Goal: Information Seeking & Learning: Learn about a topic

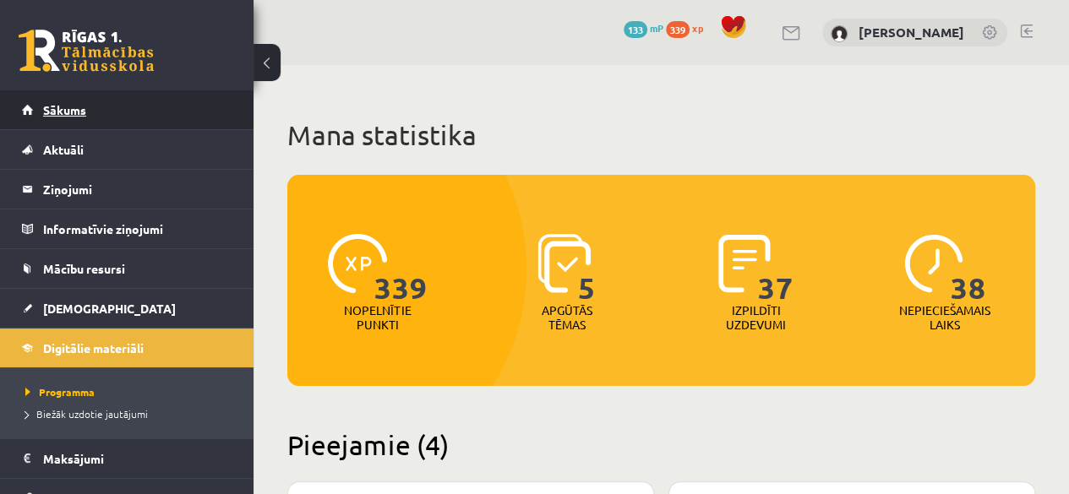
click at [91, 102] on link "Sākums" at bounding box center [127, 109] width 210 height 39
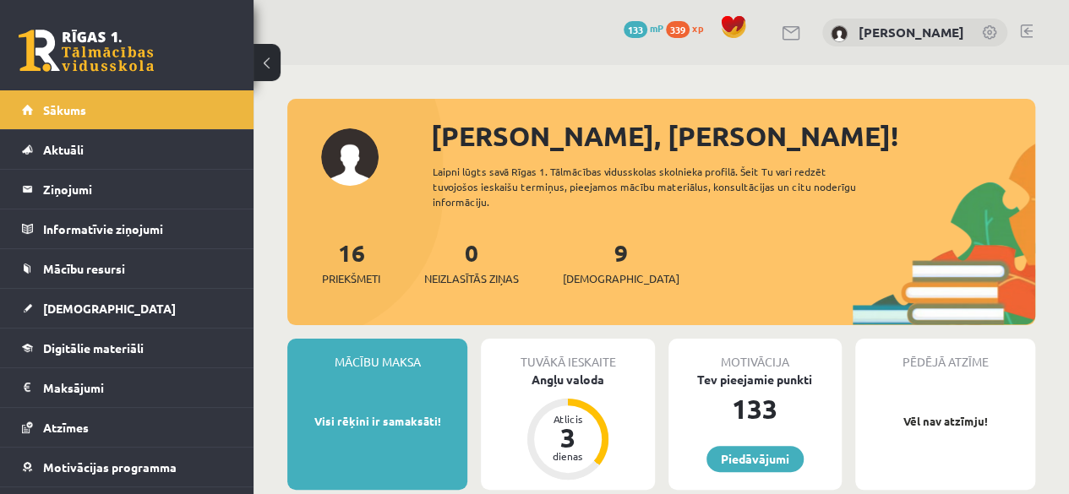
click at [1020, 35] on link at bounding box center [1026, 31] width 13 height 14
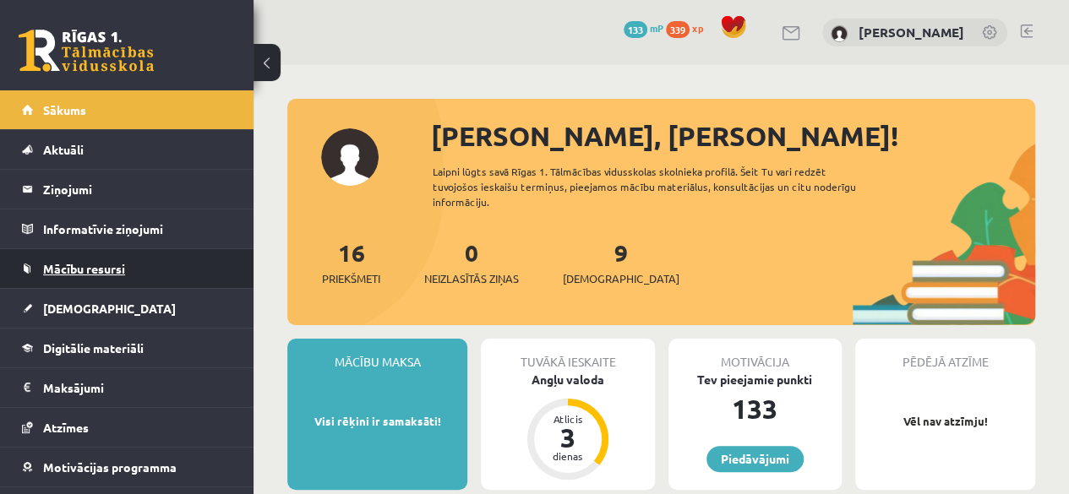
click at [118, 264] on span "Mācību resursi" at bounding box center [84, 268] width 82 height 15
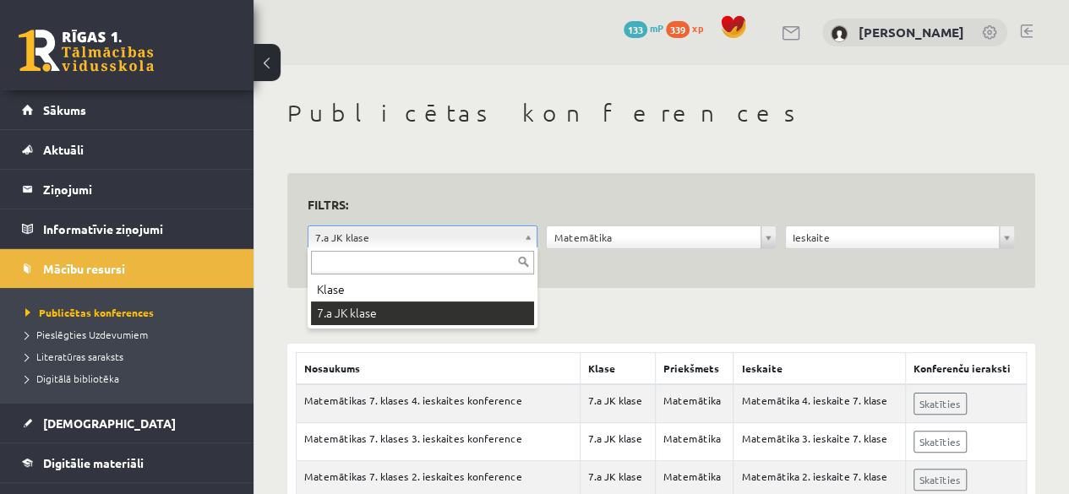
drag, startPoint x: 502, startPoint y: 271, endPoint x: 493, endPoint y: 278, distance: 10.8
click at [500, 272] on input "text" at bounding box center [422, 263] width 223 height 24
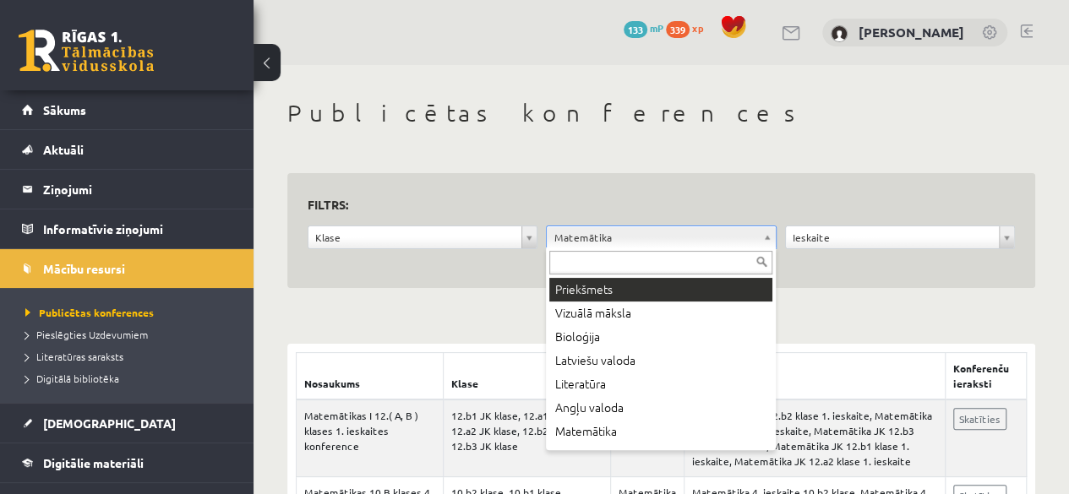
click at [685, 276] on div "Priekšmets Vizuālā māksla Bioloģija Latviešu valoda Literatūra Angļu valoda Mat…" at bounding box center [661, 348] width 230 height 203
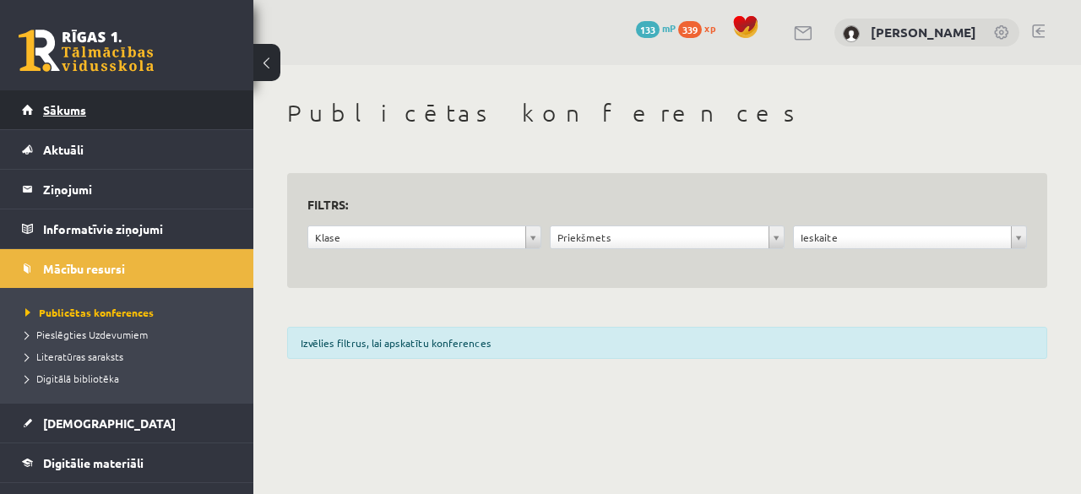
click at [75, 113] on span "Sākums" at bounding box center [64, 109] width 43 height 15
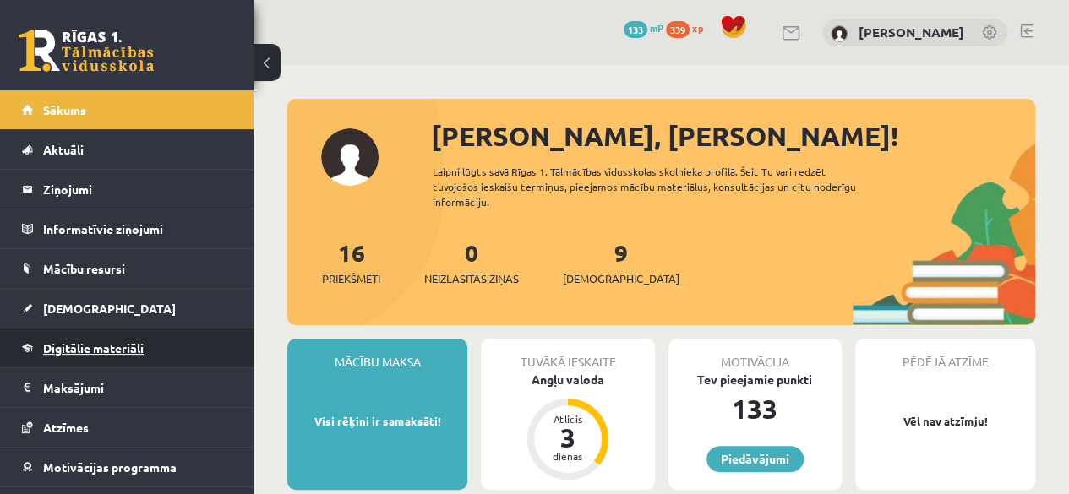
click at [83, 342] on span "Digitālie materiāli" at bounding box center [93, 347] width 101 height 15
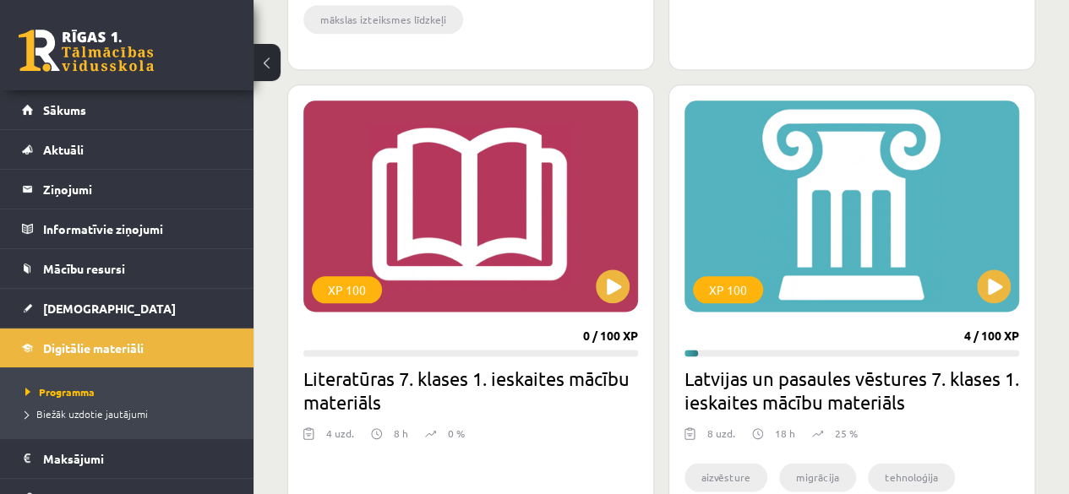
scroll to position [929, 0]
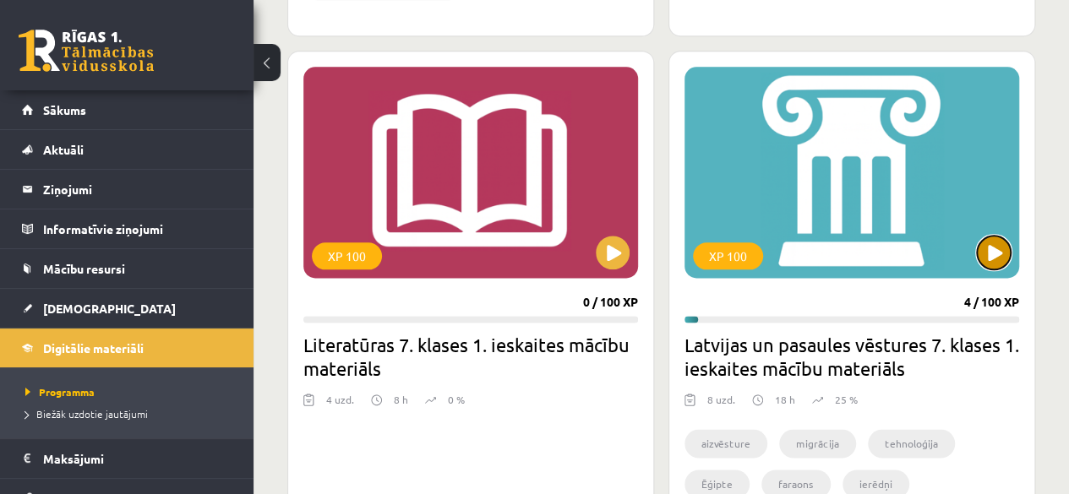
click at [995, 249] on button at bounding box center [993, 253] width 34 height 34
click at [846, 214] on div "XP 100" at bounding box center [851, 172] width 334 height 211
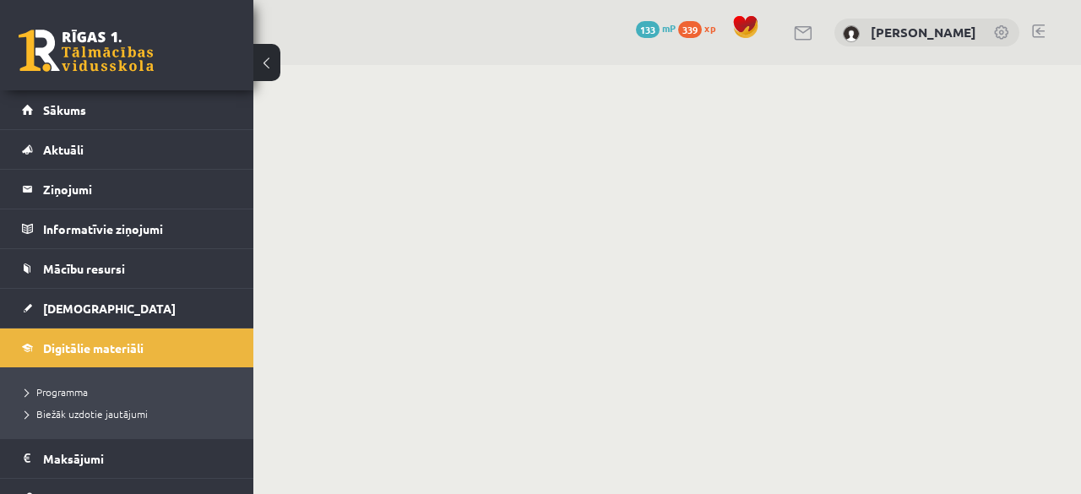
click at [275, 68] on button at bounding box center [266, 62] width 27 height 37
click at [264, 64] on button at bounding box center [266, 62] width 27 height 37
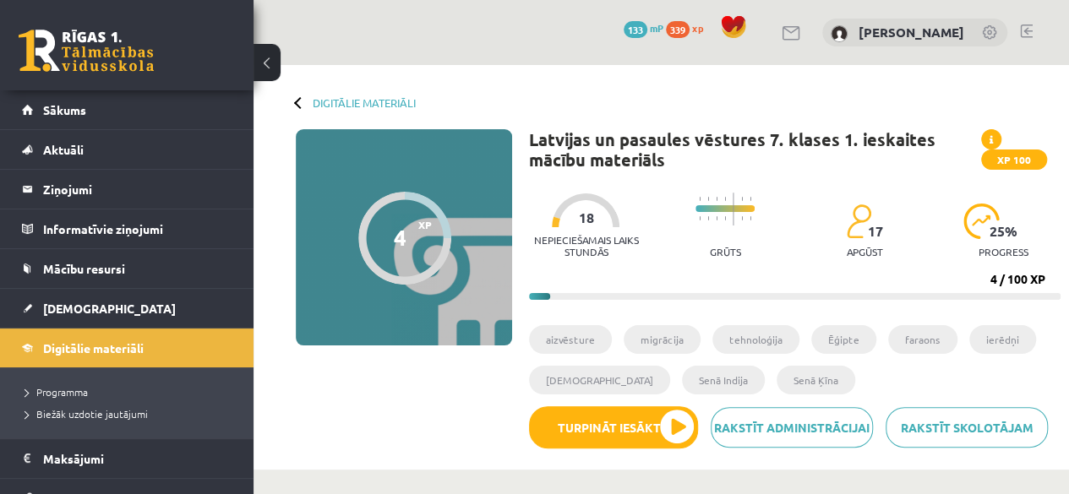
click at [269, 70] on button at bounding box center [266, 62] width 27 height 37
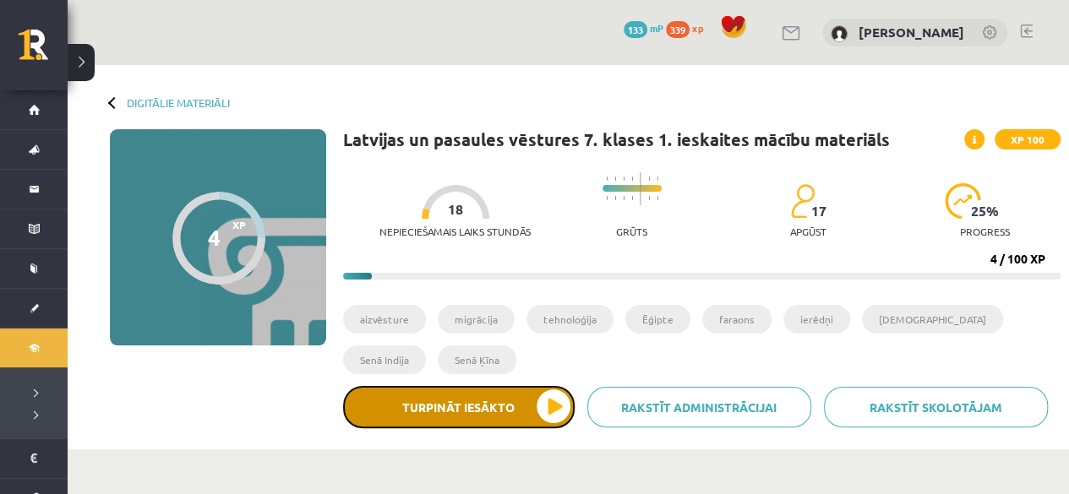
click at [414, 403] on button "Turpināt iesākto" at bounding box center [458, 407] width 231 height 42
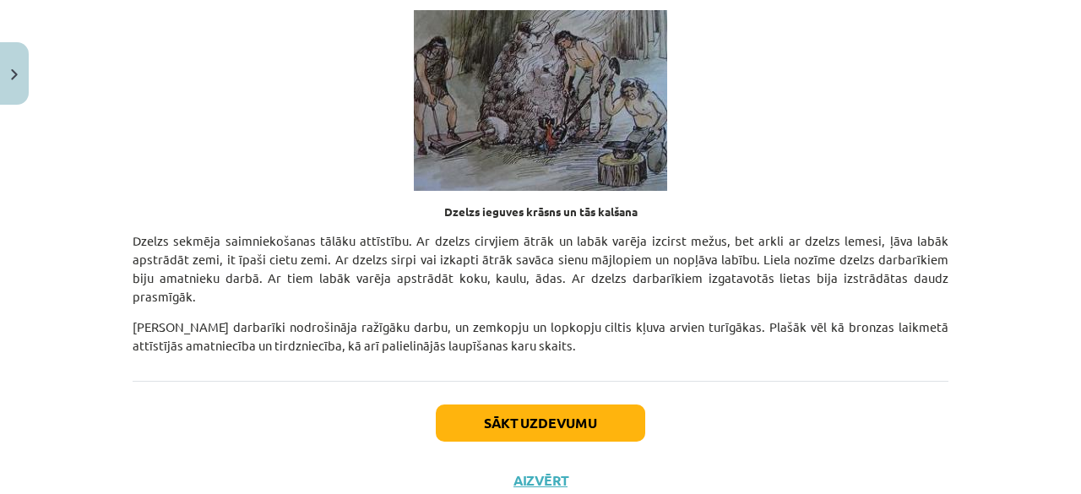
scroll to position [5896, 0]
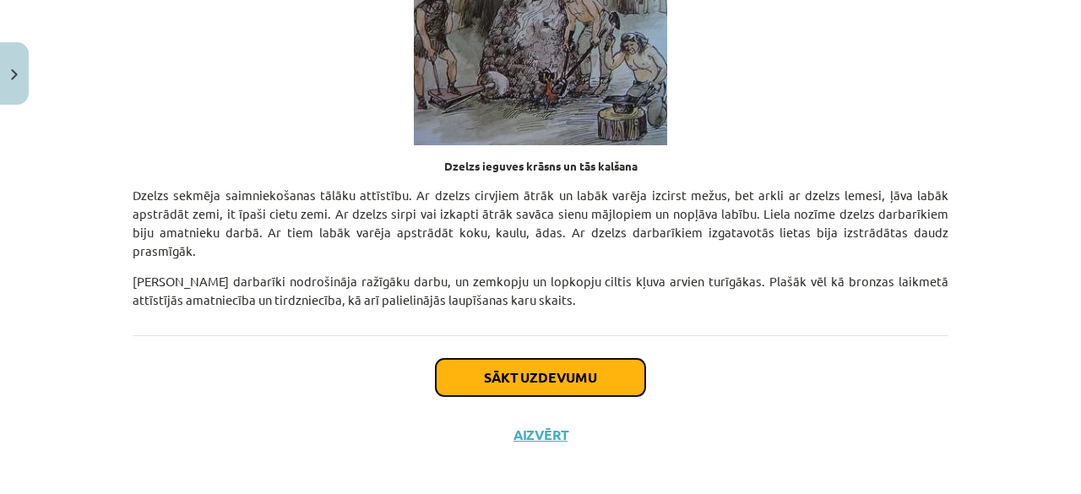
click at [573, 368] on button "Sākt uzdevumu" at bounding box center [540, 377] width 209 height 37
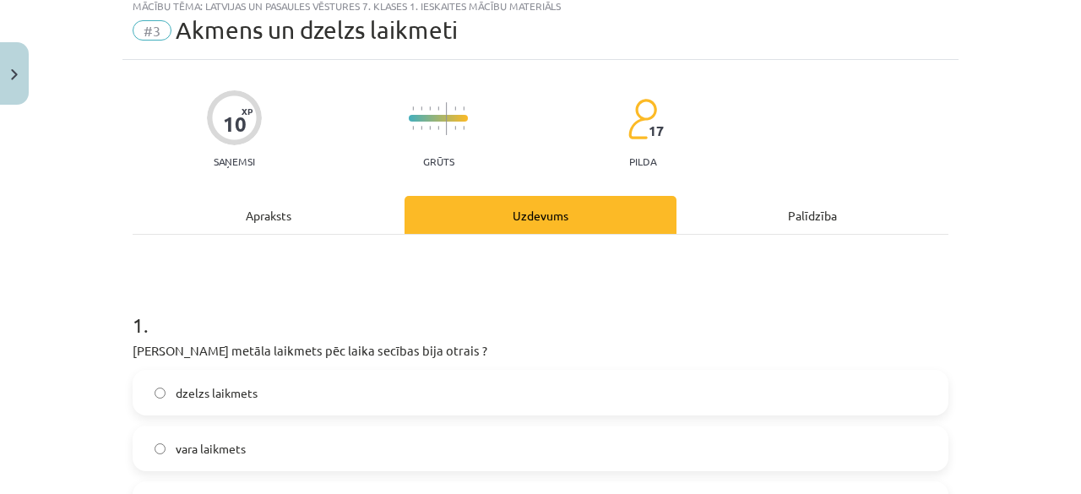
scroll to position [42, 0]
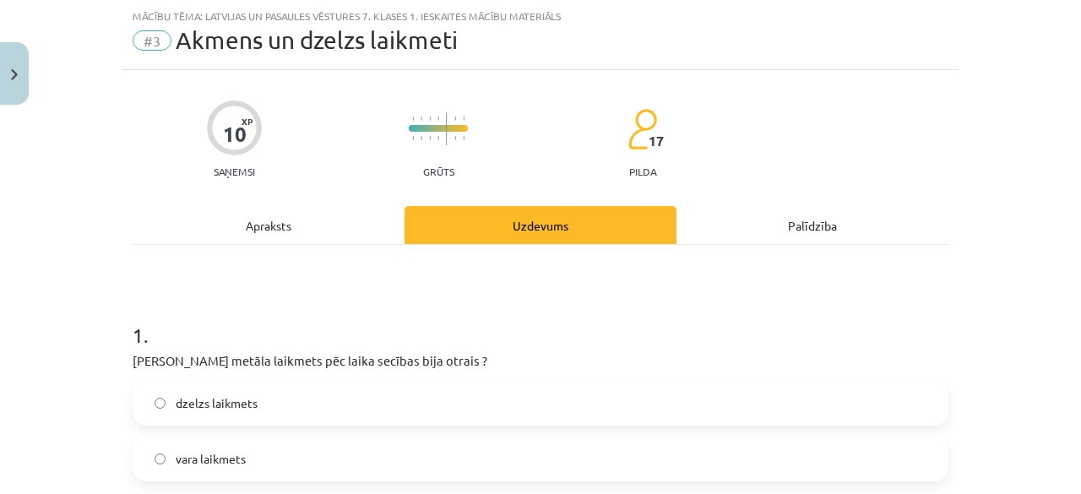
click at [319, 395] on label "dzelzs laikmets" at bounding box center [540, 403] width 813 height 42
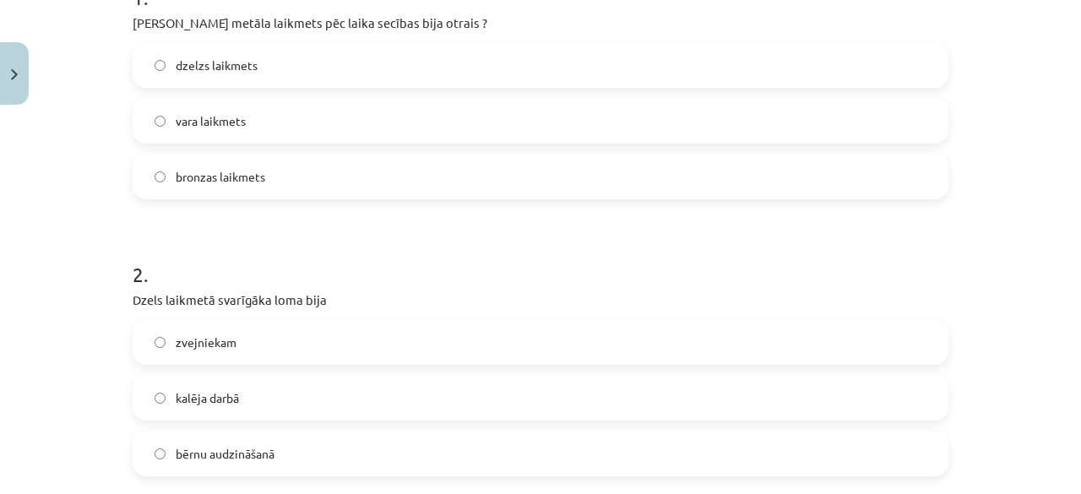
scroll to position [465, 0]
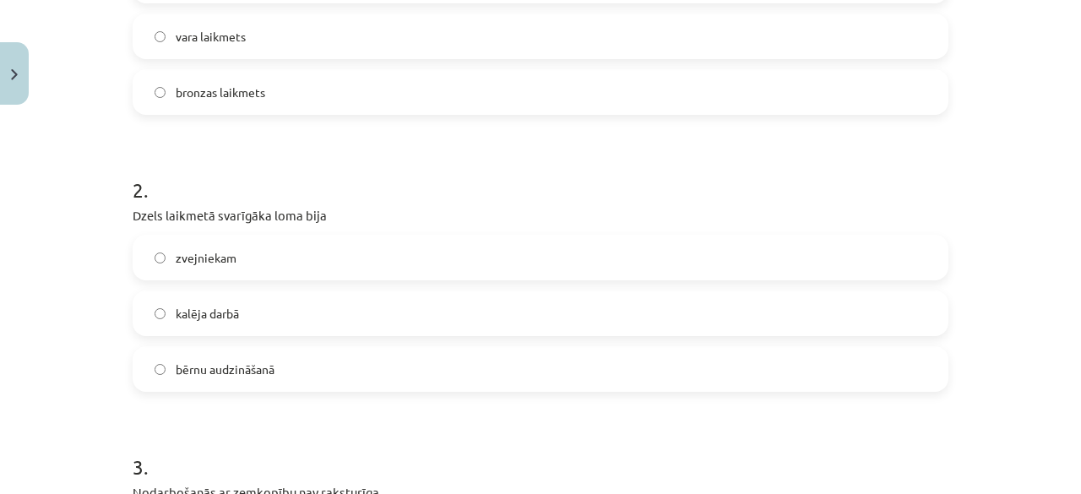
click at [275, 259] on label "zvejniekam" at bounding box center [540, 258] width 813 height 42
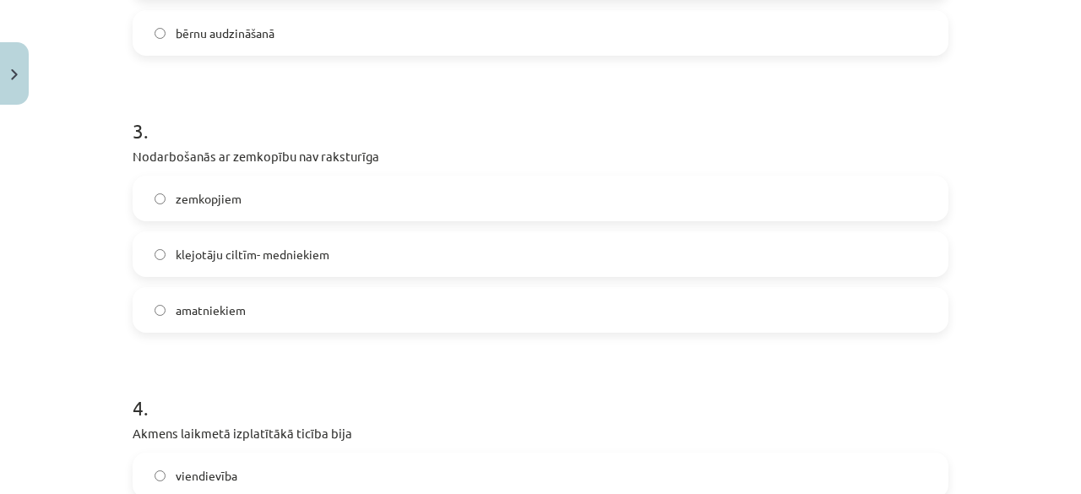
scroll to position [802, 0]
click at [307, 313] on label "amatniekiem" at bounding box center [540, 308] width 813 height 42
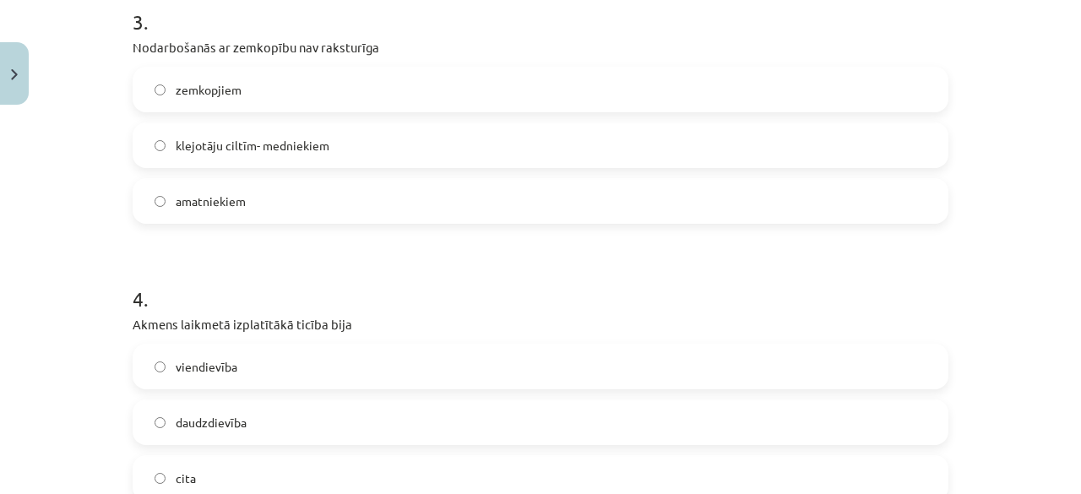
scroll to position [971, 0]
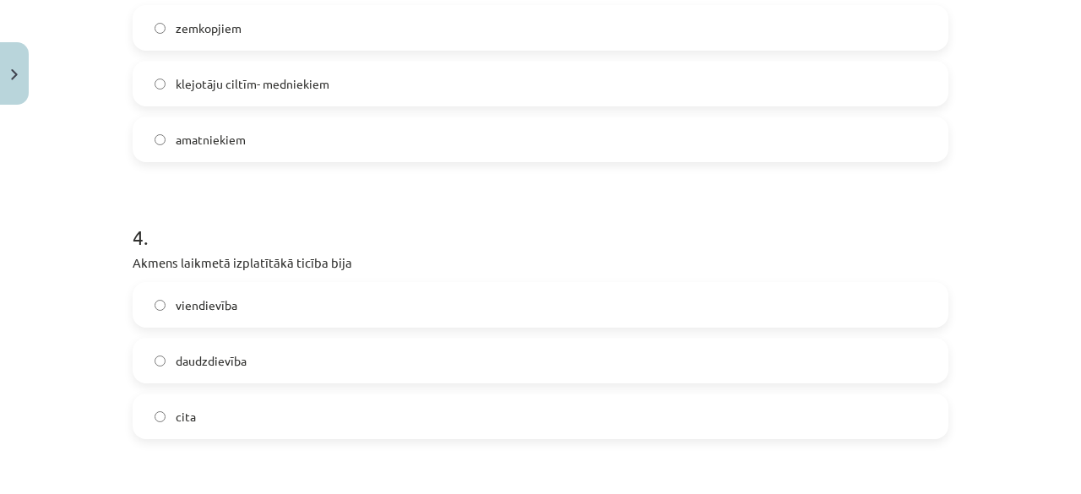
click at [271, 334] on div "viendievība daudzdievība cita" at bounding box center [541, 360] width 816 height 157
click at [270, 295] on label "viendievība" at bounding box center [540, 305] width 813 height 42
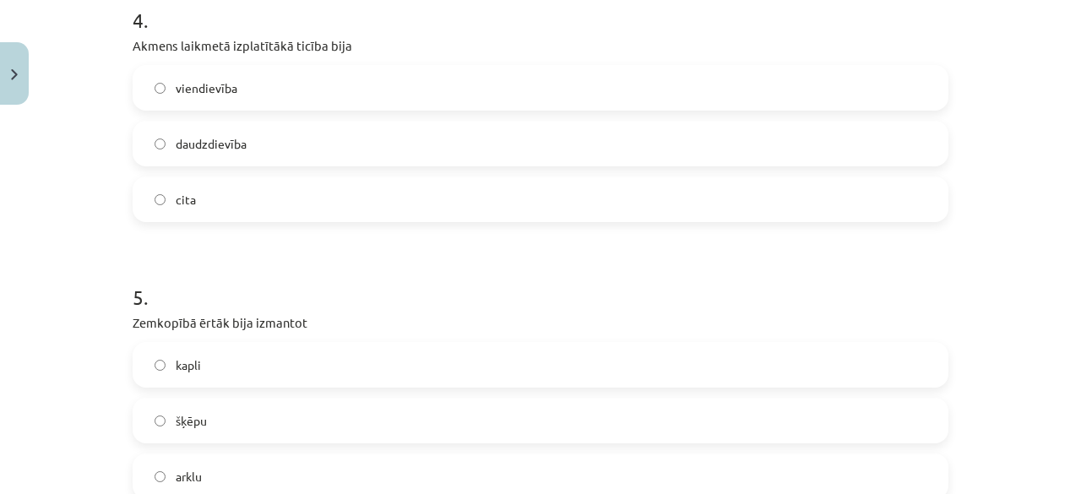
scroll to position [1225, 0]
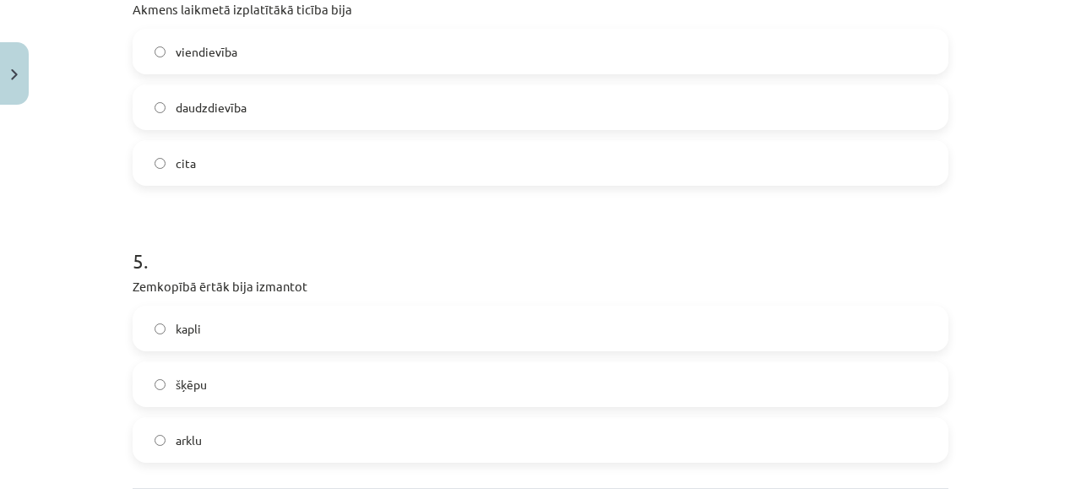
click at [259, 447] on label "arklu" at bounding box center [540, 440] width 813 height 42
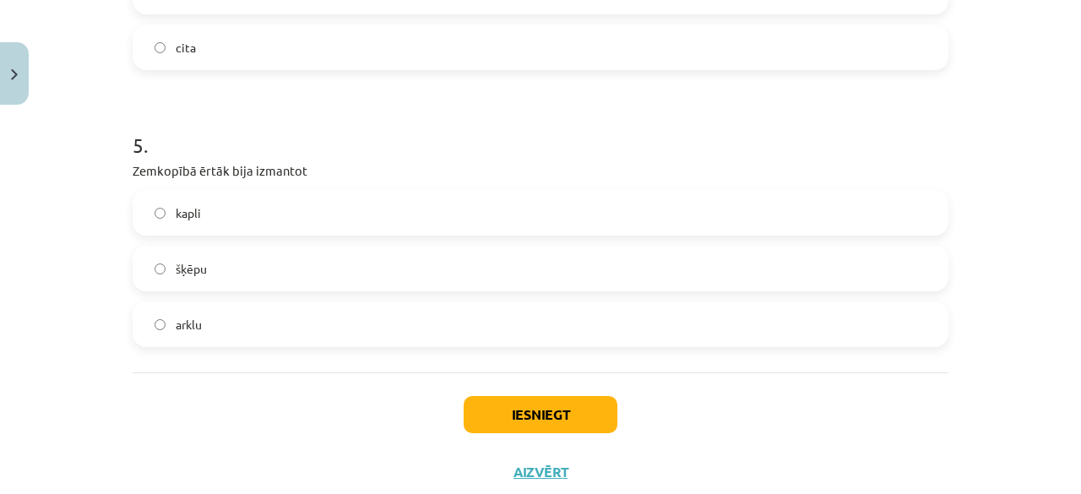
scroll to position [1390, 0]
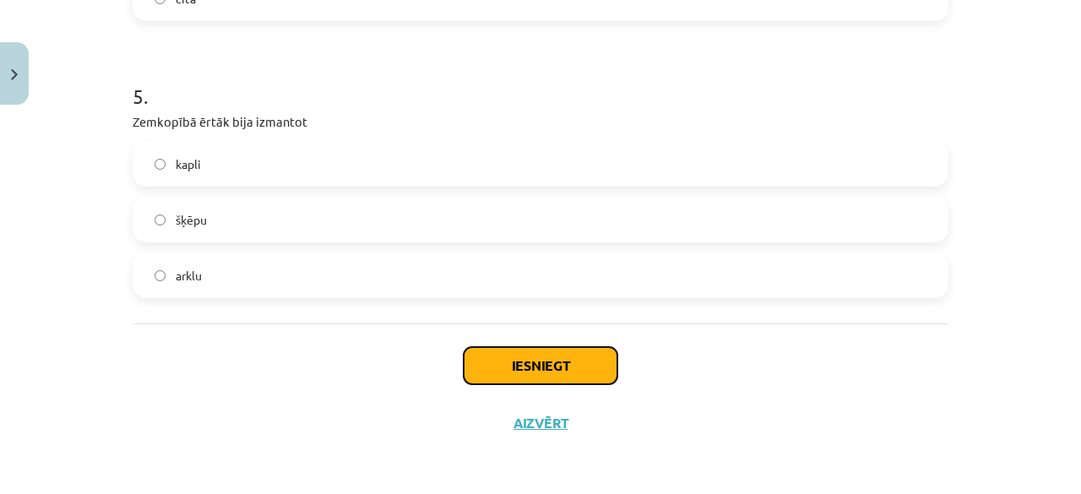
click at [521, 374] on button "Iesniegt" at bounding box center [541, 365] width 154 height 37
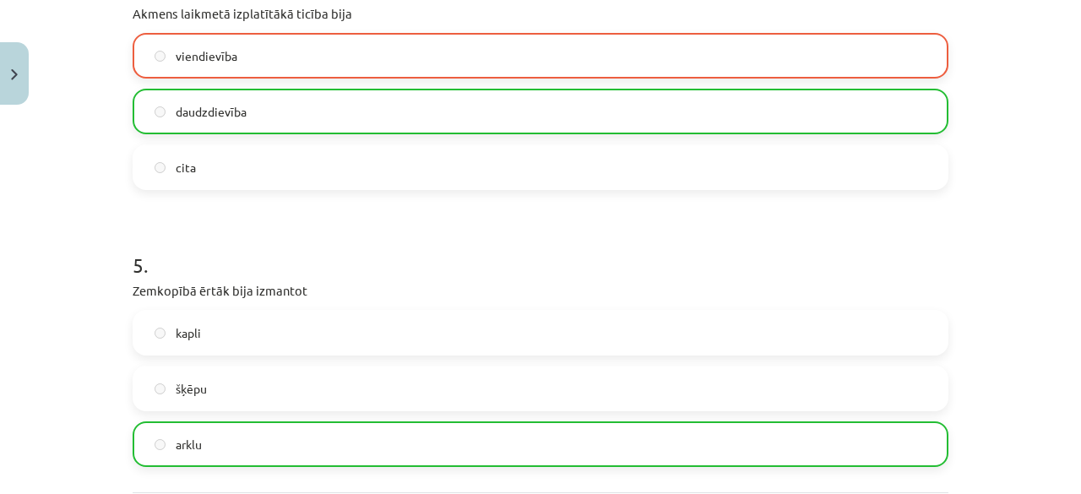
scroll to position [1443, 0]
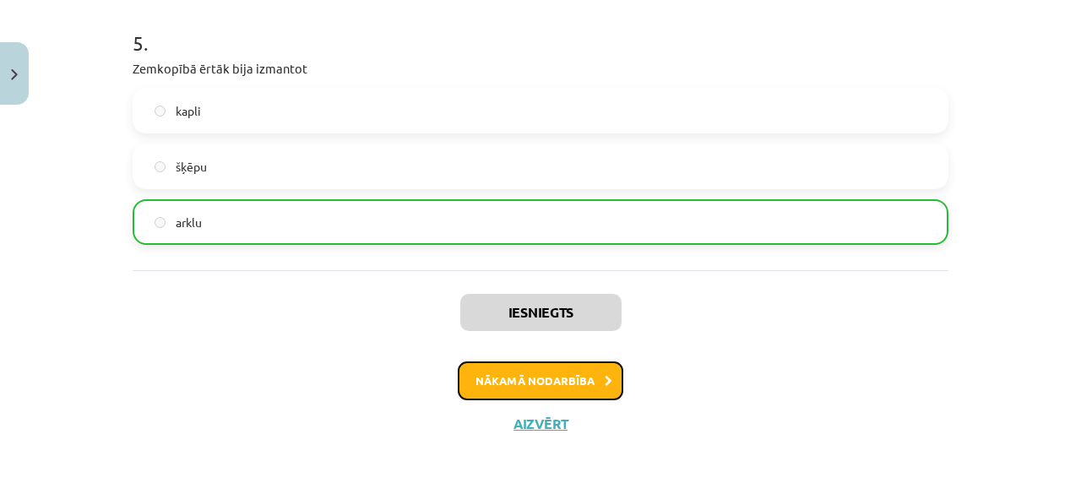
click at [541, 383] on button "Nākamā nodarbība" at bounding box center [541, 381] width 166 height 39
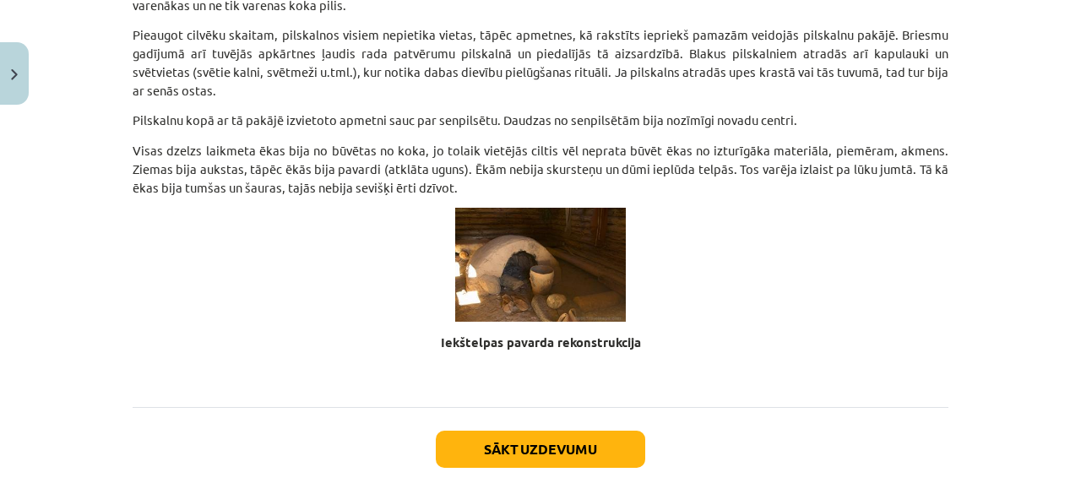
scroll to position [11361, 0]
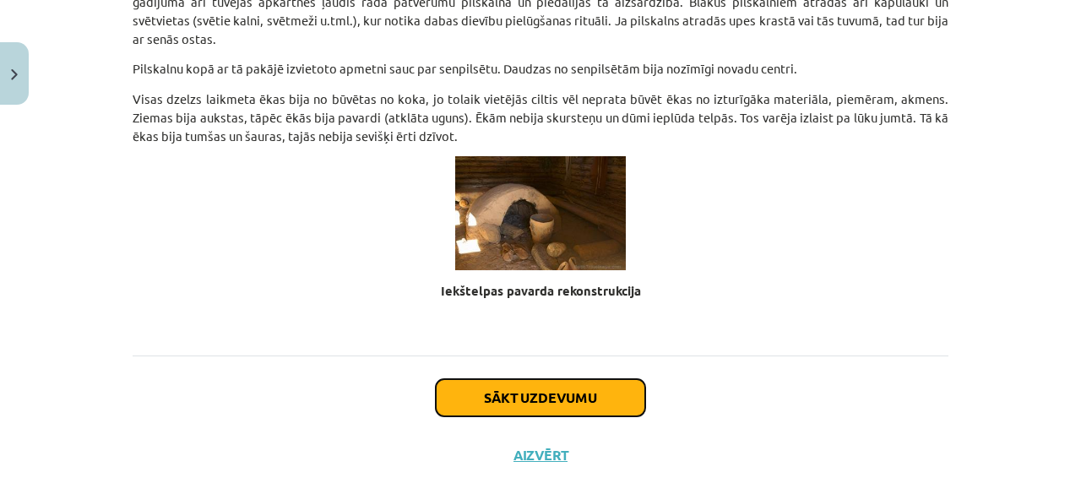
click at [550, 379] on button "Sākt uzdevumu" at bounding box center [540, 397] width 209 height 37
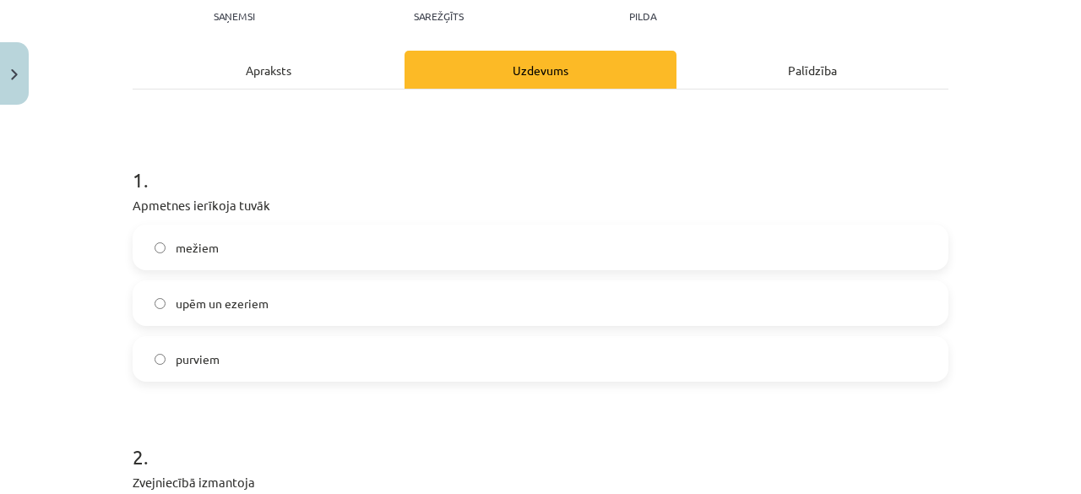
scroll to position [211, 0]
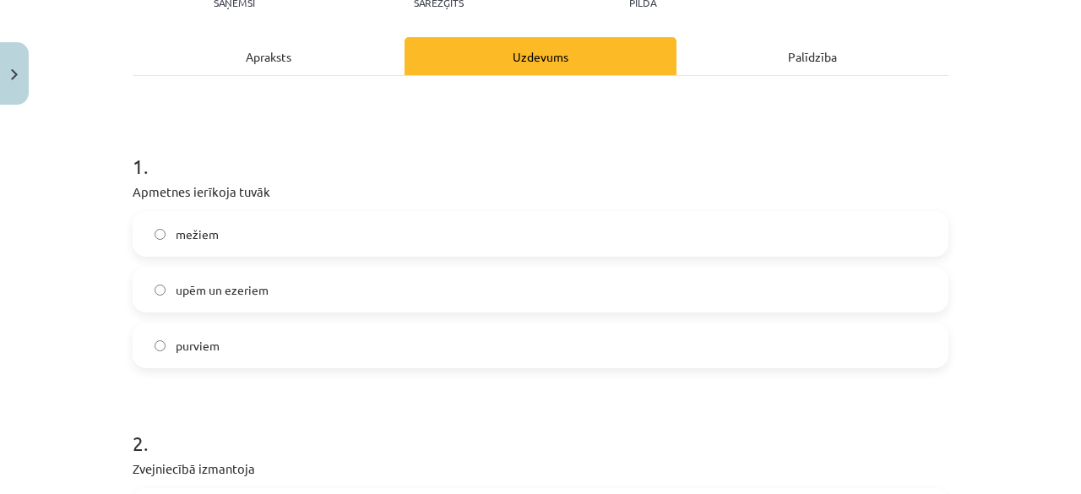
click at [316, 283] on label "upēm un ezeriem" at bounding box center [540, 290] width 813 height 42
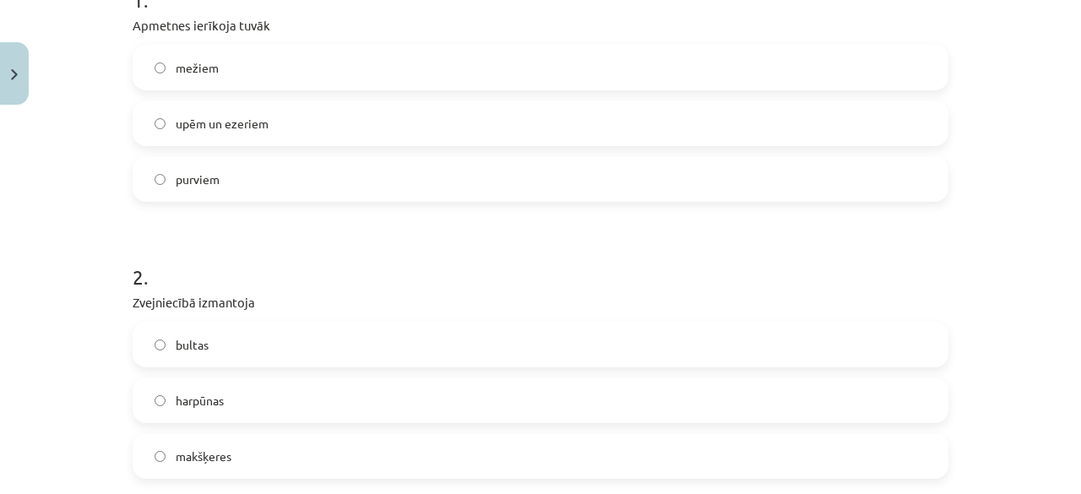
scroll to position [465, 0]
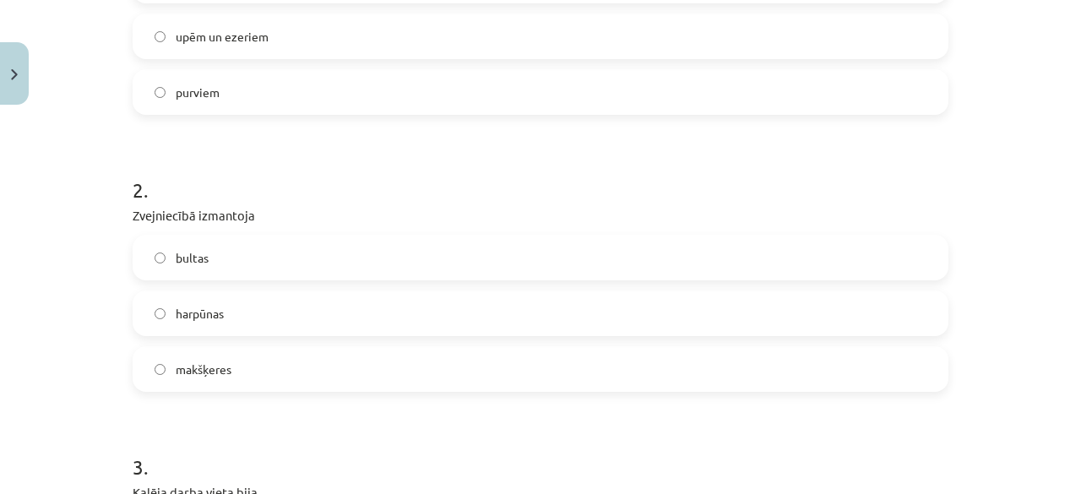
click at [228, 313] on label "harpūnas" at bounding box center [540, 313] width 813 height 42
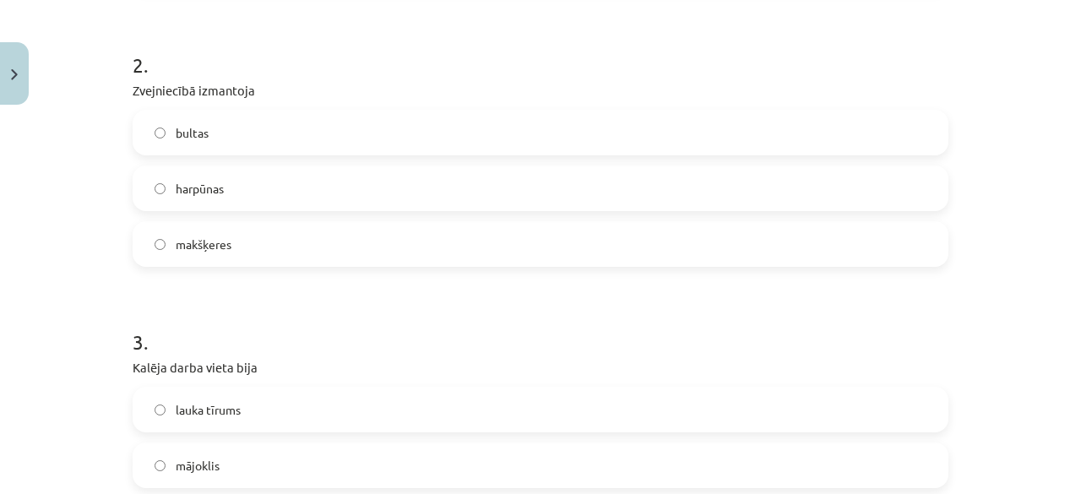
scroll to position [718, 0]
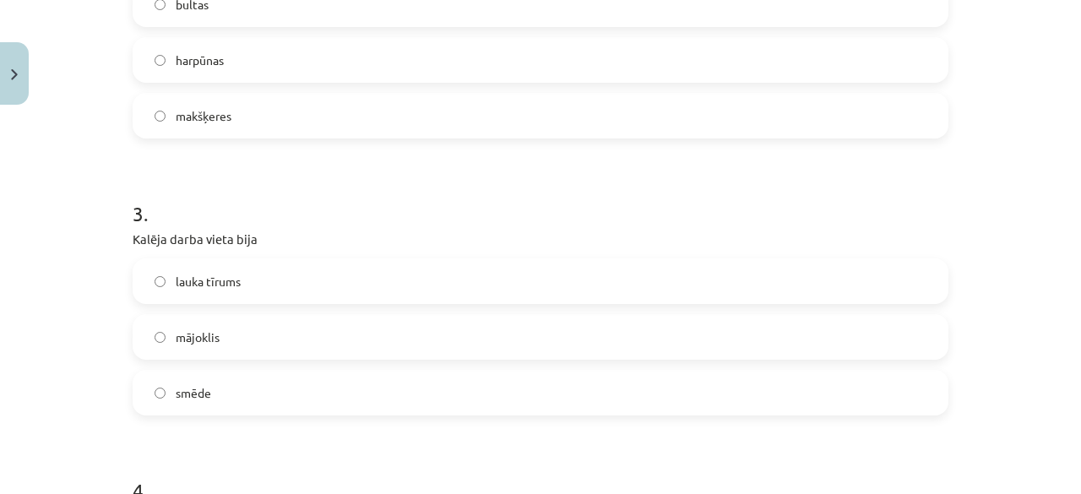
click at [244, 389] on label "smēde" at bounding box center [540, 393] width 813 height 42
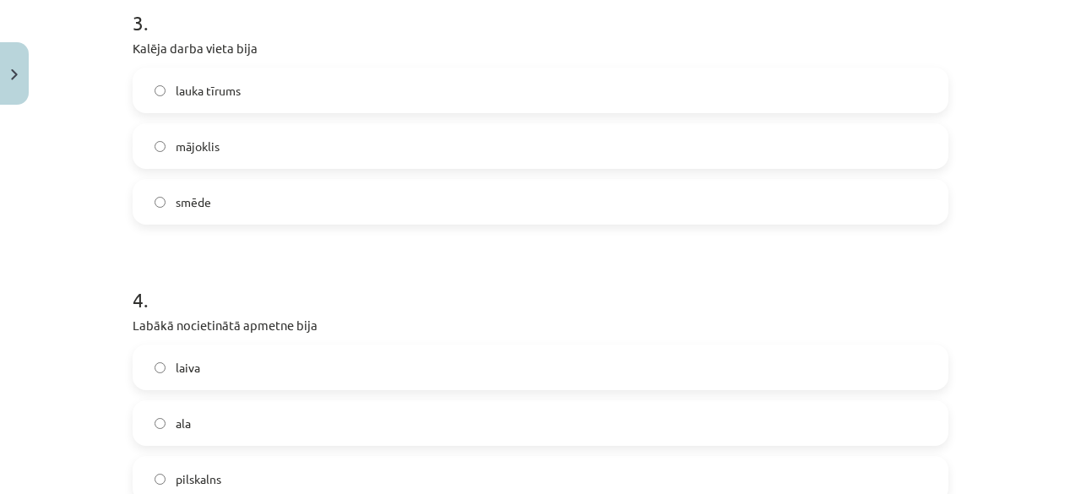
scroll to position [971, 0]
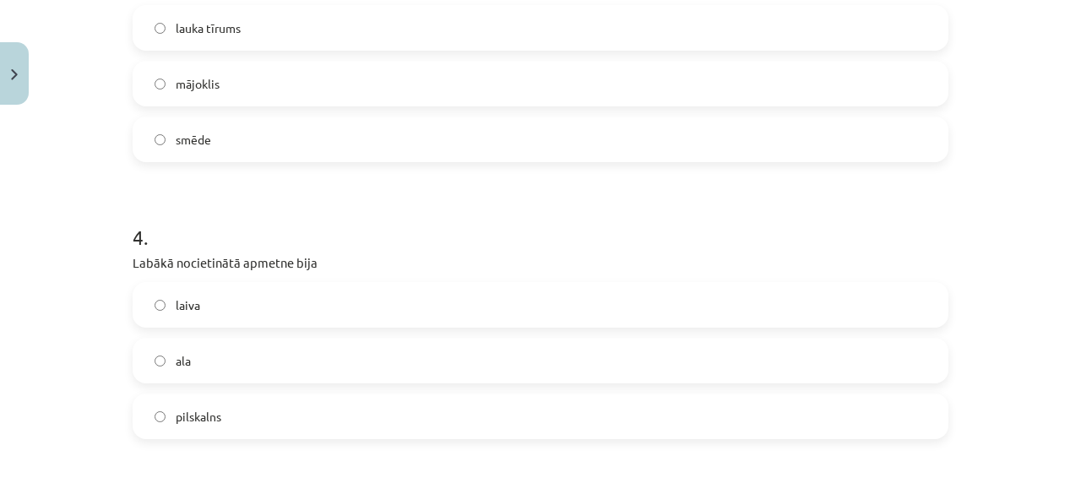
click at [242, 371] on label "ala" at bounding box center [540, 361] width 813 height 42
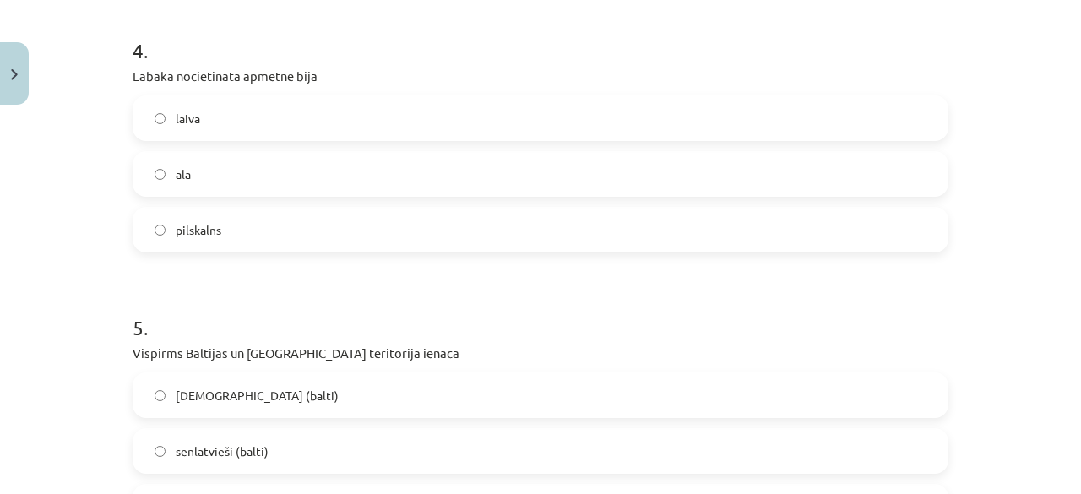
scroll to position [1225, 0]
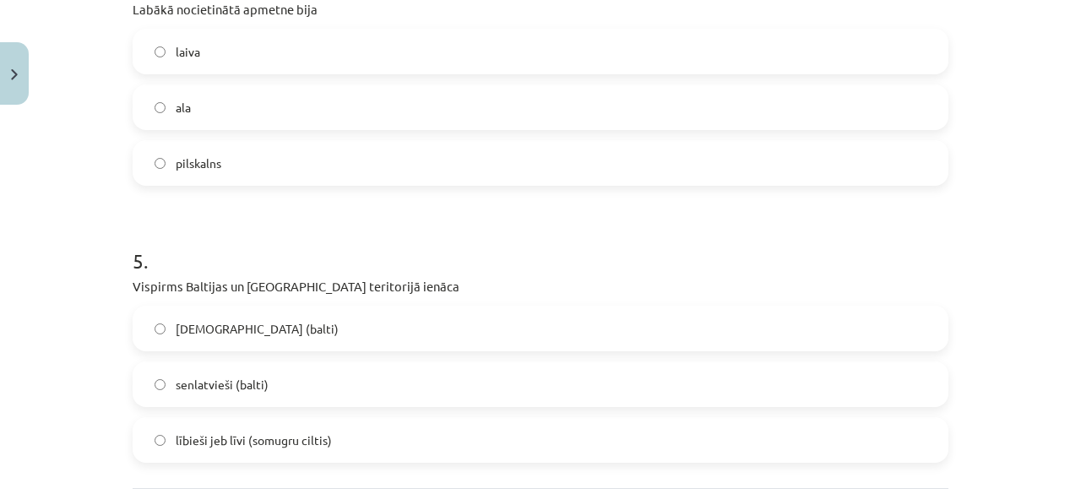
click at [264, 438] on span "lībieši jeb līvi (somugru ciltis)" at bounding box center [254, 441] width 156 height 18
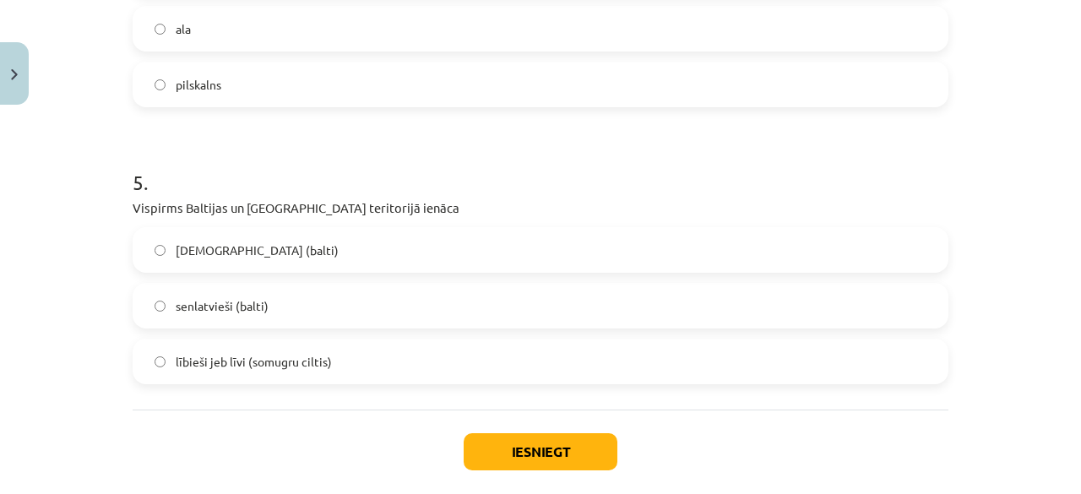
scroll to position [1390, 0]
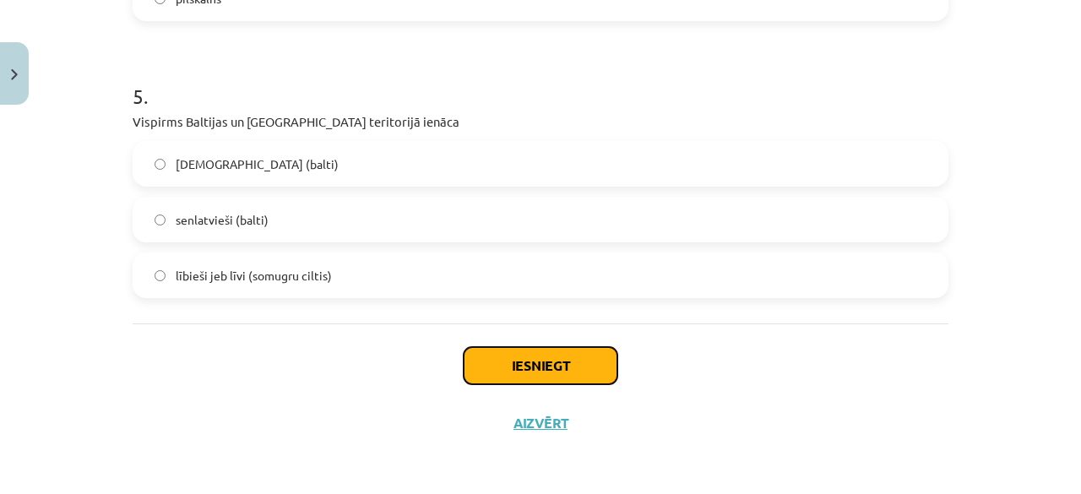
click at [480, 365] on button "Iesniegt" at bounding box center [541, 365] width 154 height 37
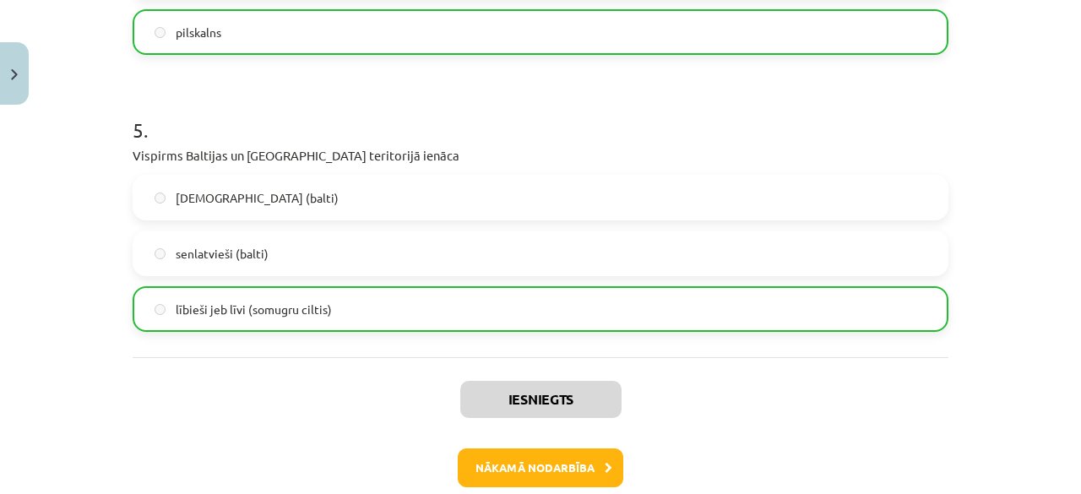
scroll to position [1443, 0]
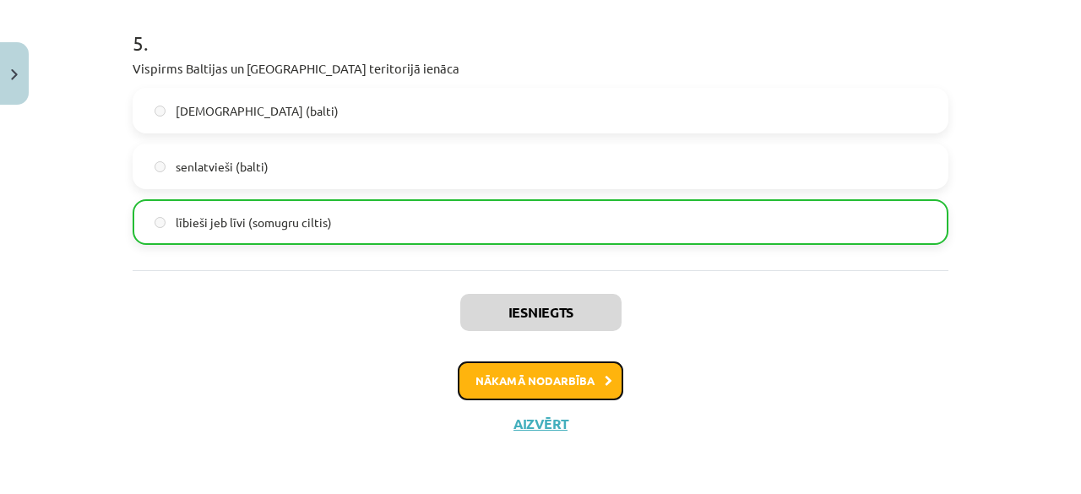
click at [561, 383] on button "Nākamā nodarbība" at bounding box center [541, 381] width 166 height 39
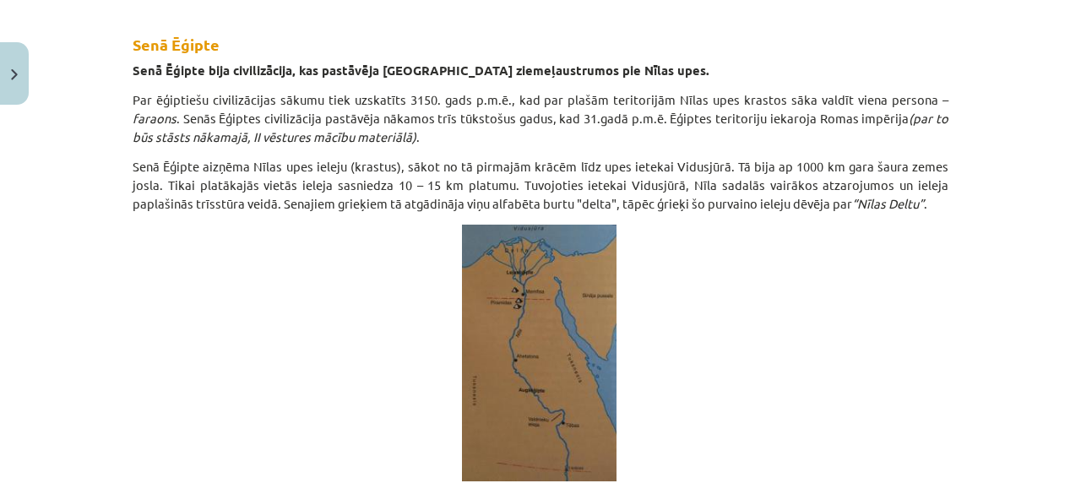
scroll to position [1351, 0]
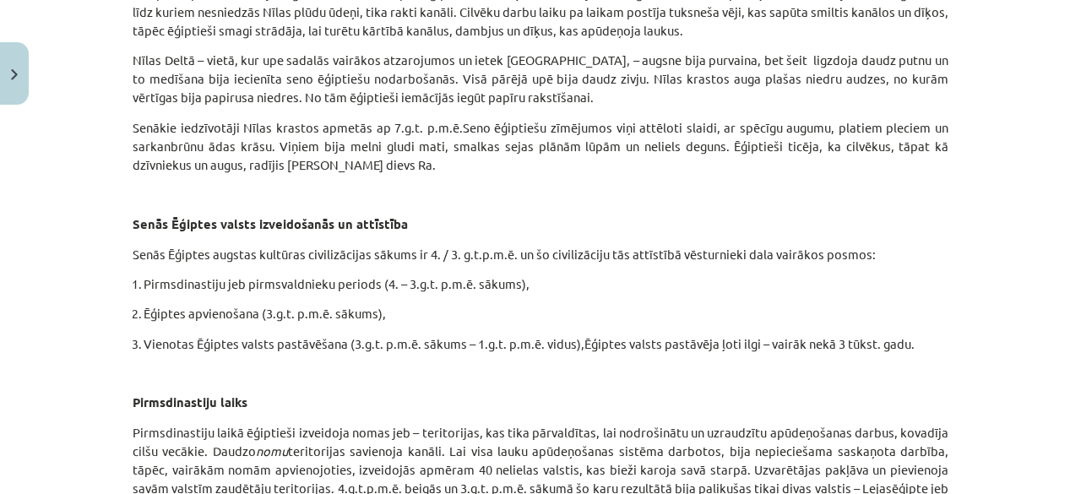
scroll to position [2534, 0]
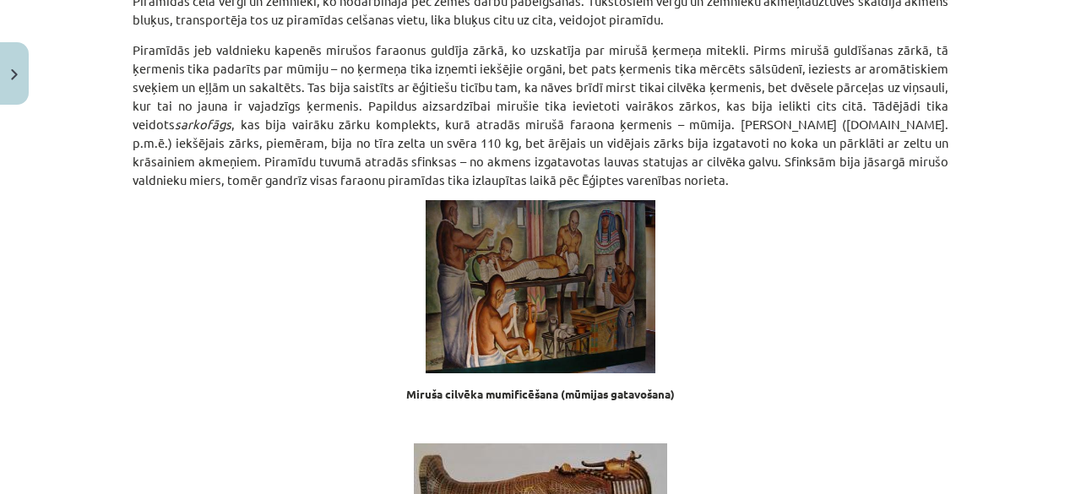
scroll to position [6926, 0]
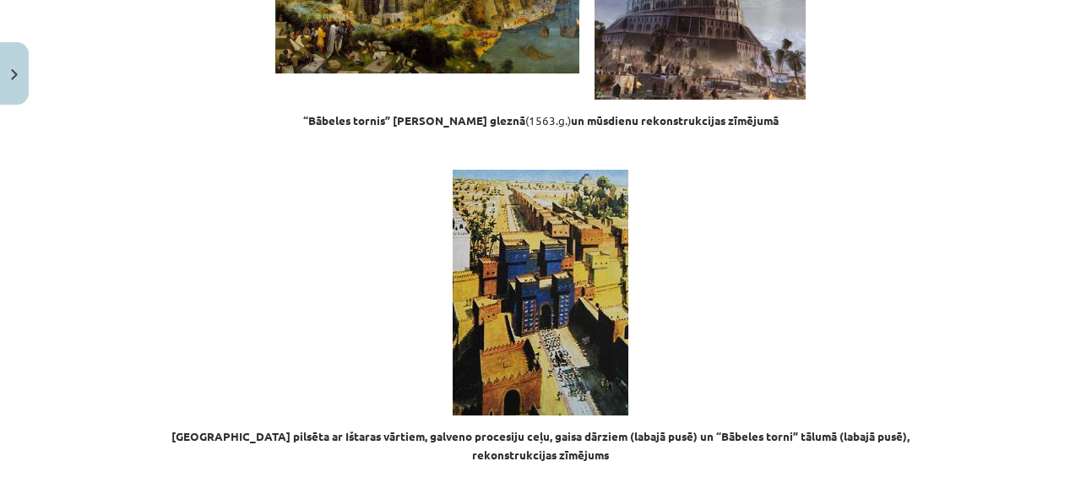
scroll to position [17316, 0]
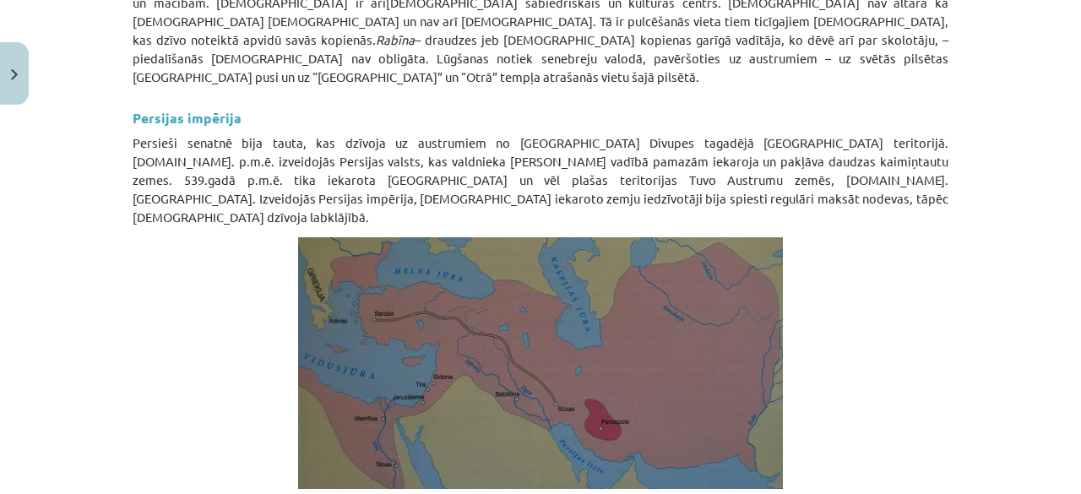
scroll to position [20299, 0]
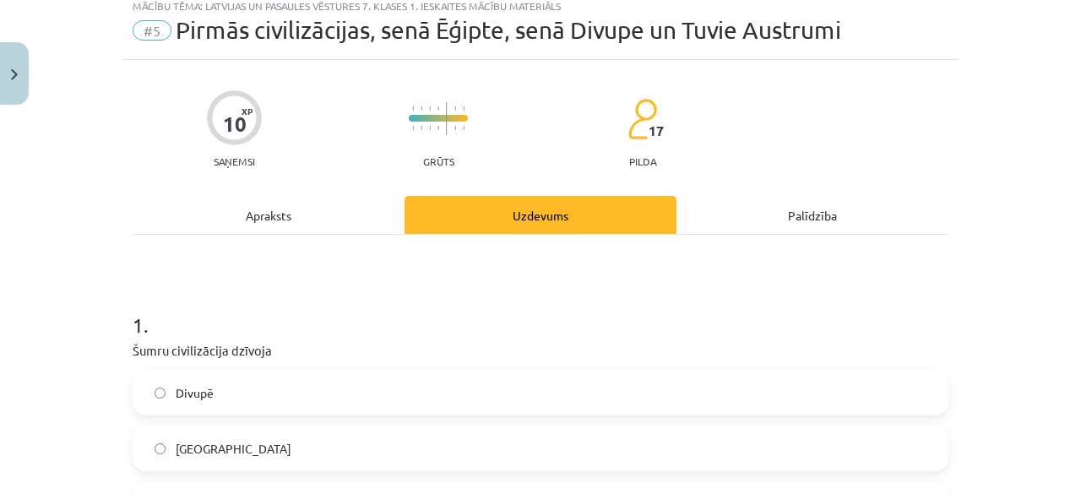
scroll to position [42, 0]
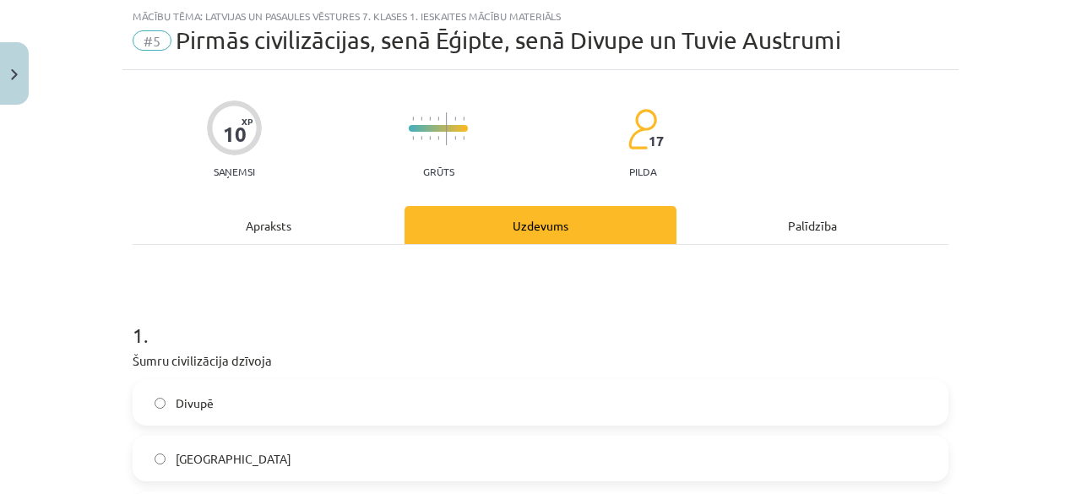
click at [216, 406] on label "Divupē" at bounding box center [540, 403] width 813 height 42
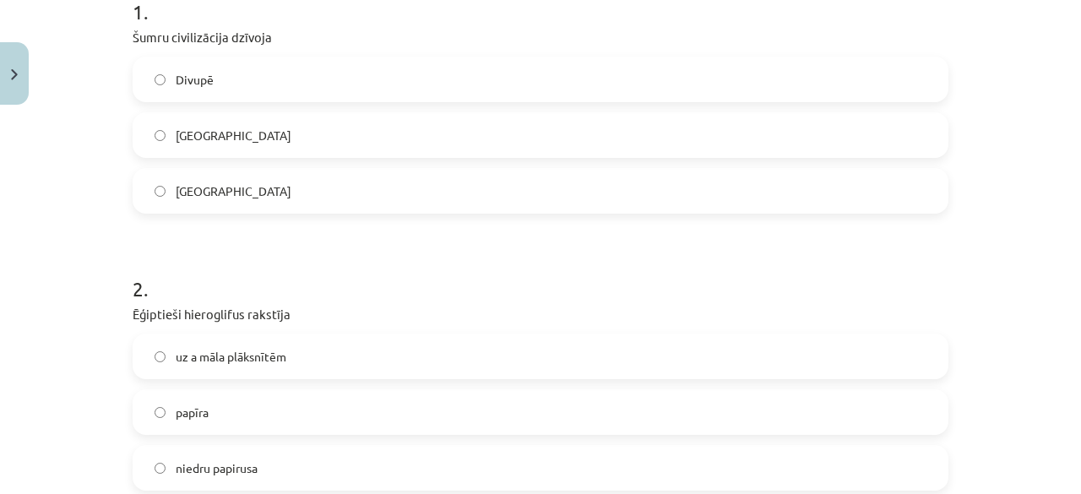
scroll to position [380, 0]
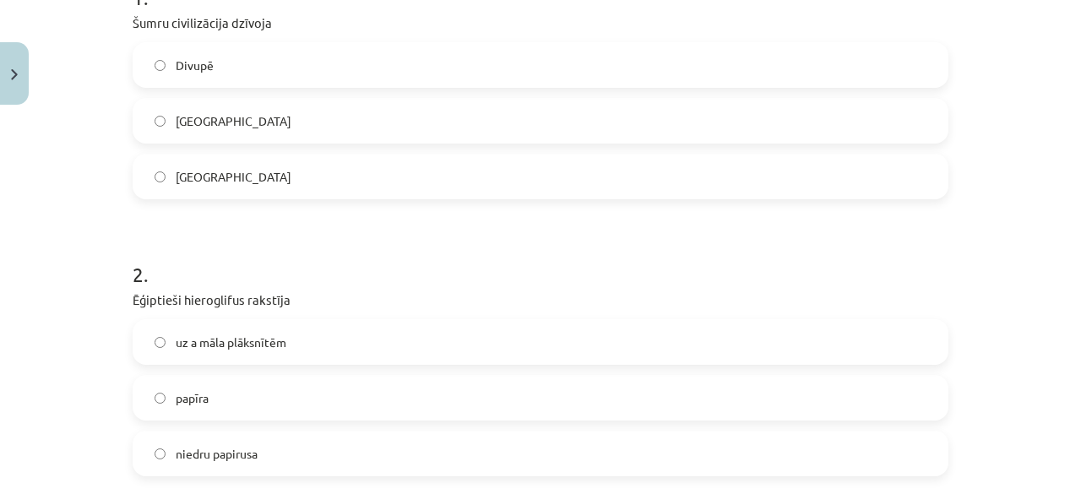
click at [242, 454] on span "niedru papirusa" at bounding box center [217, 454] width 82 height 18
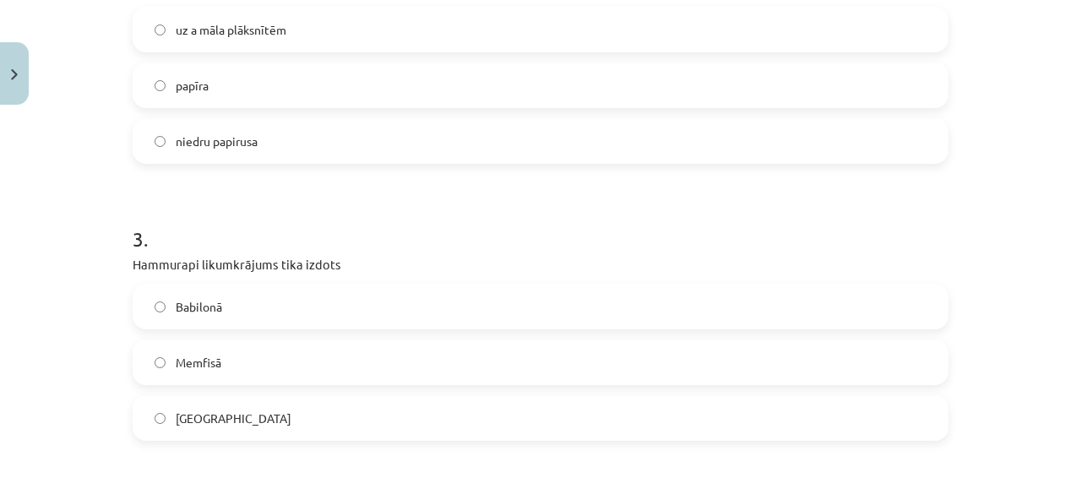
scroll to position [718, 0]
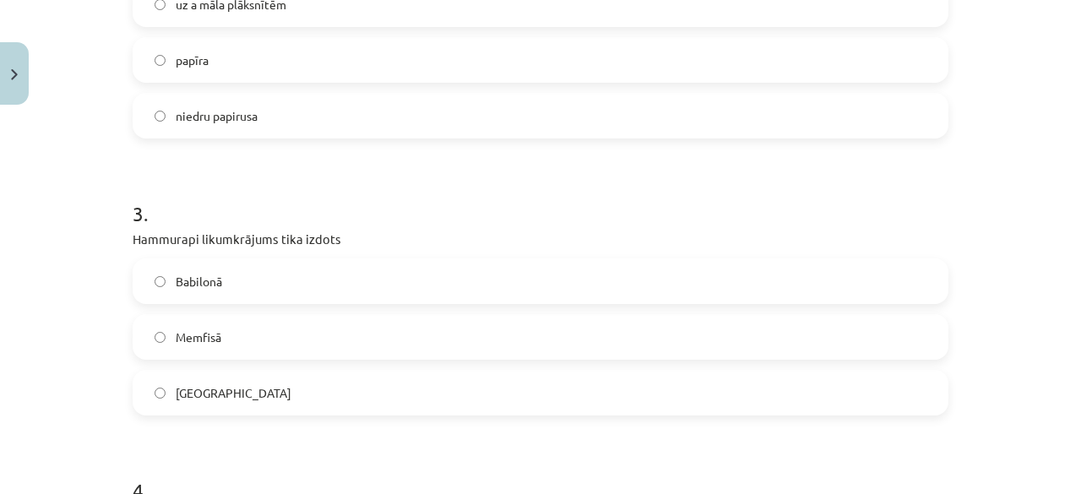
click at [236, 393] on label "Jeruzalemē" at bounding box center [540, 393] width 813 height 42
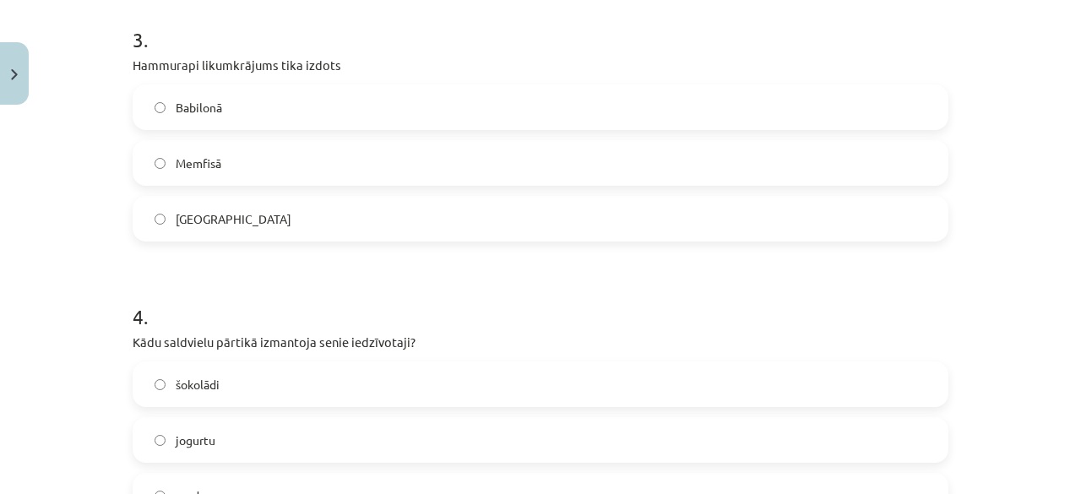
scroll to position [802, 0]
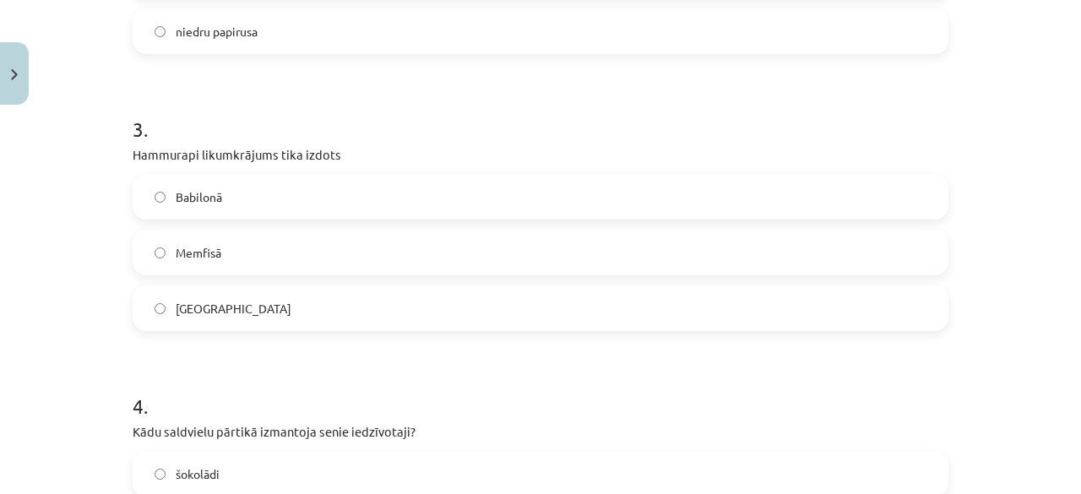
click at [238, 204] on label "Babilonā" at bounding box center [540, 197] width 813 height 42
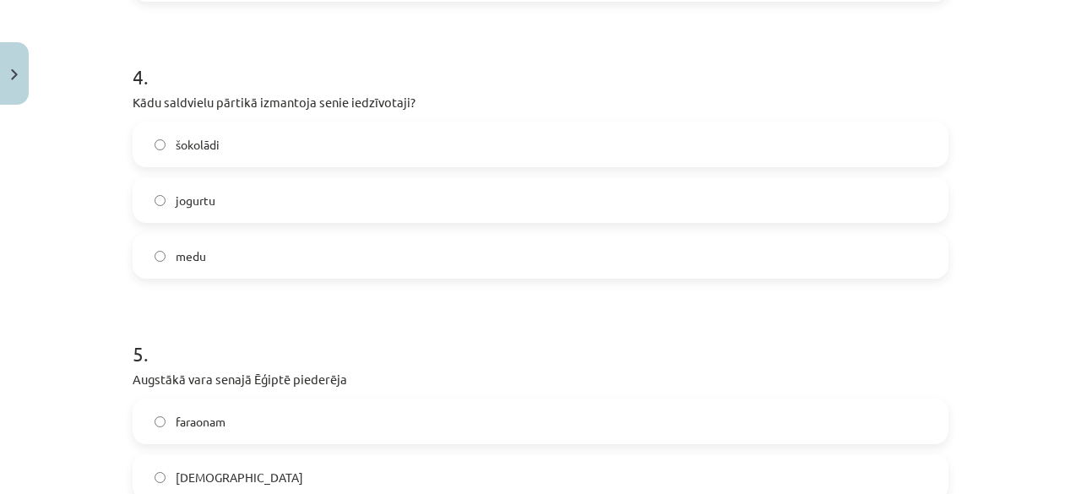
scroll to position [1140, 0]
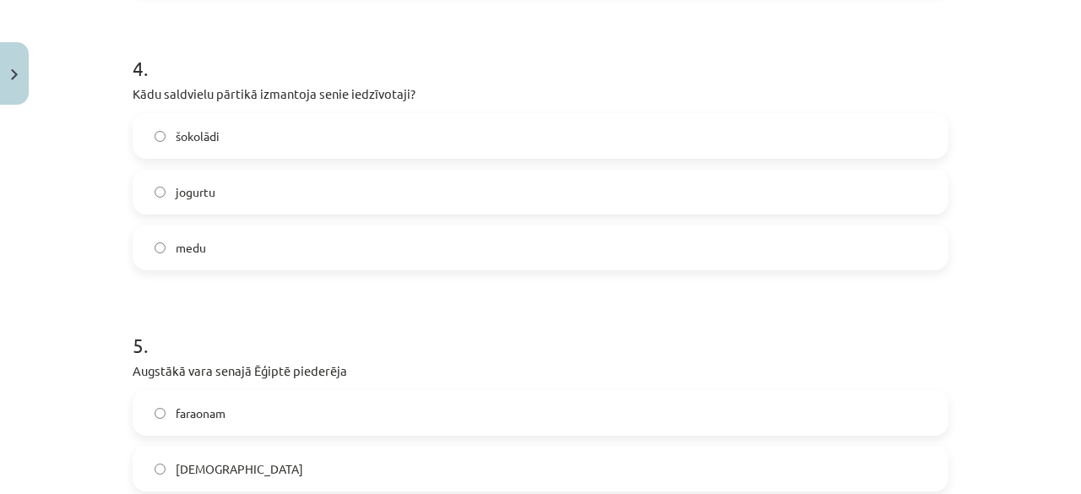
click at [229, 232] on label "medu" at bounding box center [540, 247] width 813 height 42
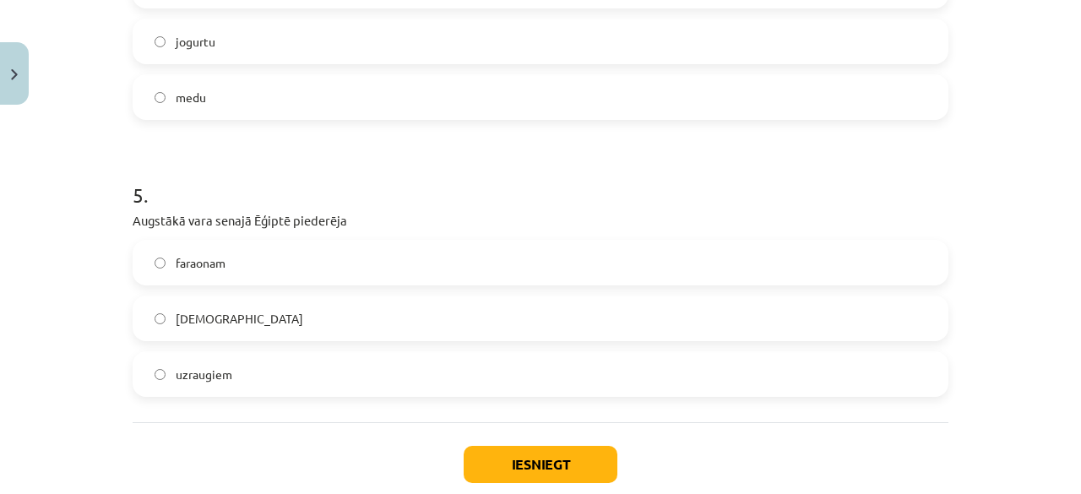
scroll to position [1390, 0]
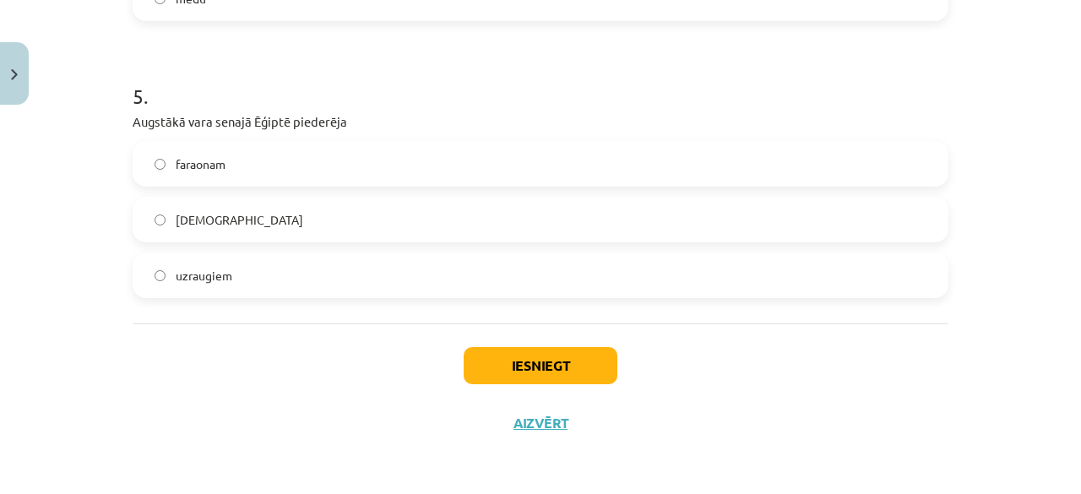
click at [262, 155] on label "faraonam" at bounding box center [540, 164] width 813 height 42
click at [487, 368] on button "Iesniegt" at bounding box center [541, 365] width 154 height 37
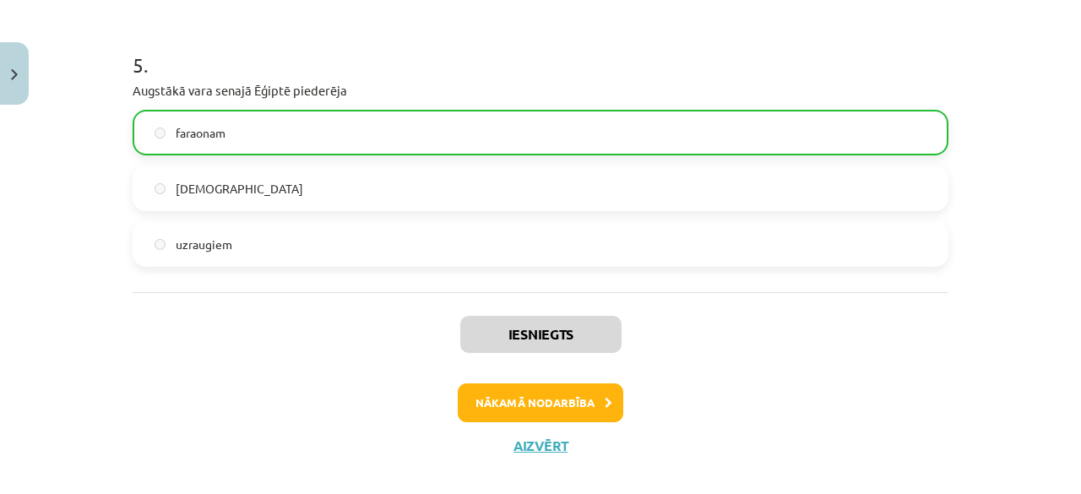
scroll to position [1443, 0]
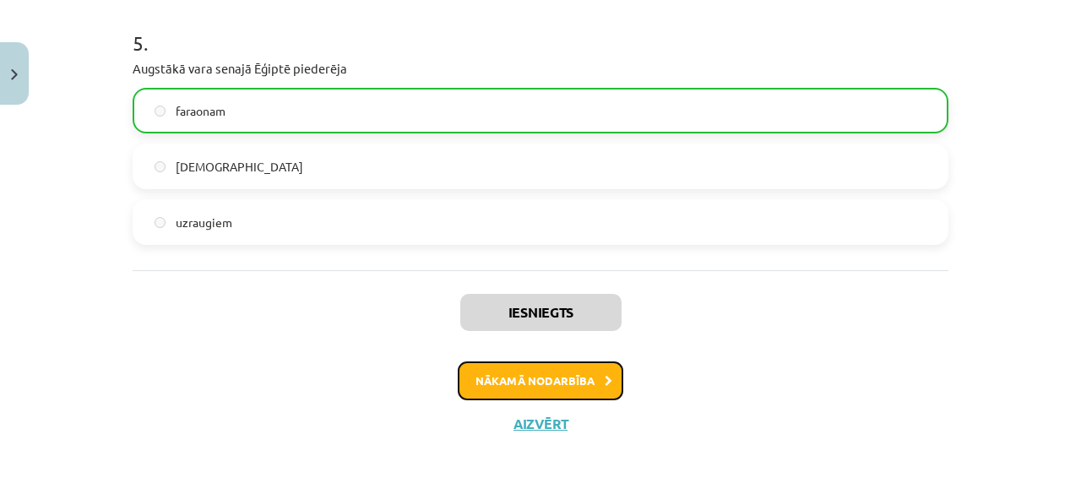
click at [542, 388] on button "Nākamā nodarbība" at bounding box center [541, 381] width 166 height 39
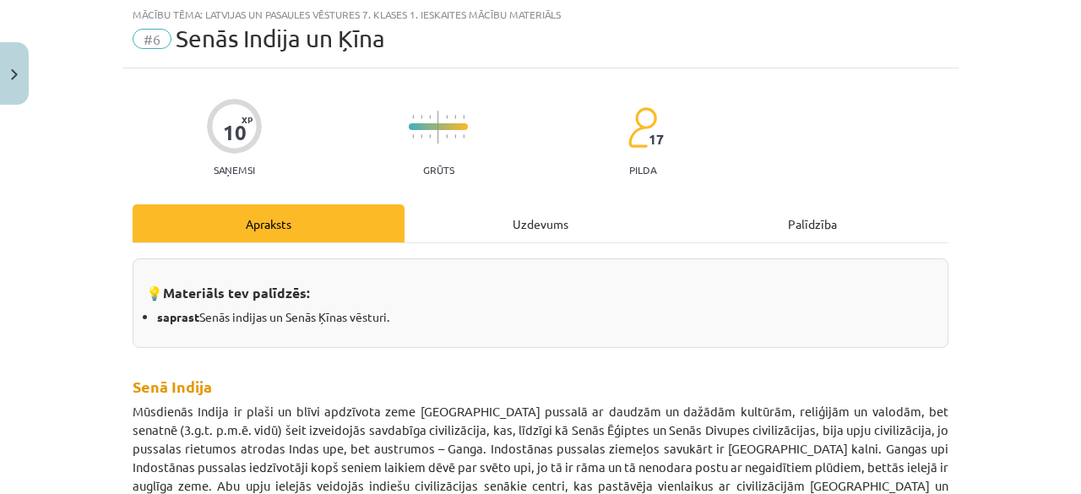
scroll to position [42, 0]
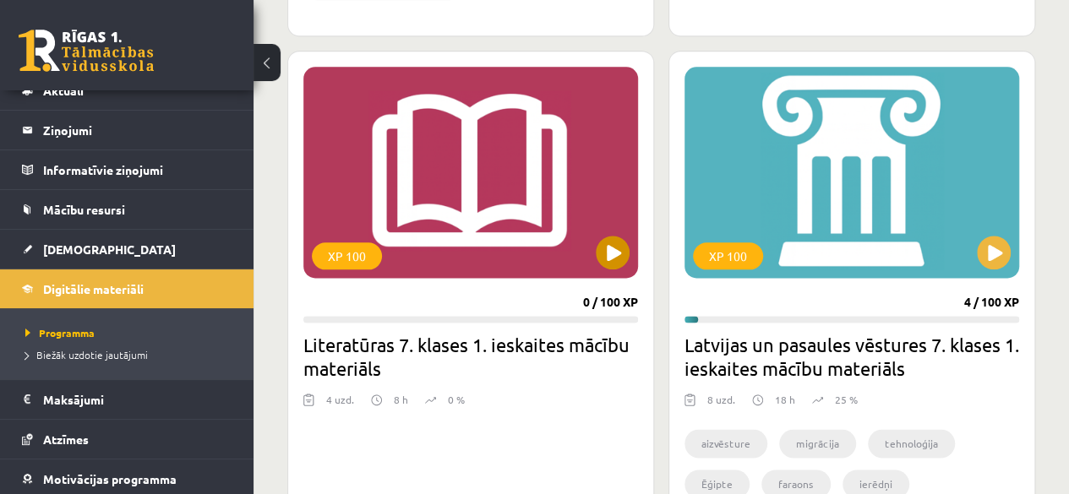
scroll to position [84, 0]
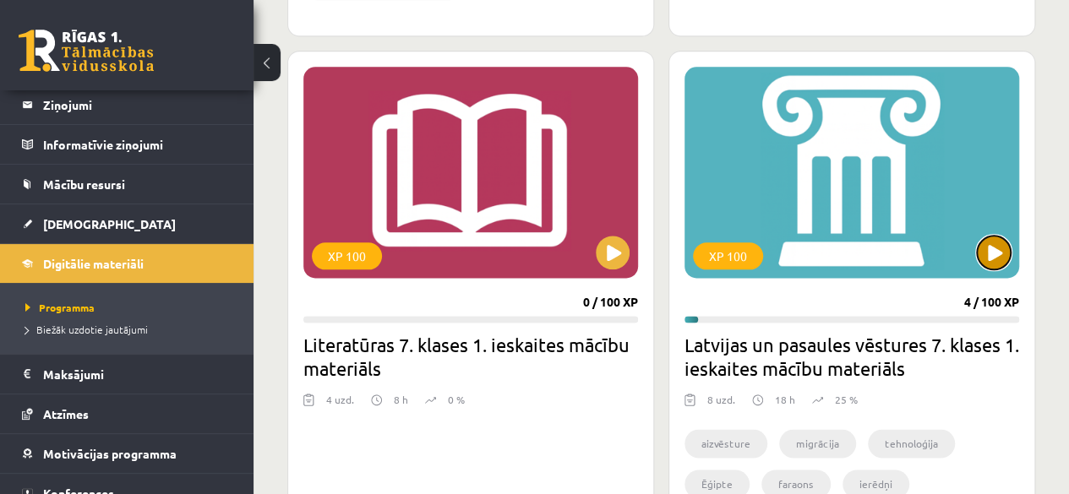
click at [986, 241] on button at bounding box center [993, 253] width 34 height 34
click at [868, 214] on div "XP 100" at bounding box center [851, 172] width 334 height 211
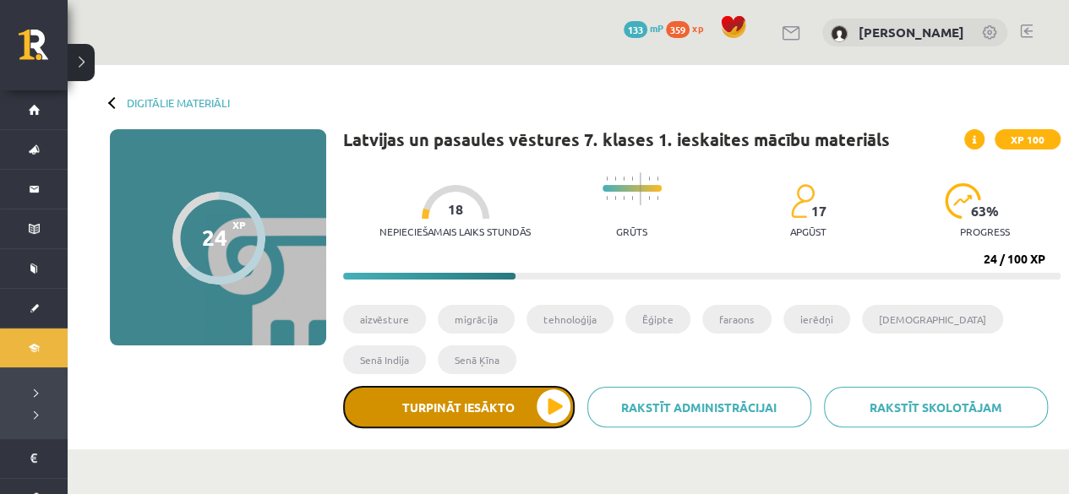
click at [481, 392] on button "Turpināt iesākto" at bounding box center [458, 407] width 231 height 42
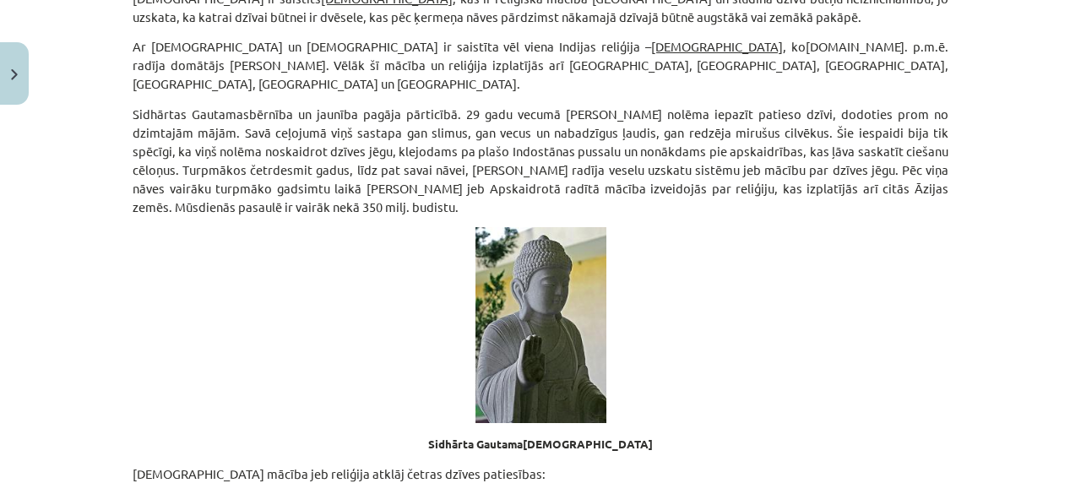
scroll to position [1183, 0]
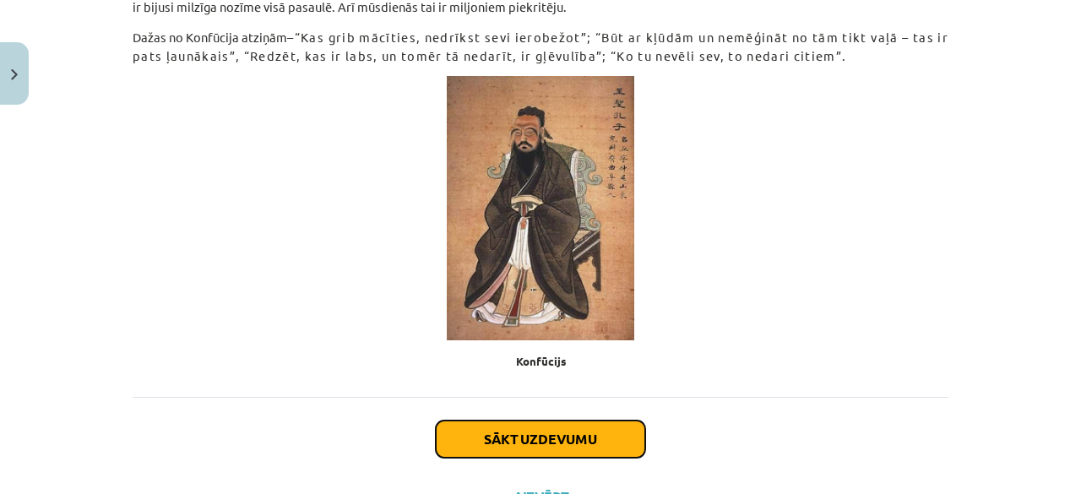
click at [492, 421] on button "Sākt uzdevumu" at bounding box center [540, 439] width 209 height 37
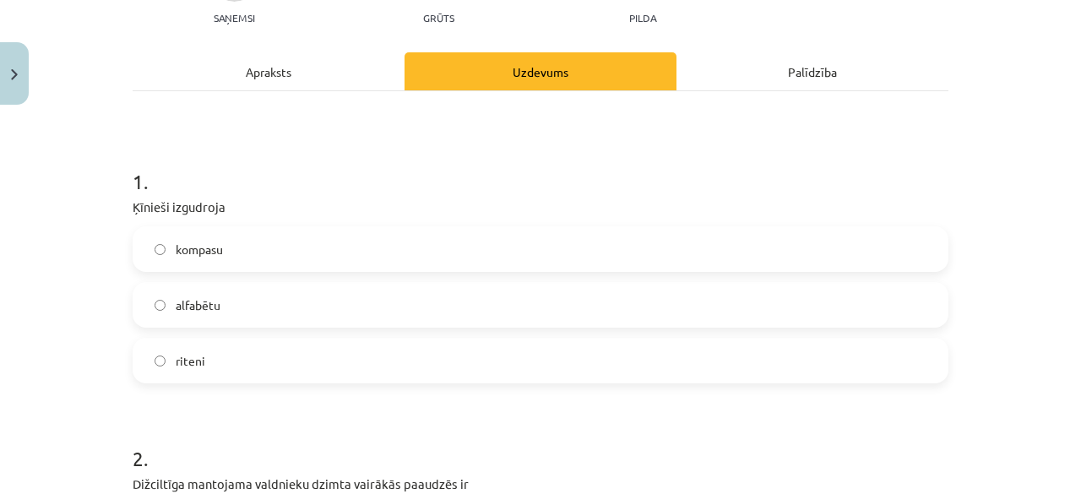
scroll to position [211, 0]
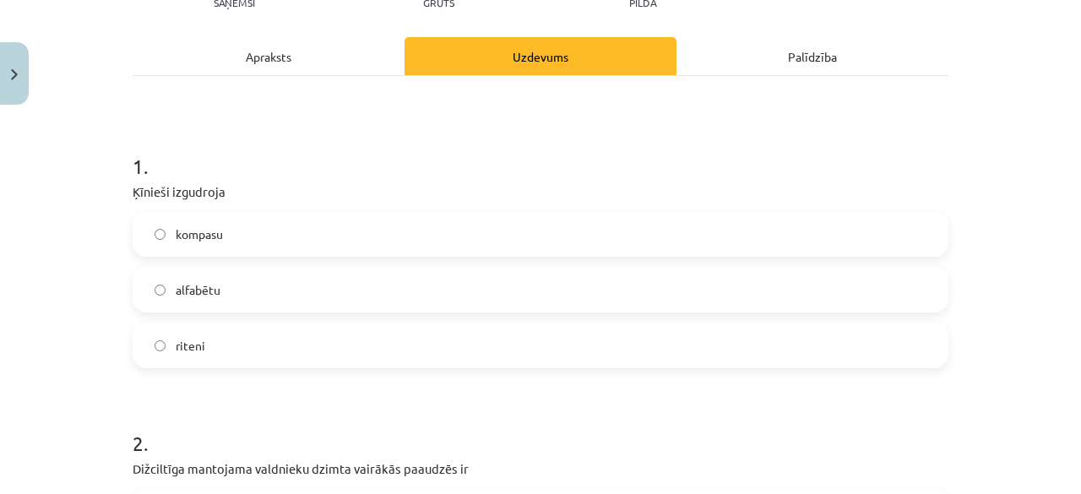
click at [190, 354] on span "riteni" at bounding box center [191, 346] width 30 height 18
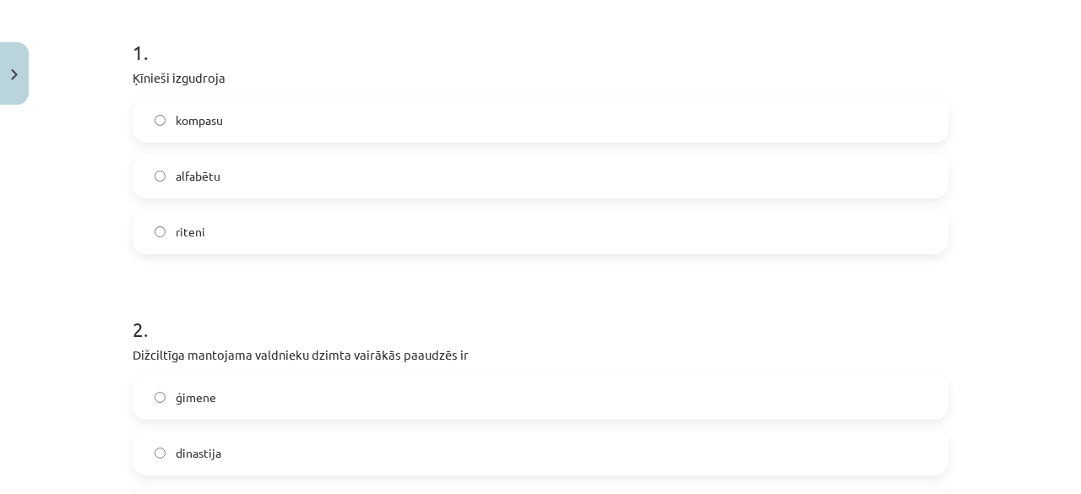
scroll to position [465, 0]
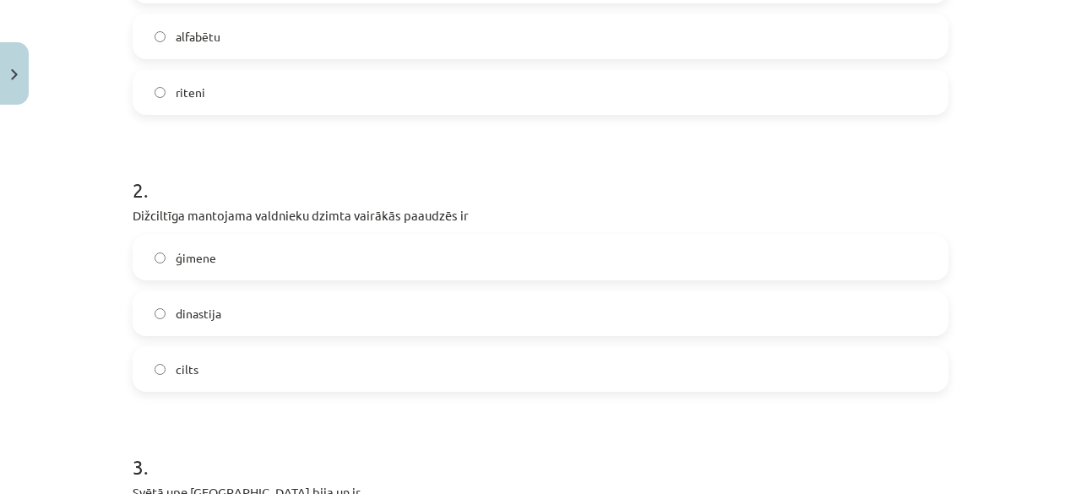
click at [227, 324] on label "dinastija" at bounding box center [540, 313] width 813 height 42
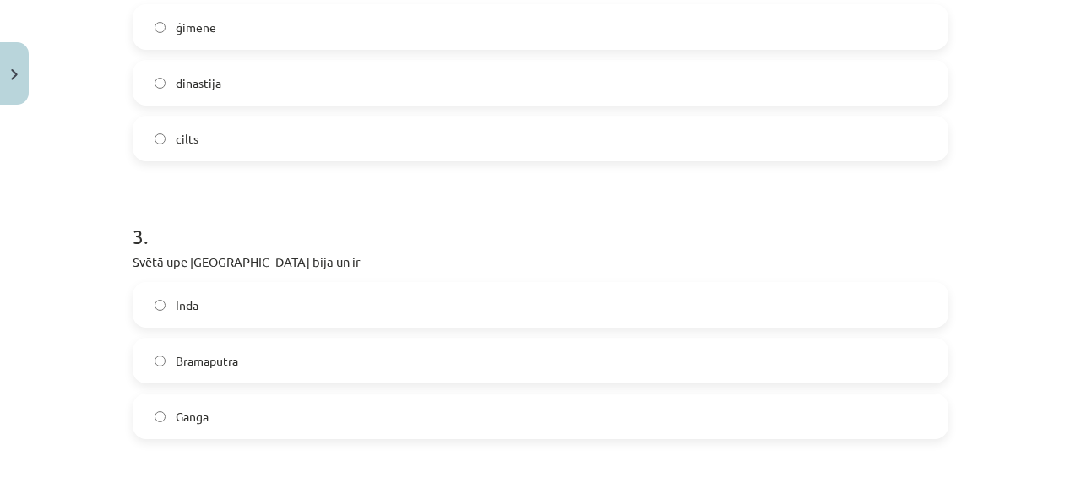
scroll to position [718, 0]
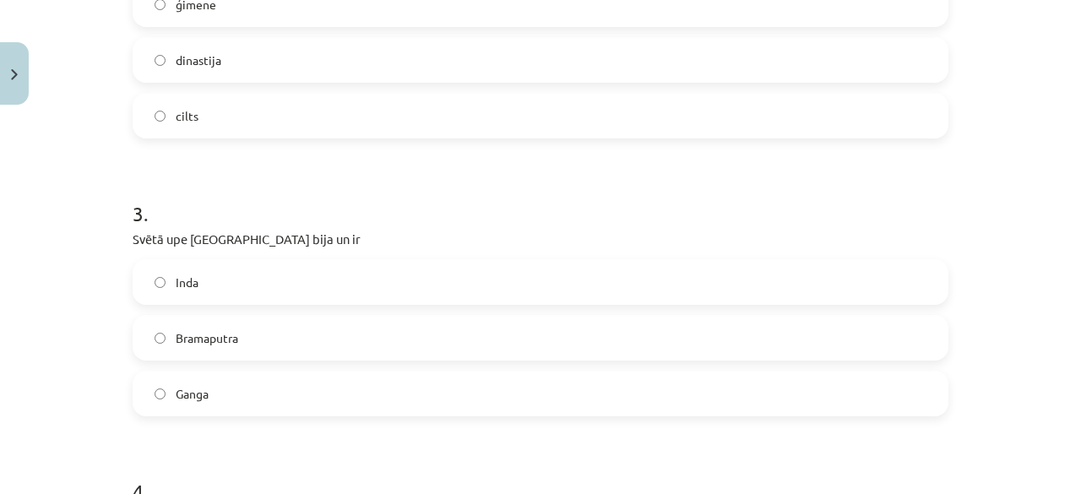
click at [240, 278] on label "Inda" at bounding box center [540, 282] width 813 height 42
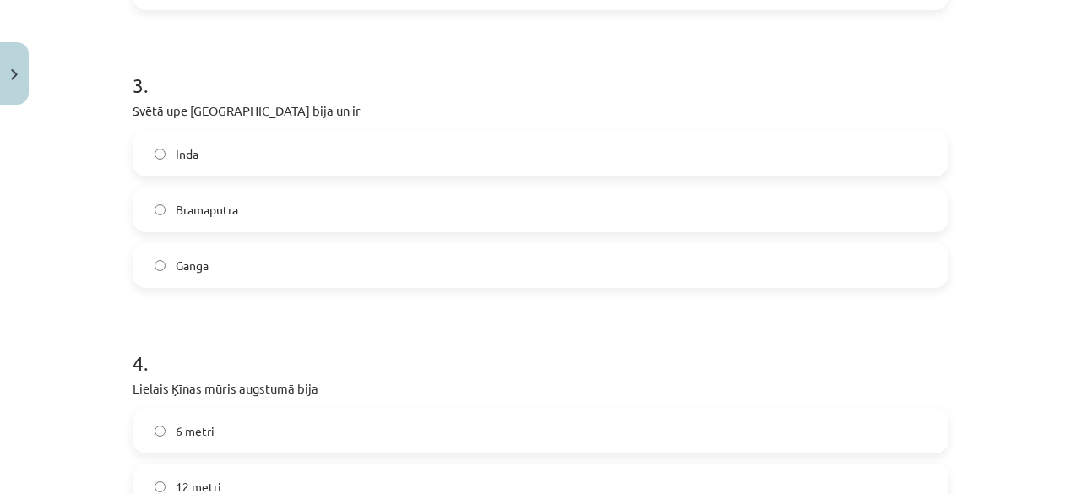
scroll to position [1056, 0]
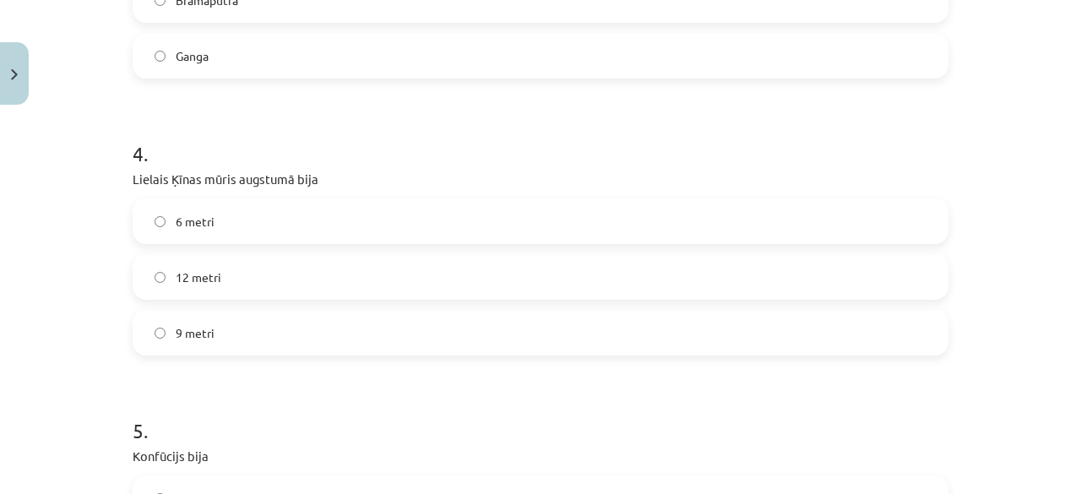
click at [230, 328] on label "9 metri" at bounding box center [540, 333] width 813 height 42
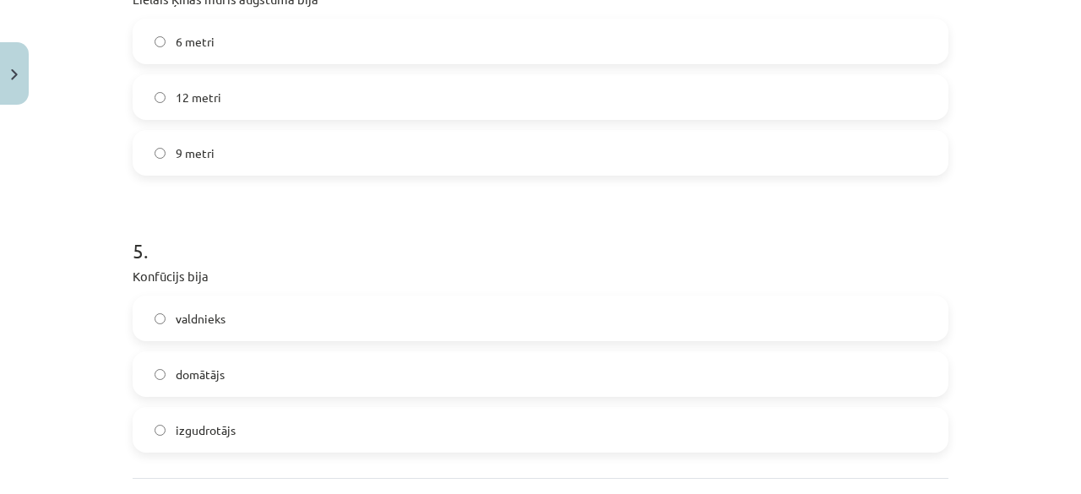
scroll to position [1309, 0]
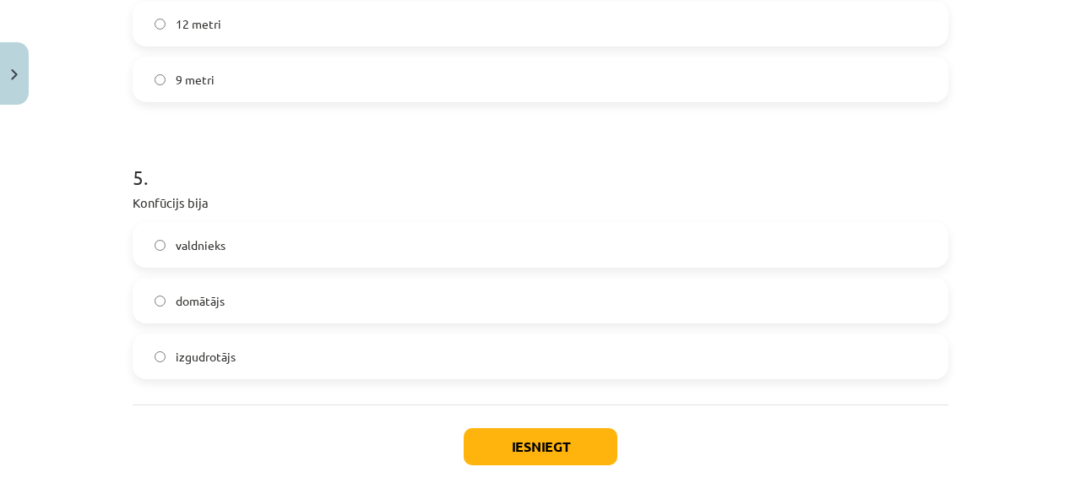
click at [254, 307] on label "domātājs" at bounding box center [540, 301] width 813 height 42
click at [479, 445] on button "Iesniegt" at bounding box center [541, 446] width 154 height 37
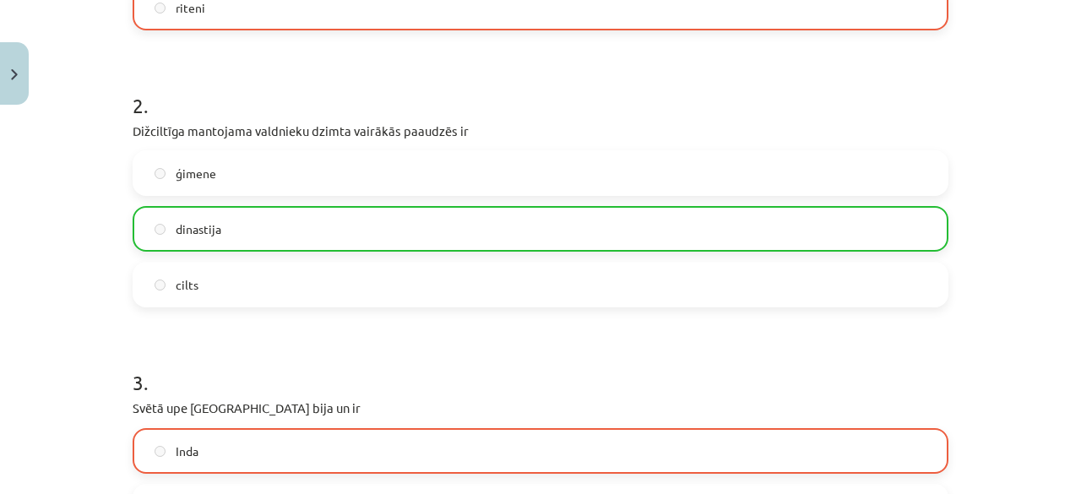
scroll to position [380, 0]
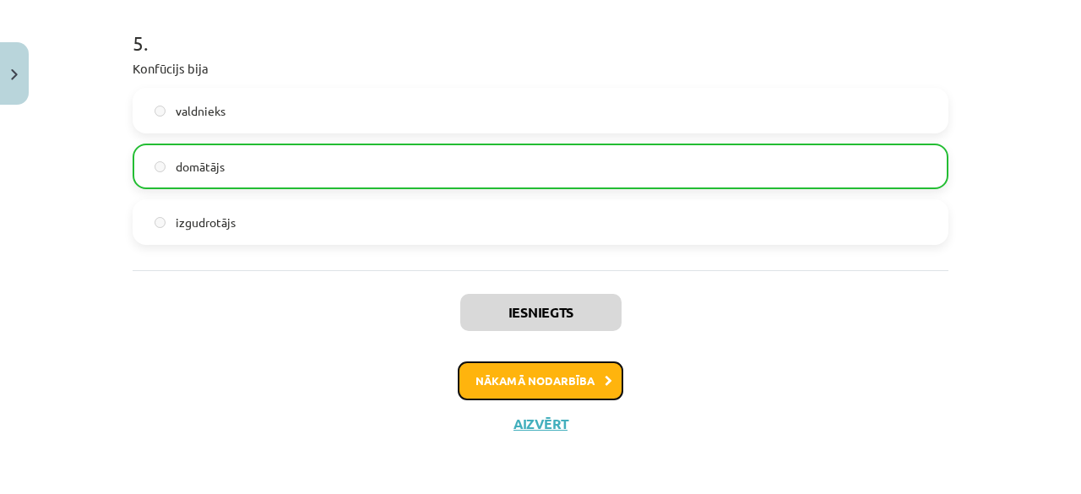
click at [503, 391] on button "Nākamā nodarbība" at bounding box center [541, 381] width 166 height 39
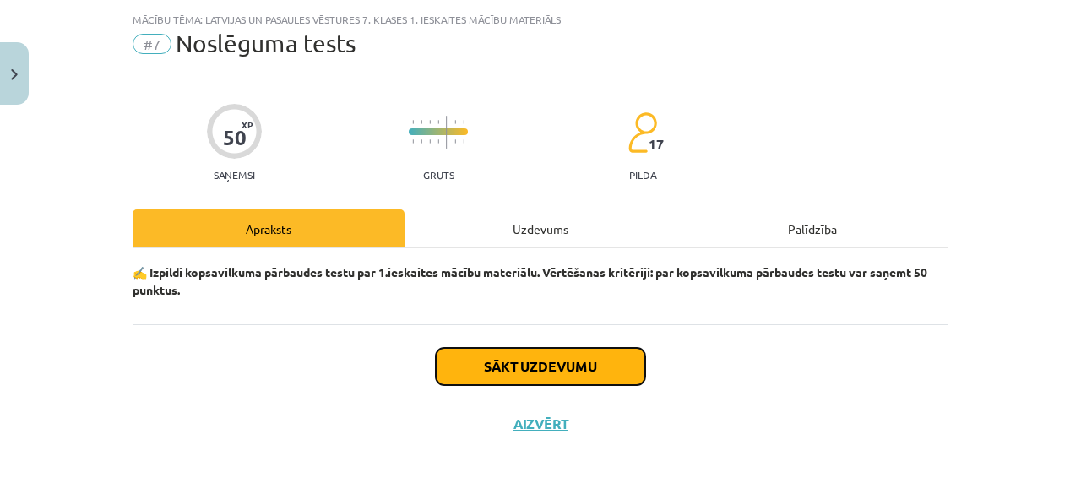
click at [508, 373] on button "Sākt uzdevumu" at bounding box center [540, 366] width 209 height 37
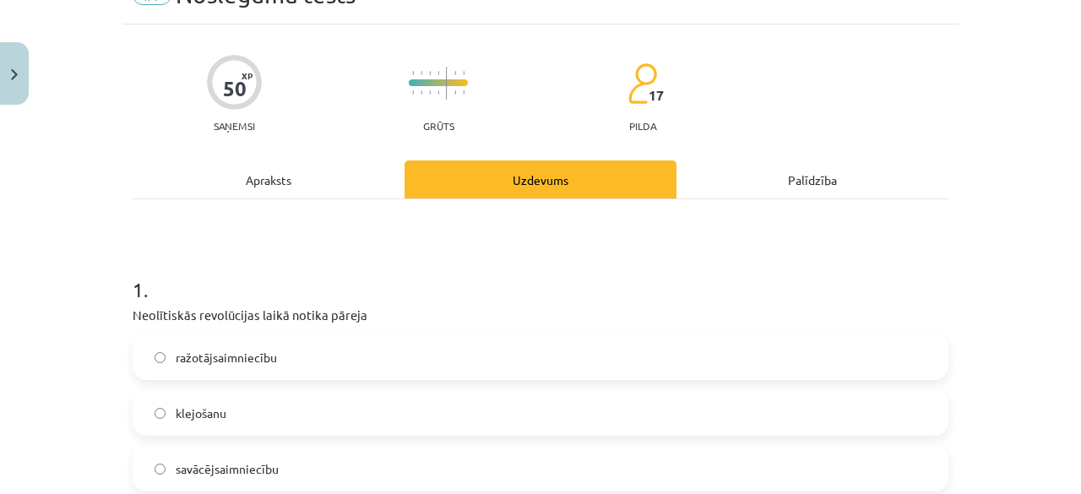
scroll to position [123, 0]
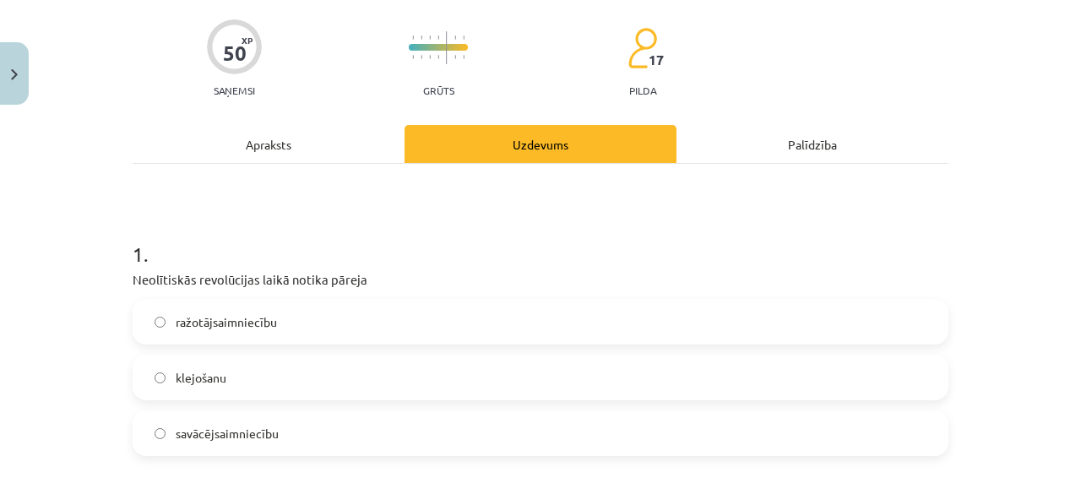
drag, startPoint x: 351, startPoint y: 423, endPoint x: 339, endPoint y: 406, distance: 21.1
click at [351, 420] on label "savācējsaimniecību" at bounding box center [540, 433] width 813 height 42
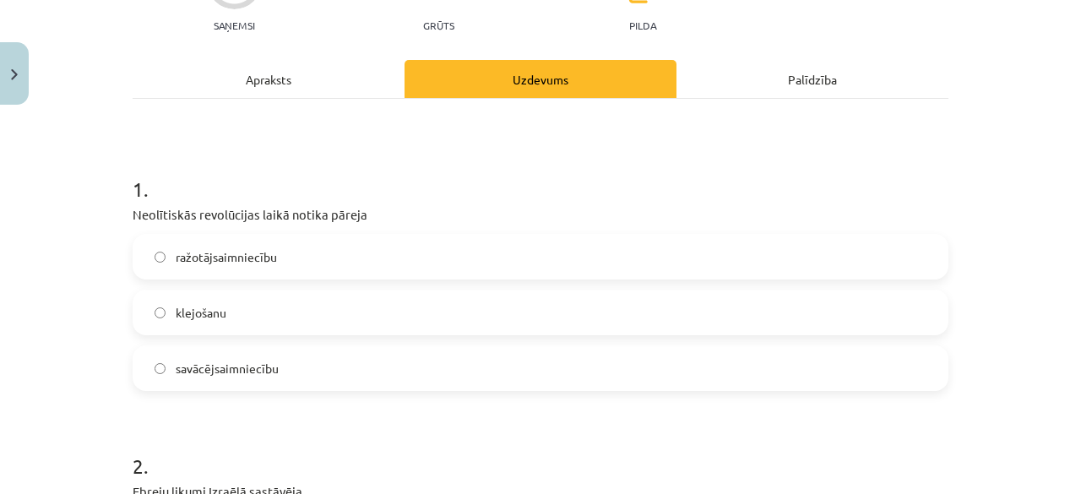
scroll to position [377, 0]
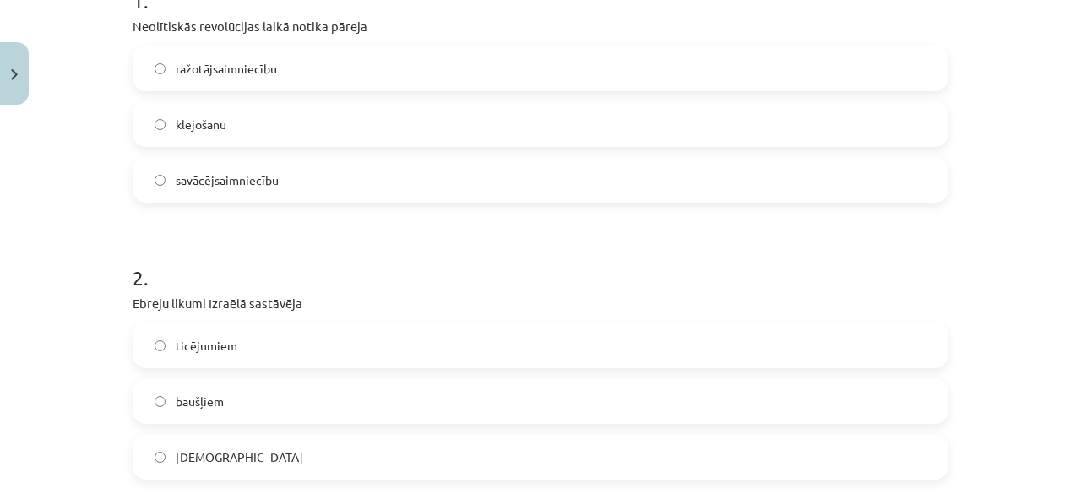
click at [277, 403] on label "baušļiem" at bounding box center [540, 401] width 813 height 42
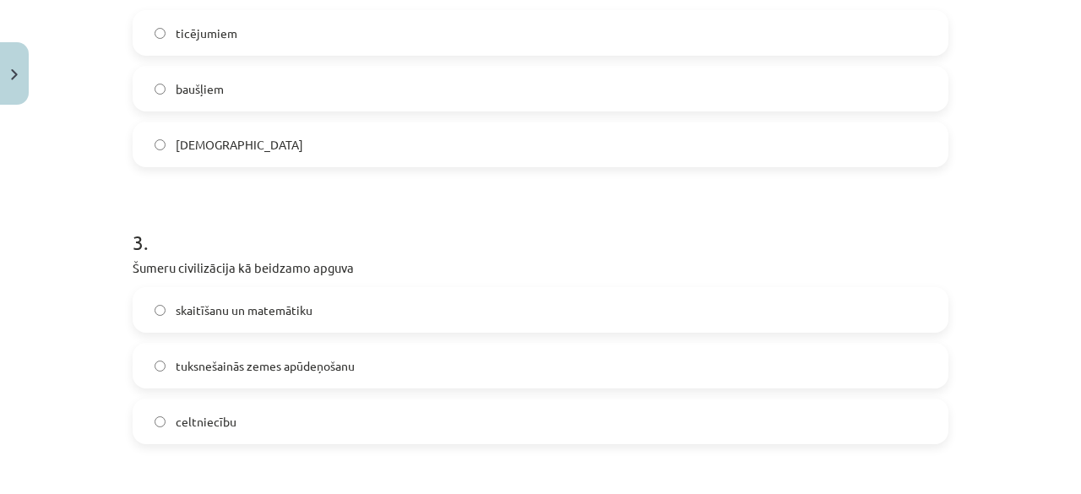
scroll to position [715, 0]
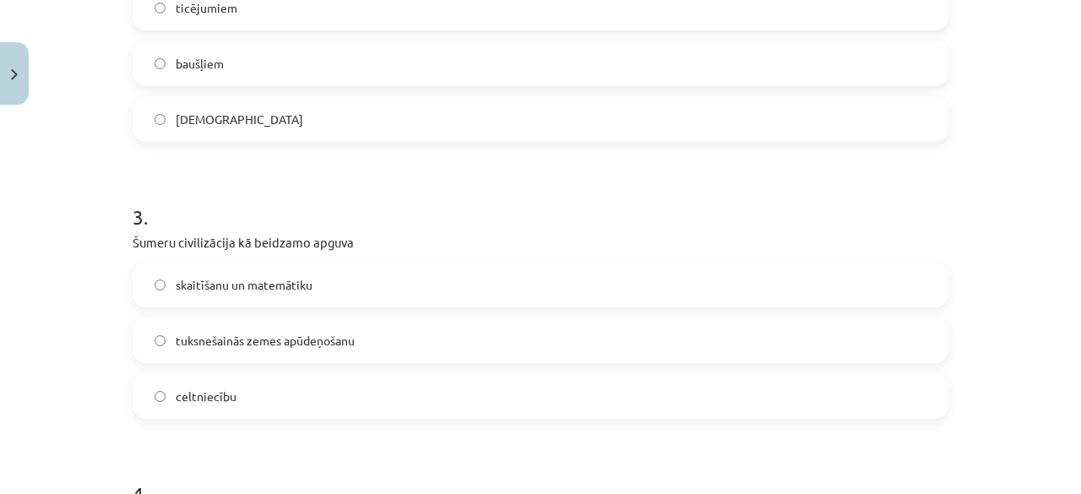
click at [315, 341] on span "tuksnešainās zemes apūdeņošanu" at bounding box center [265, 341] width 179 height 18
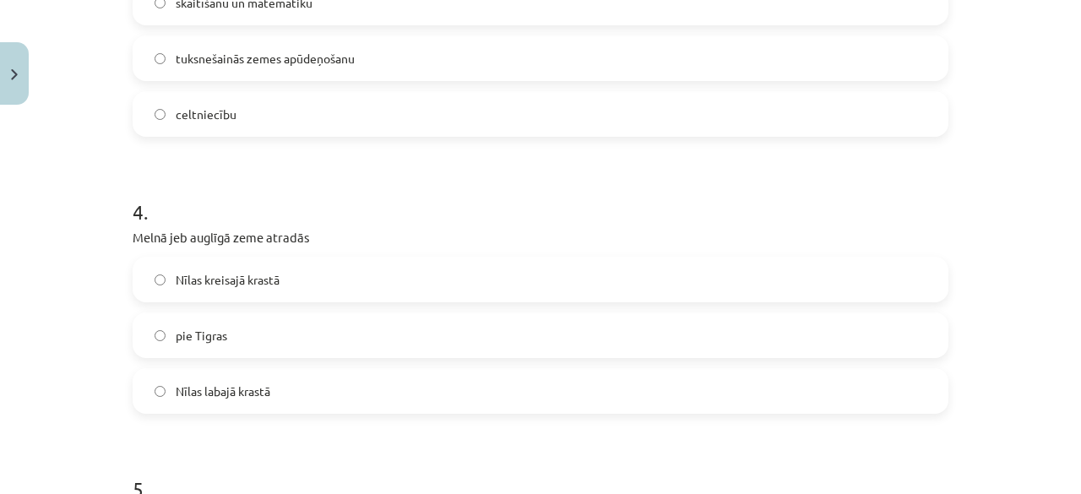
scroll to position [1052, 0]
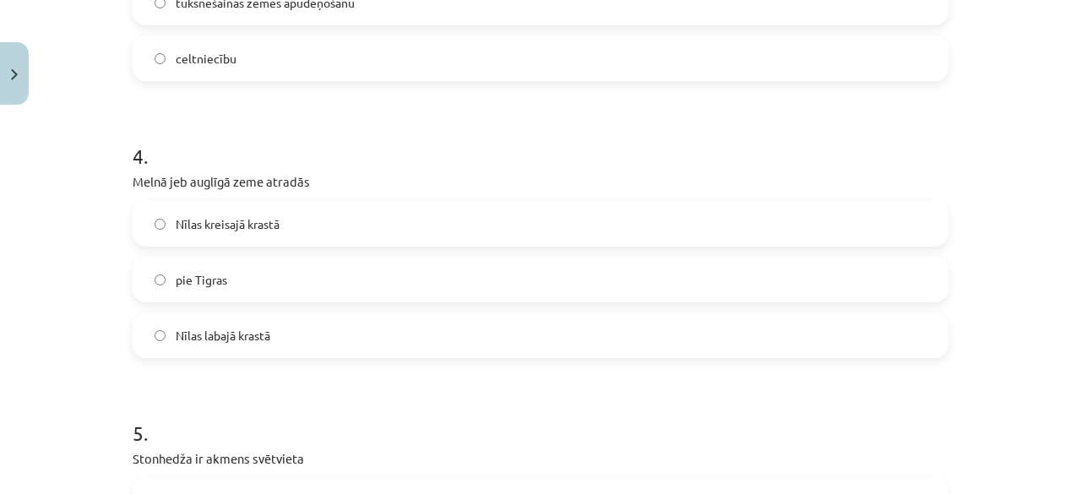
click at [315, 351] on label "Nīlas labajā krastā" at bounding box center [540, 335] width 813 height 42
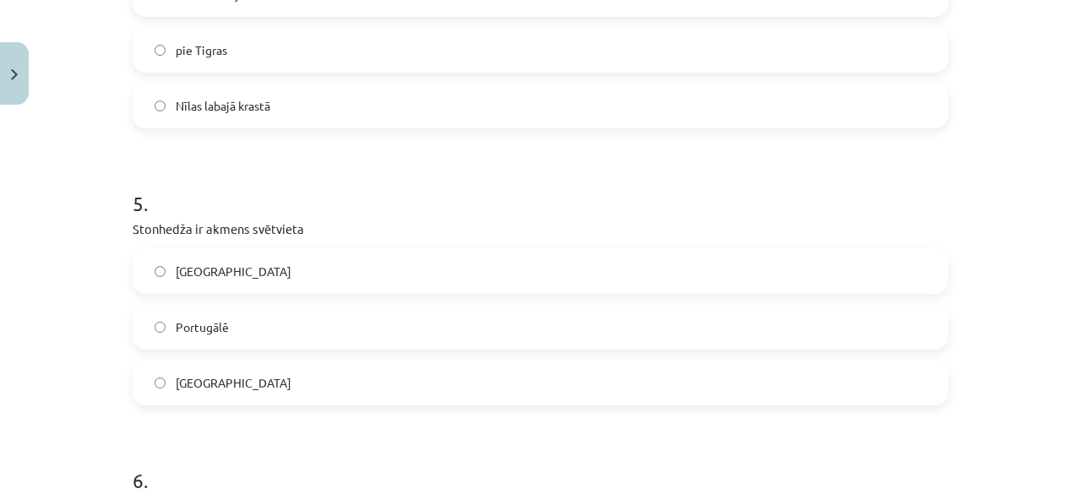
scroll to position [1306, 0]
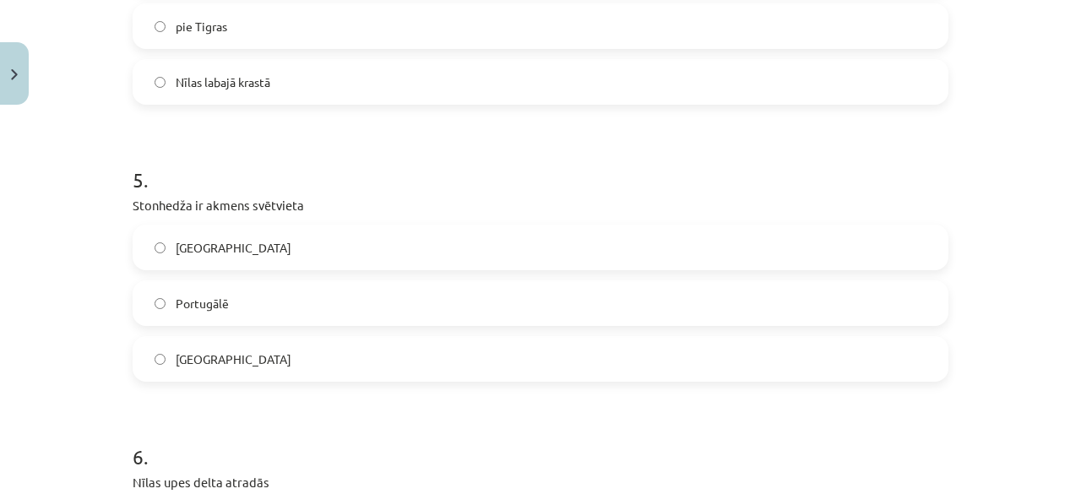
click at [232, 369] on label "Anglijā" at bounding box center [540, 359] width 813 height 42
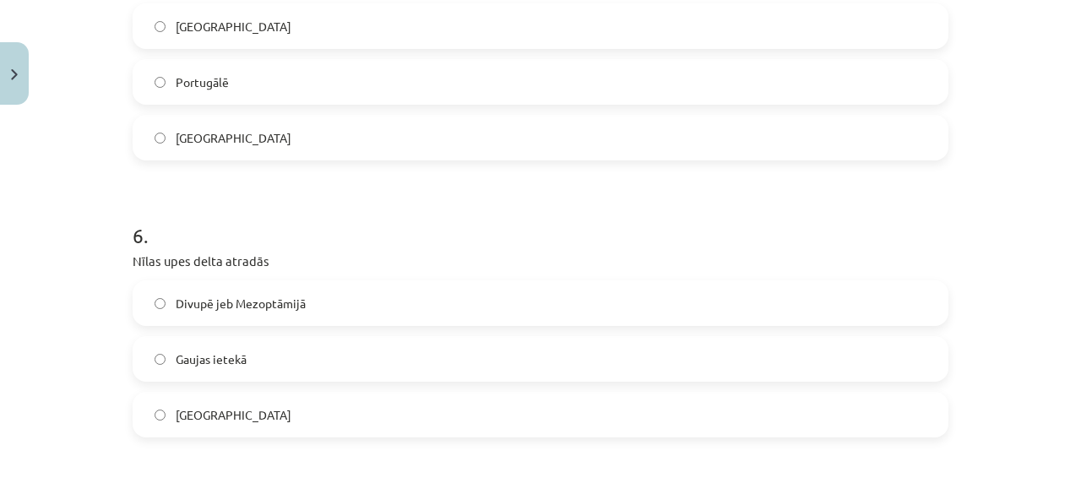
scroll to position [1559, 0]
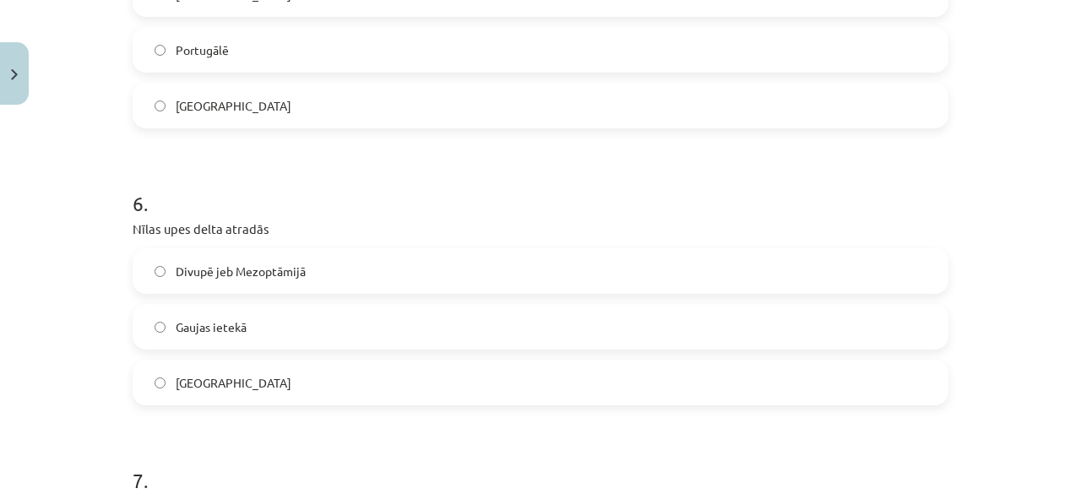
click at [287, 273] on span "Divupē jeb Mezoptāmijā" at bounding box center [241, 272] width 130 height 18
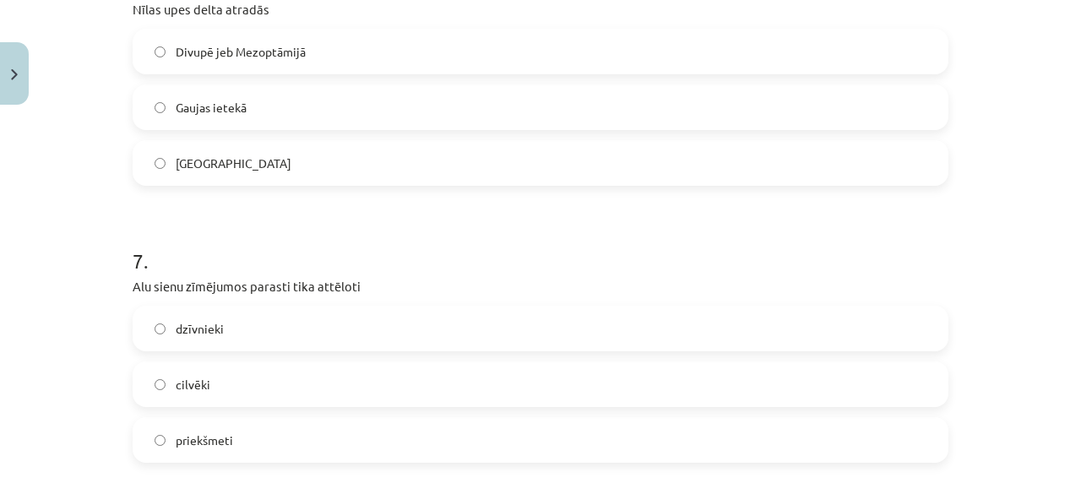
scroll to position [1813, 0]
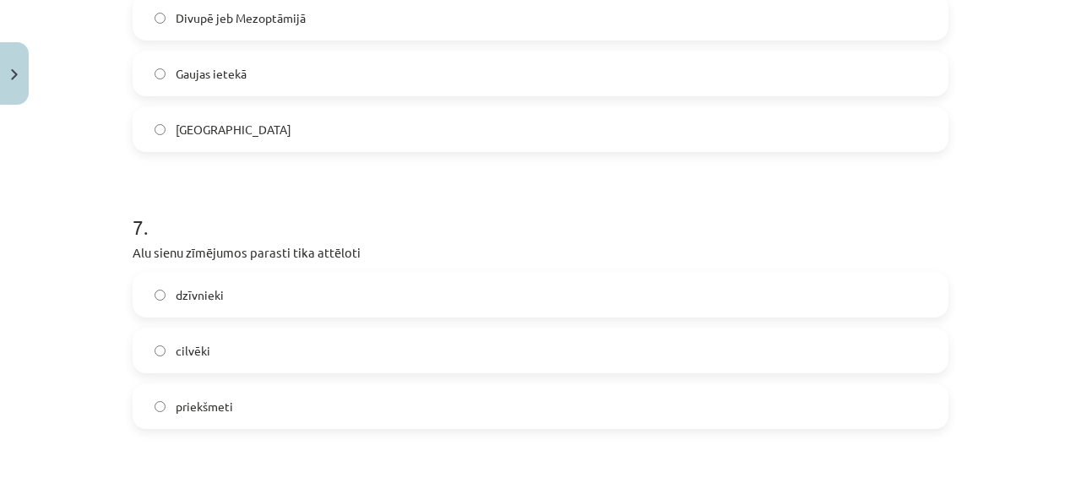
click at [312, 302] on label "dzīvnieki" at bounding box center [540, 295] width 813 height 42
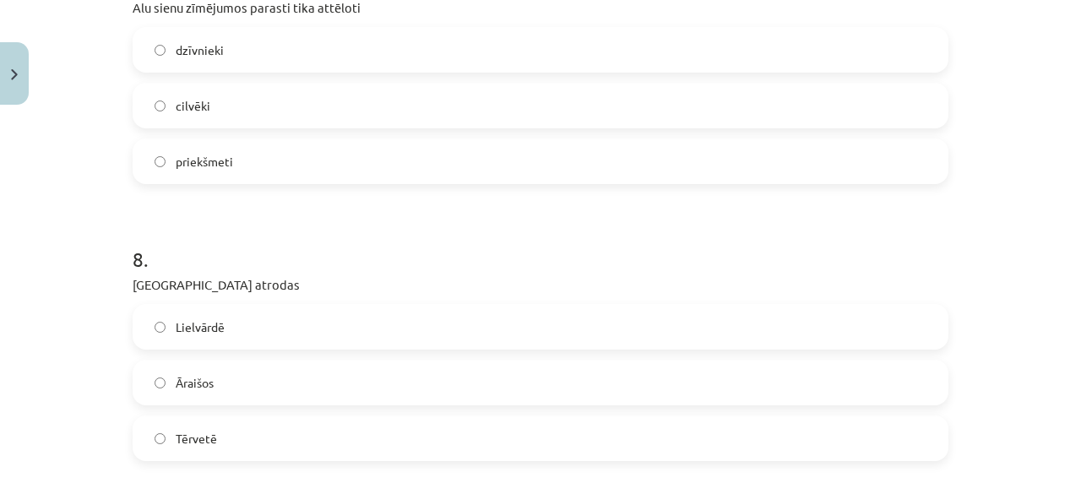
scroll to position [2066, 0]
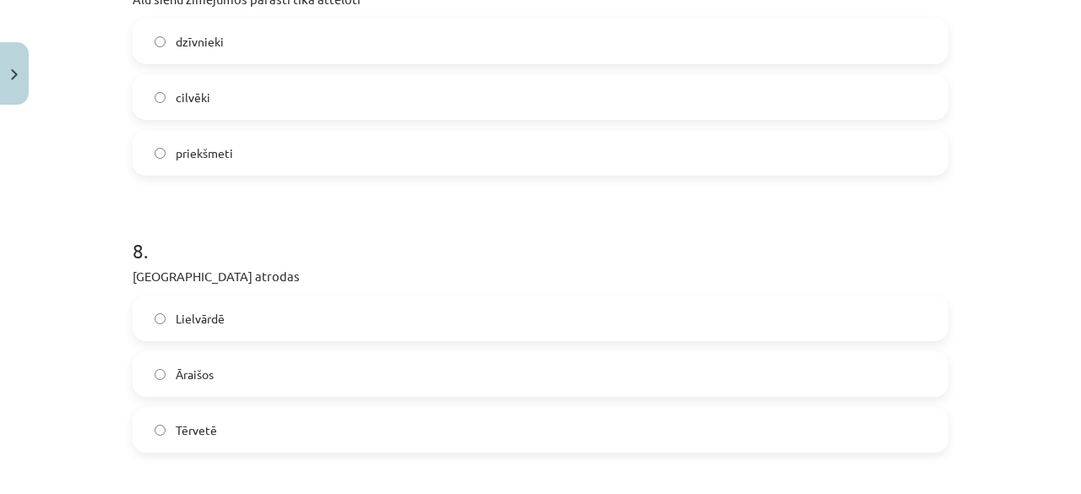
click at [256, 387] on label "Āraišos" at bounding box center [540, 374] width 813 height 42
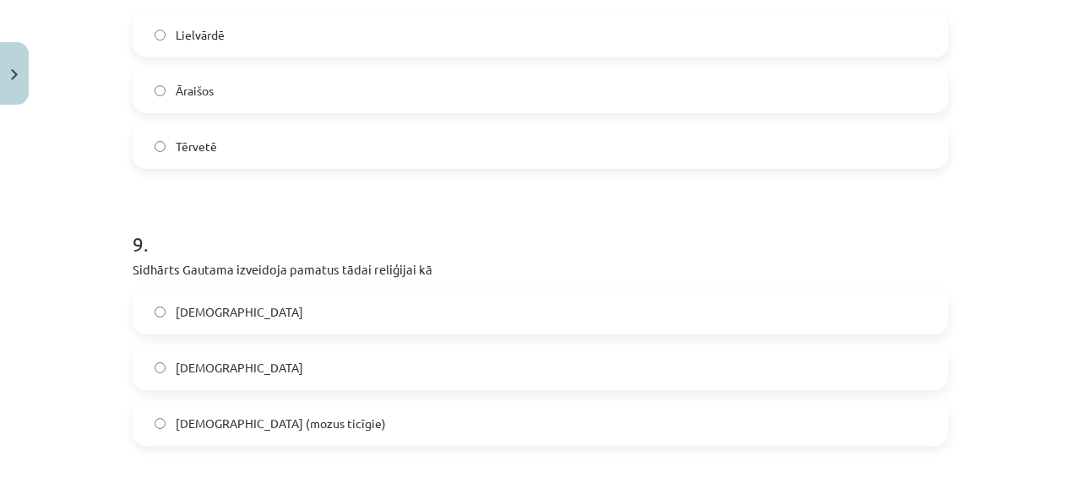
scroll to position [2404, 0]
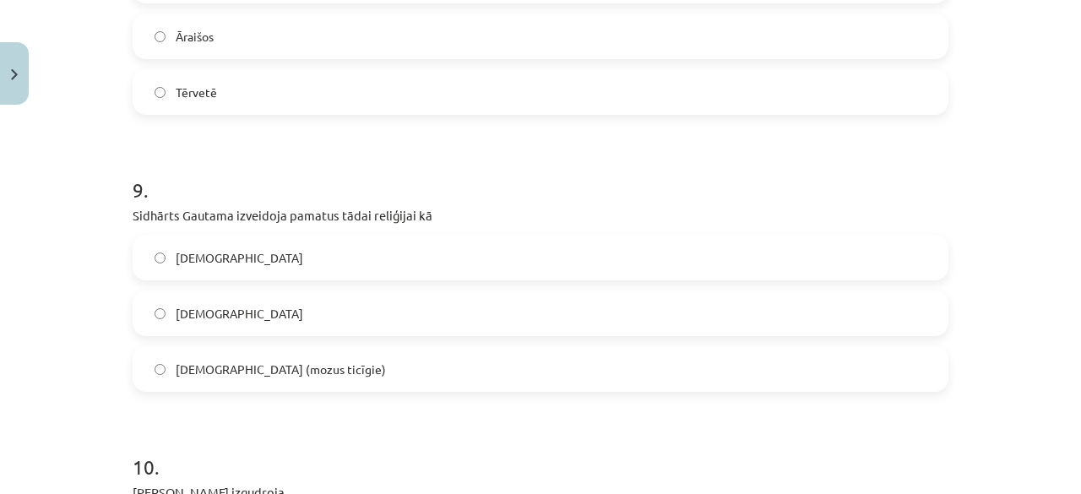
click at [257, 366] on span "jūdaisms (mozus ticīgie)" at bounding box center [281, 370] width 210 height 18
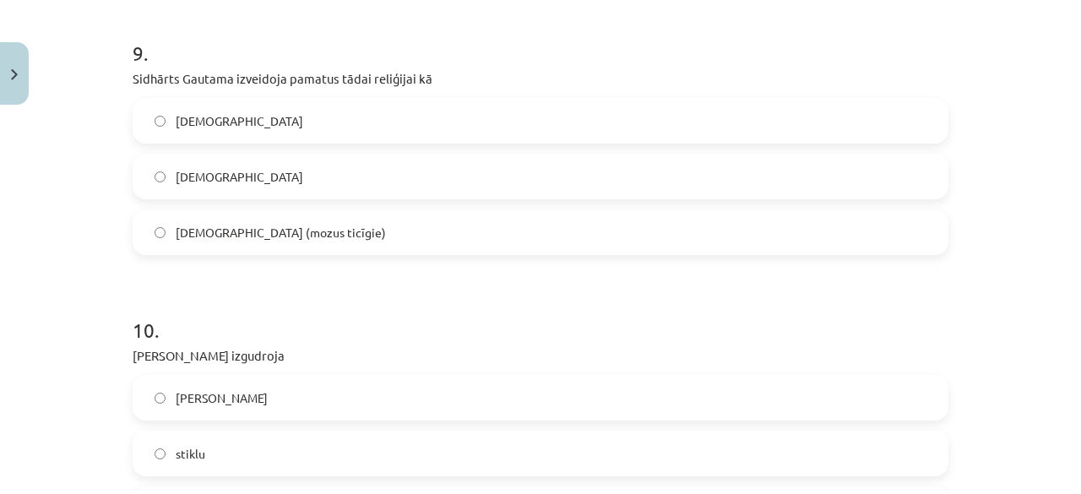
scroll to position [2742, 0]
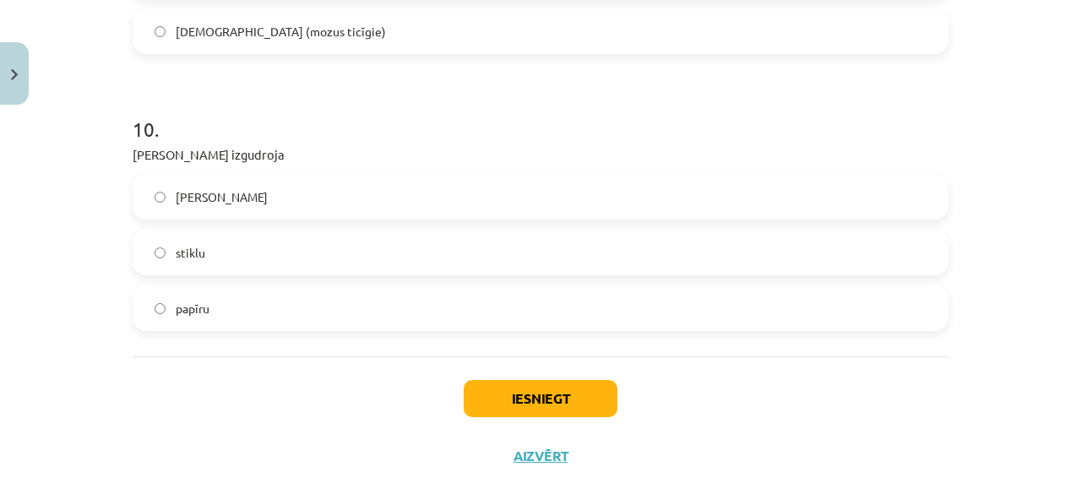
click at [297, 199] on label "ratu riteni" at bounding box center [540, 197] width 813 height 42
click at [483, 393] on button "Iesniegt" at bounding box center [541, 398] width 154 height 37
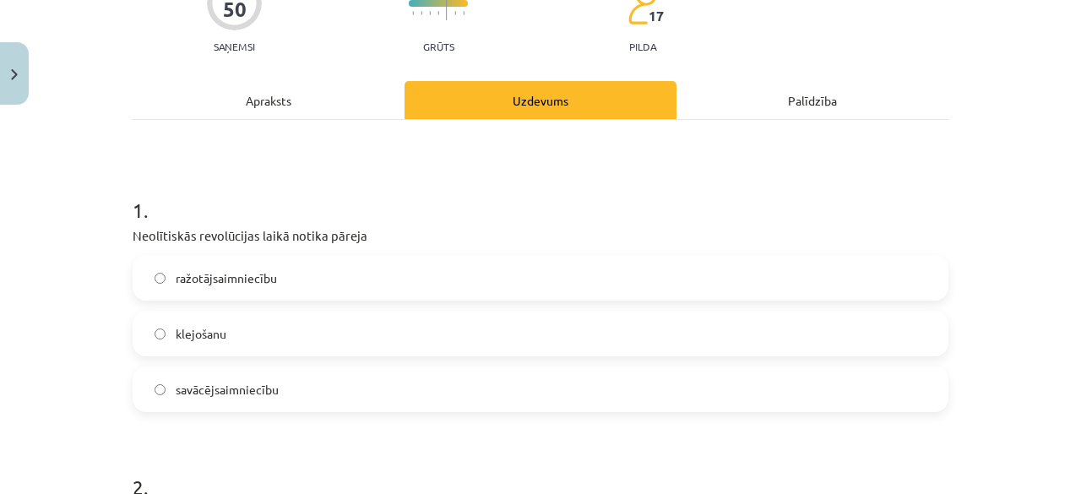
scroll to position [169, 0]
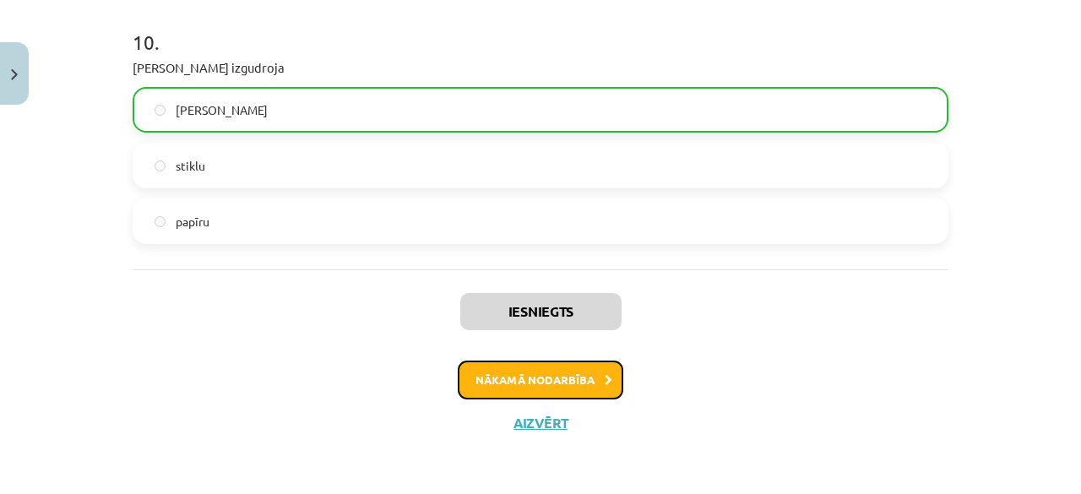
click at [493, 389] on button "Nākamā nodarbība" at bounding box center [541, 380] width 166 height 39
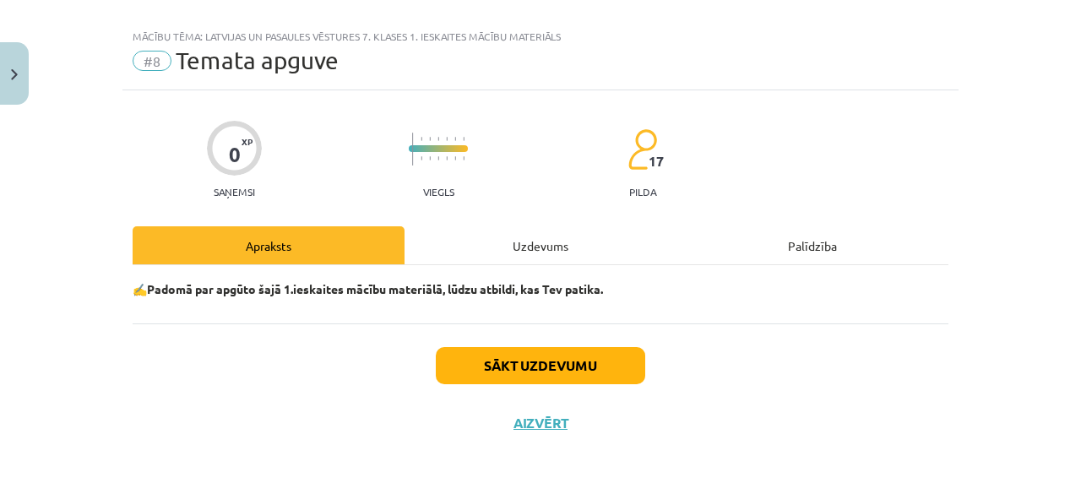
scroll to position [20, 0]
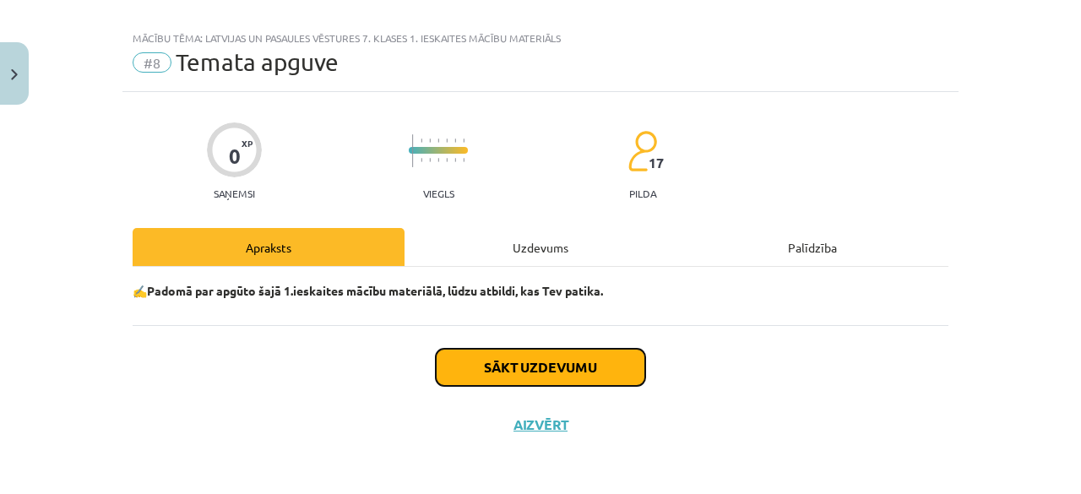
click at [498, 372] on button "Sākt uzdevumu" at bounding box center [540, 367] width 209 height 37
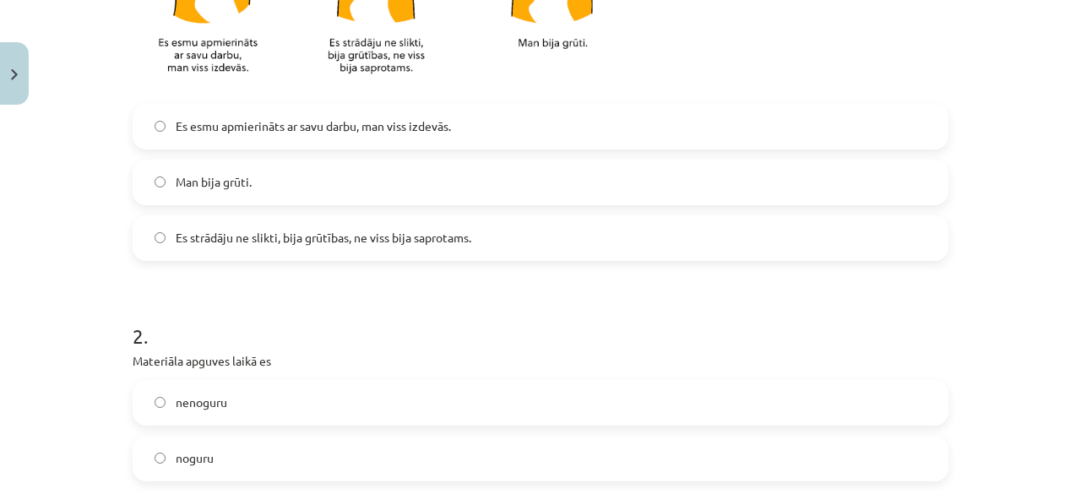
scroll to position [527, 0]
click at [211, 185] on span "Man bija grūti." at bounding box center [214, 181] width 76 height 18
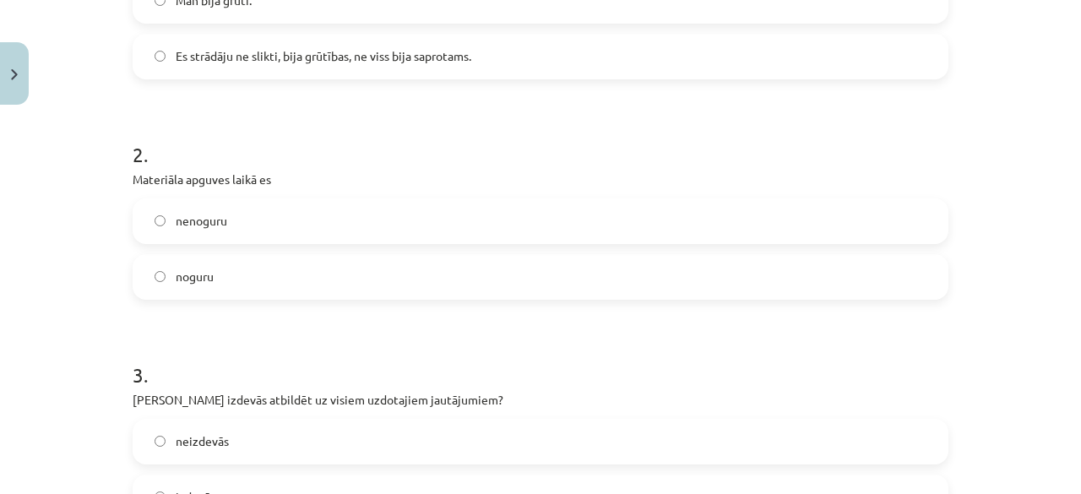
scroll to position [780, 0]
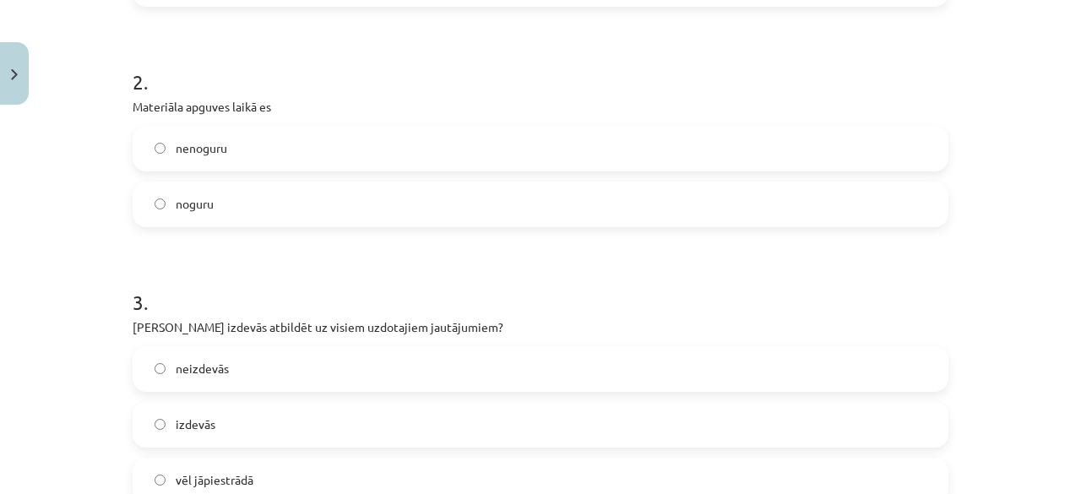
click at [235, 210] on label "noguru" at bounding box center [540, 204] width 813 height 42
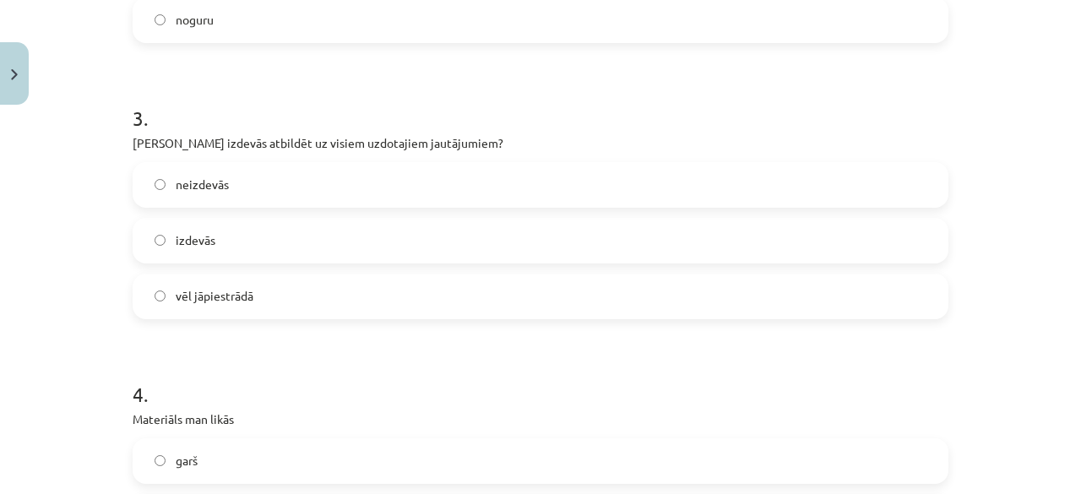
scroll to position [1034, 0]
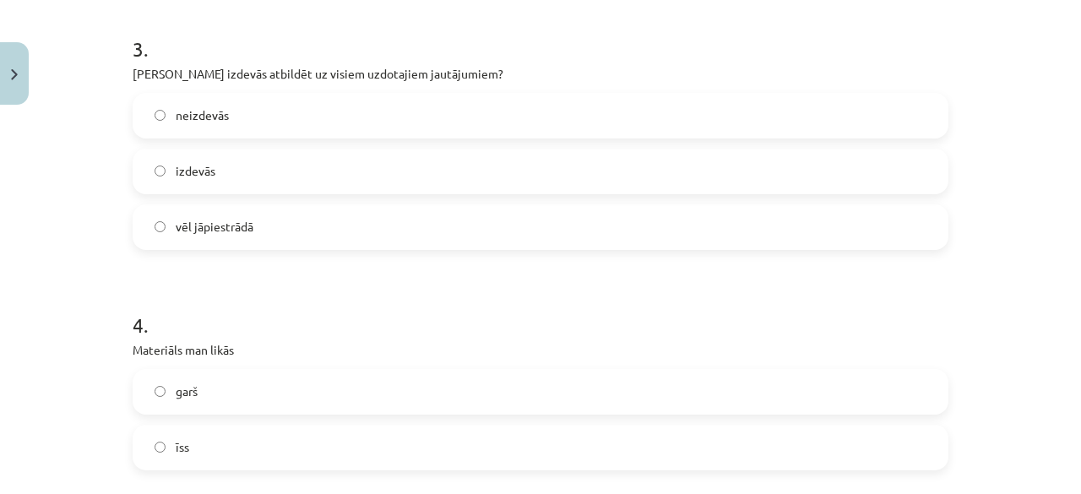
click at [234, 223] on span "vēl jāpiestrādā" at bounding box center [215, 227] width 78 height 18
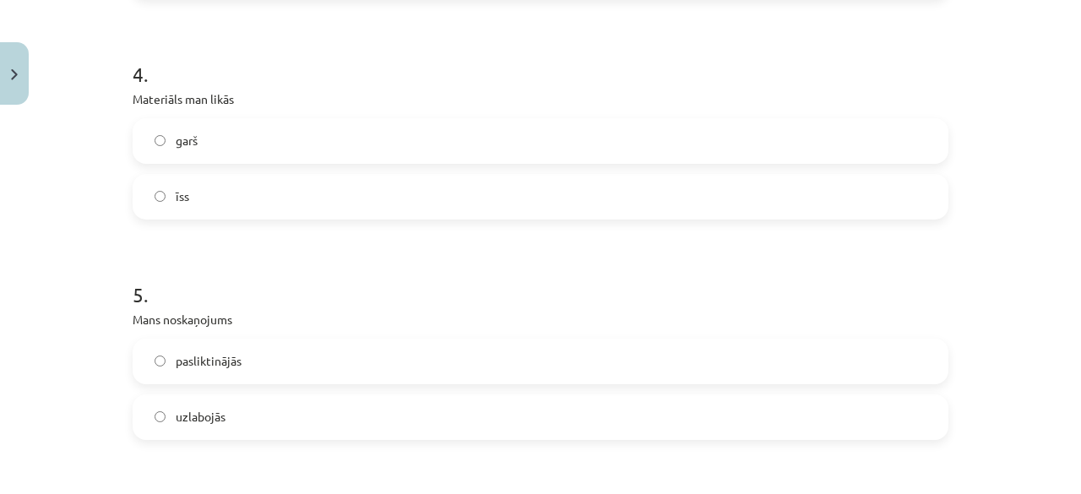
scroll to position [1287, 0]
click at [234, 135] on label "garš" at bounding box center [540, 138] width 813 height 42
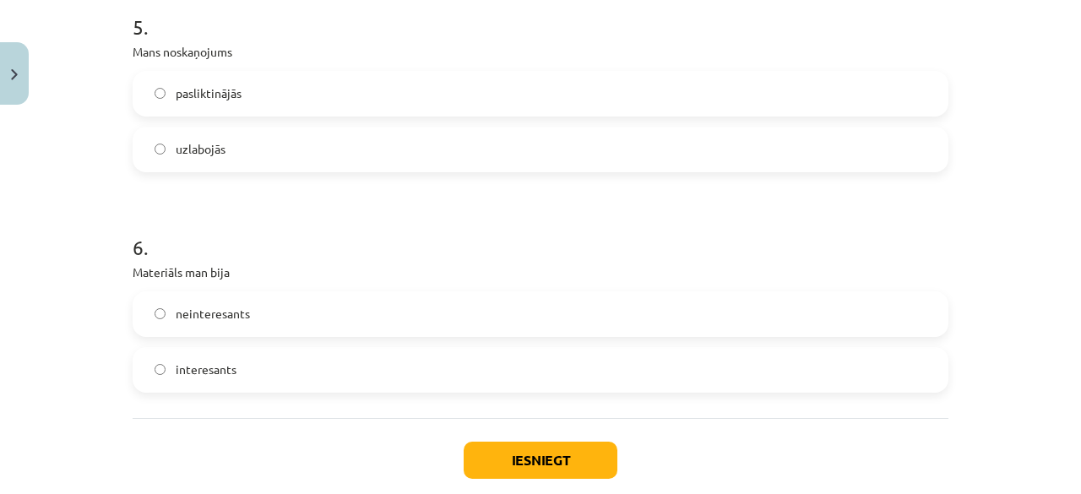
scroll to position [1456, 0]
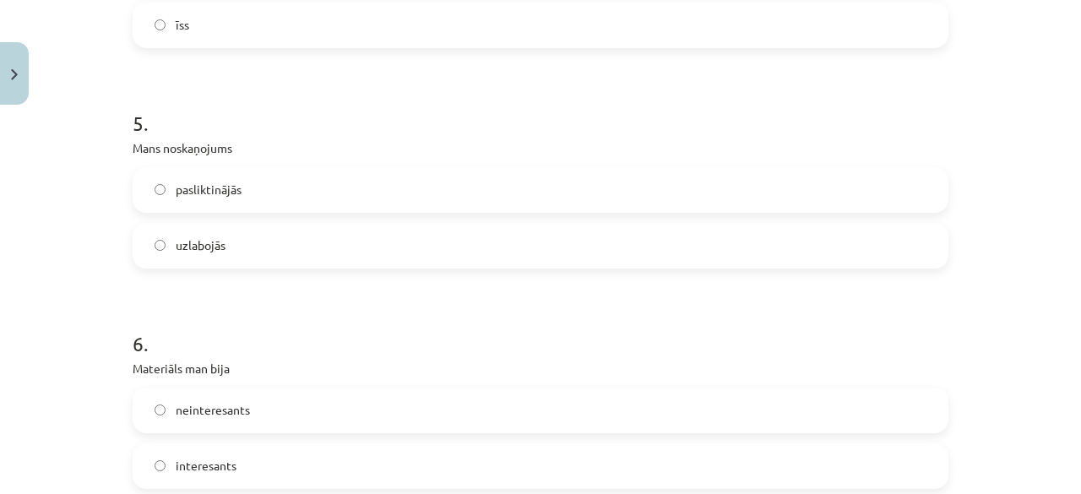
click at [221, 234] on label "uzlabojās" at bounding box center [540, 246] width 813 height 42
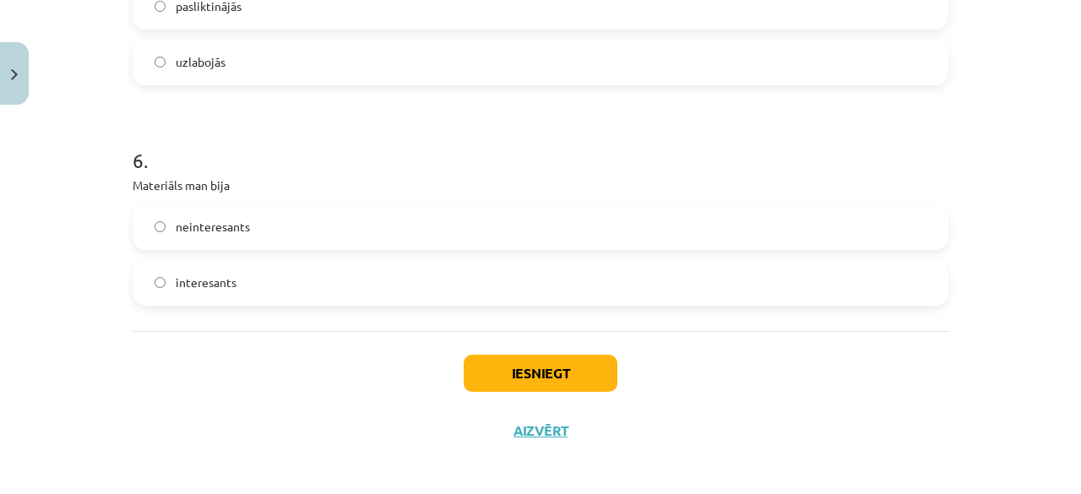
scroll to position [1645, 0]
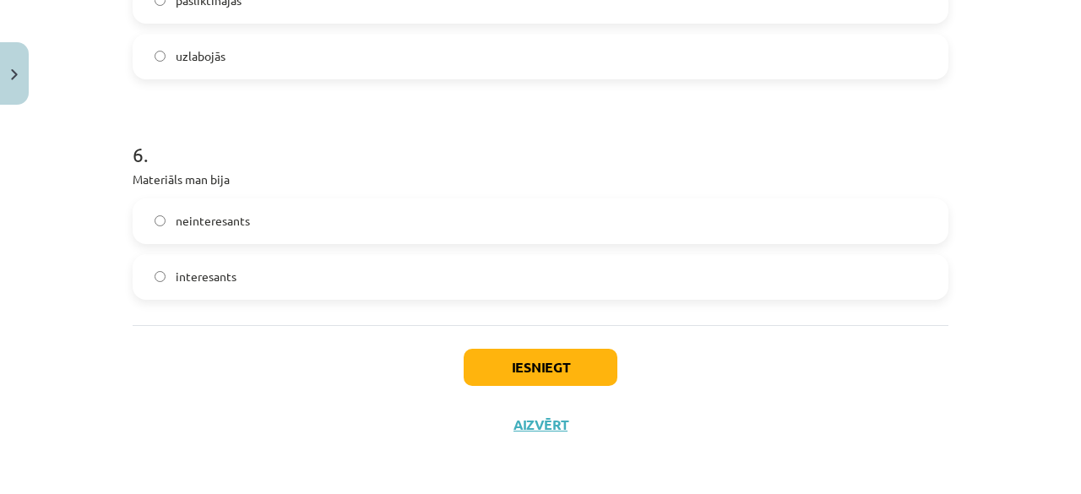
click at [243, 263] on label "interesants" at bounding box center [540, 277] width 813 height 42
click at [502, 369] on button "Iesniegt" at bounding box center [541, 367] width 154 height 37
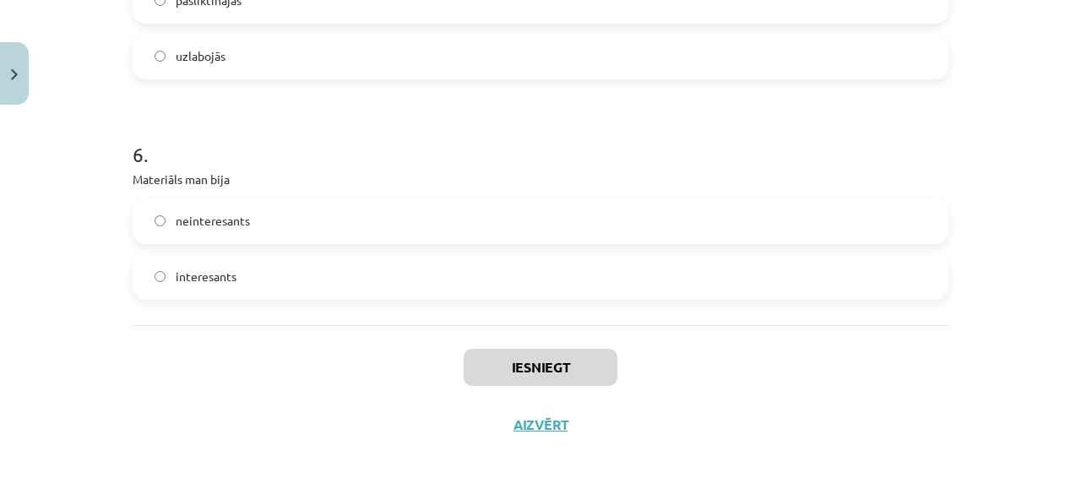
click at [545, 413] on div "Iesniegt Aizvērt" at bounding box center [541, 384] width 816 height 118
click at [548, 421] on button "Aizvērt" at bounding box center [540, 424] width 64 height 17
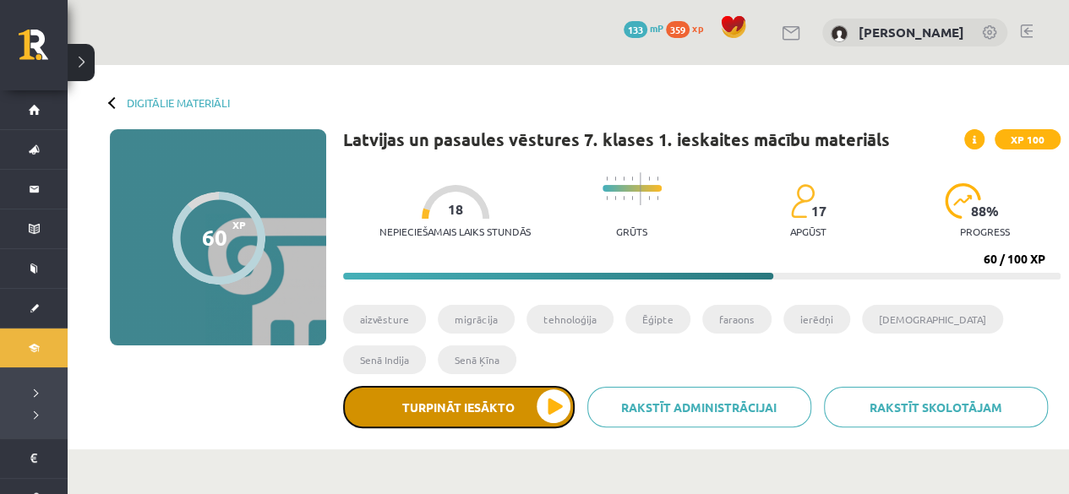
click at [488, 409] on button "Turpināt iesākto" at bounding box center [458, 407] width 231 height 42
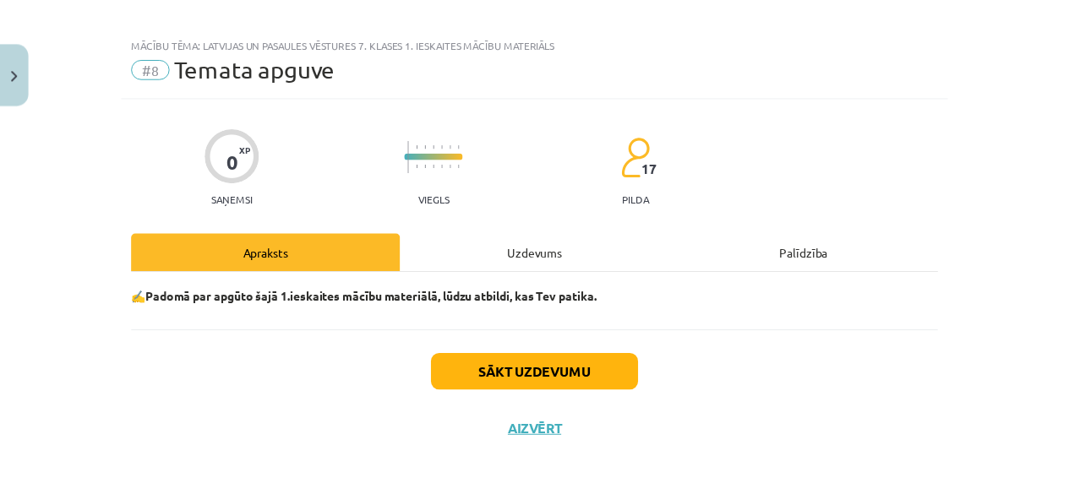
scroll to position [20, 0]
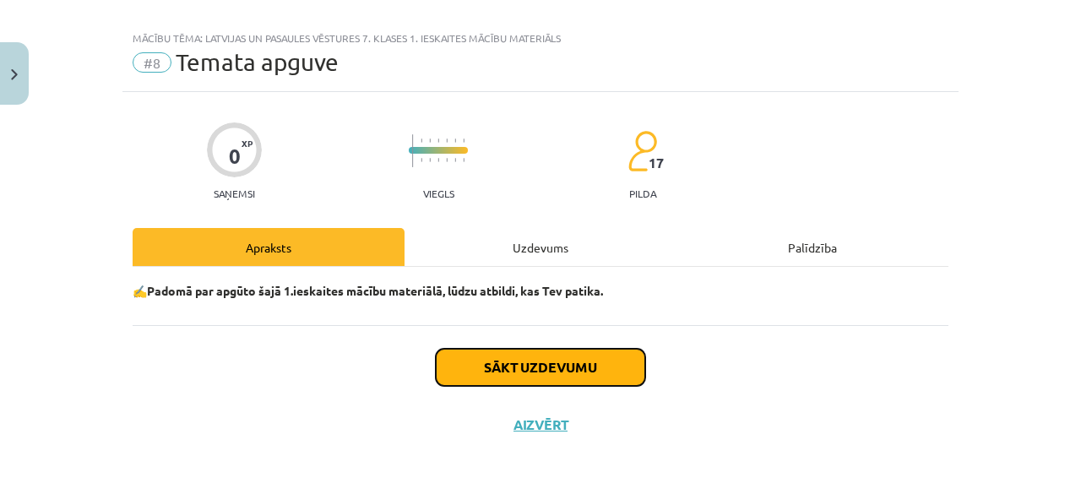
click at [541, 362] on button "Sākt uzdevumu" at bounding box center [540, 367] width 209 height 37
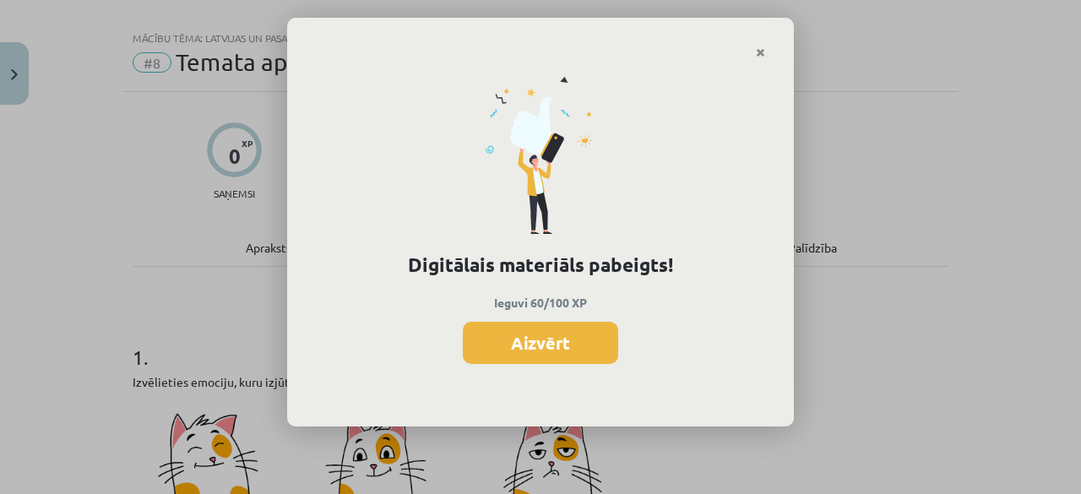
click at [549, 334] on button "Aizvērt" at bounding box center [540, 343] width 155 height 42
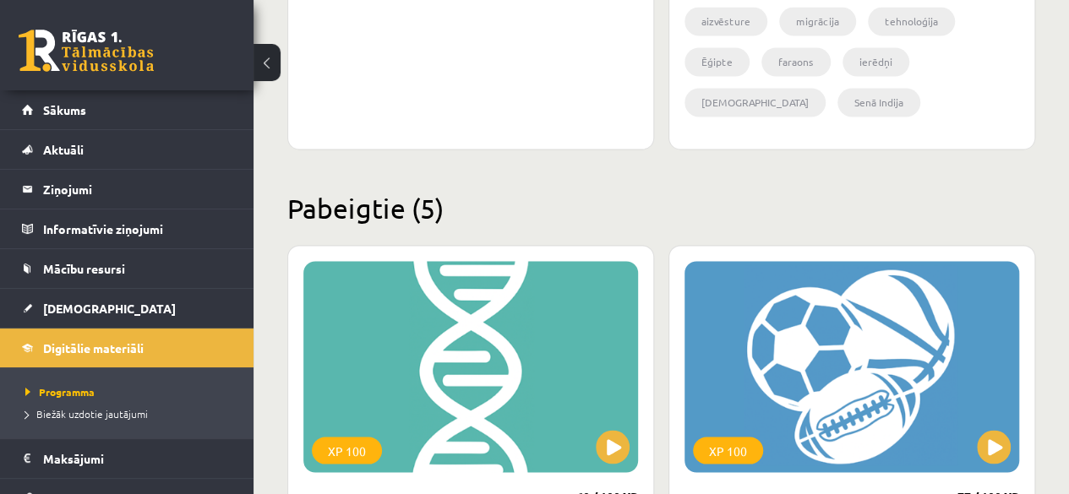
scroll to position [929, 0]
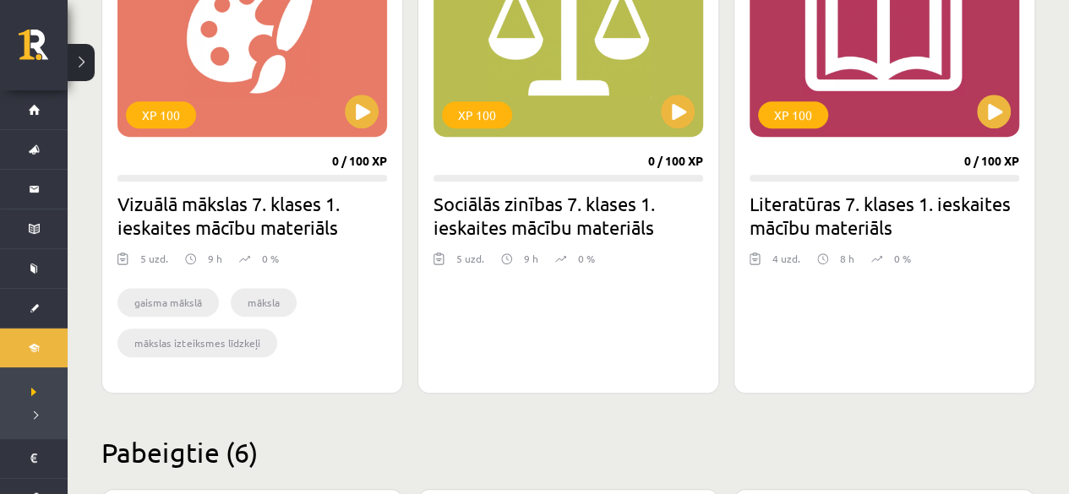
scroll to position [591, 0]
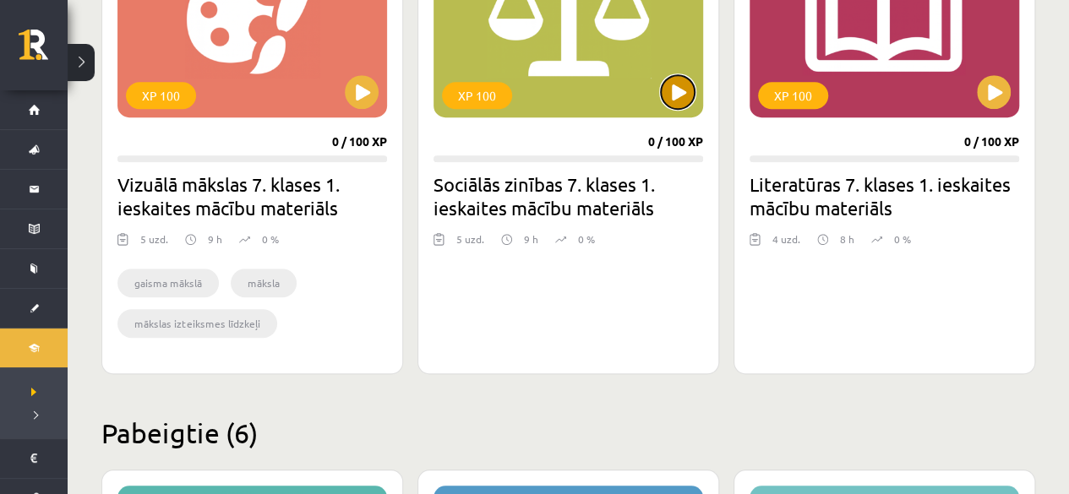
click at [667, 90] on button at bounding box center [678, 92] width 34 height 34
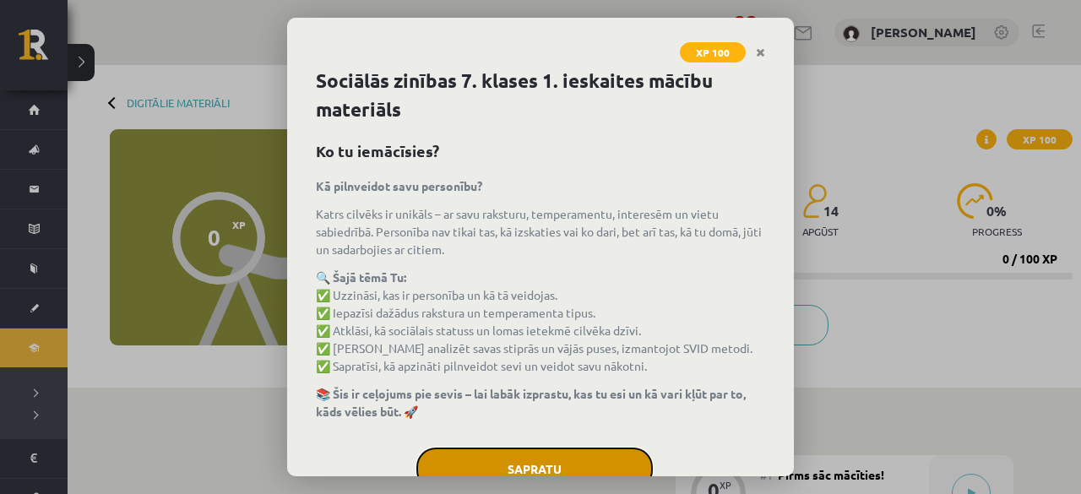
click at [539, 460] on button "Sapratu" at bounding box center [534, 469] width 237 height 42
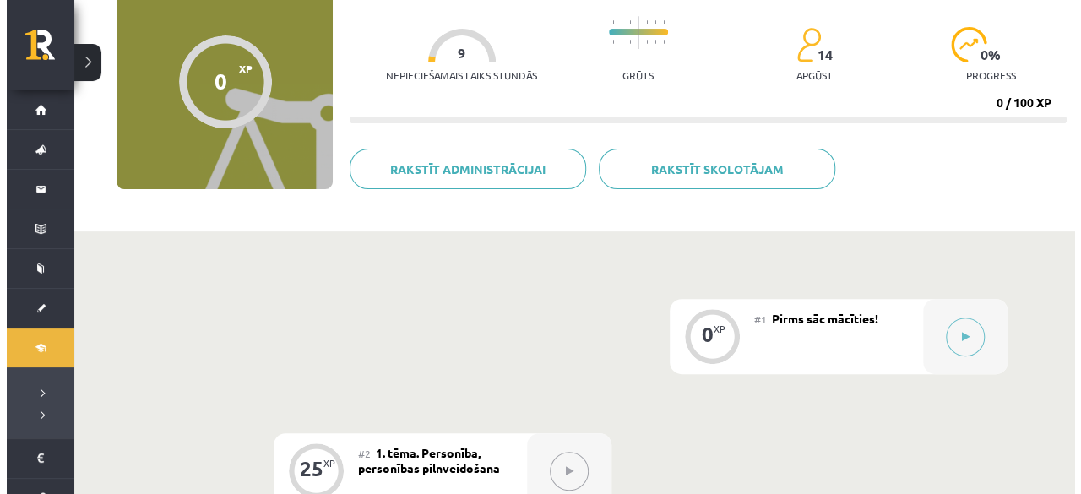
scroll to position [253, 0]
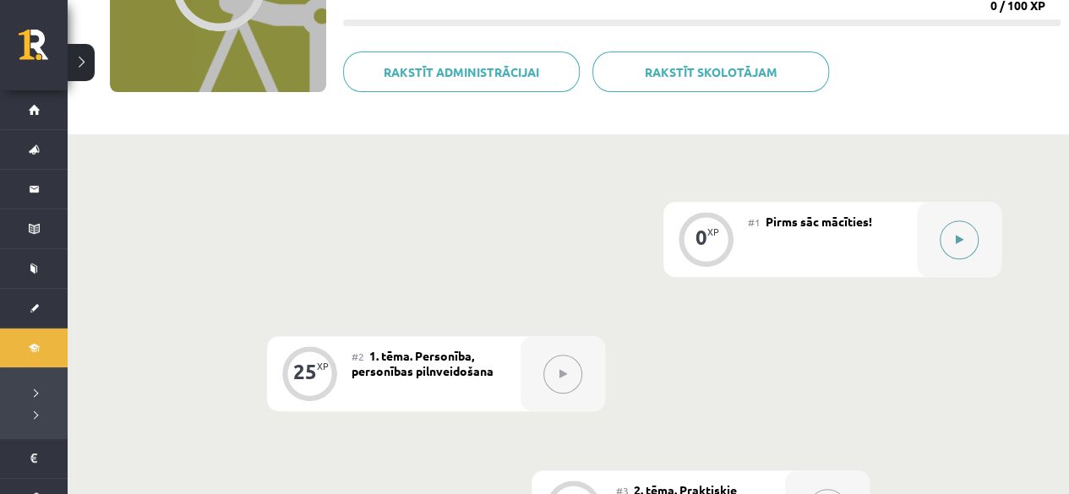
click at [949, 249] on button at bounding box center [958, 239] width 39 height 39
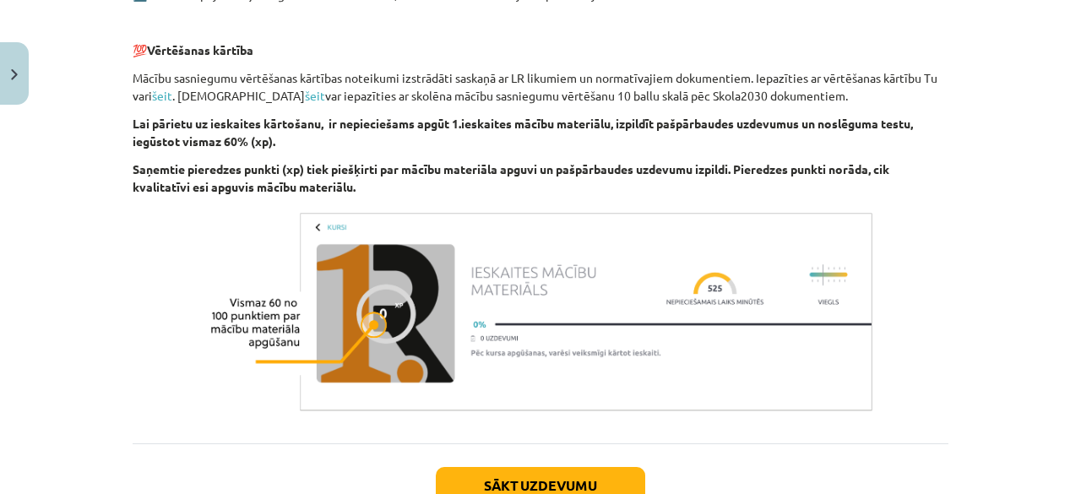
scroll to position [1101, 0]
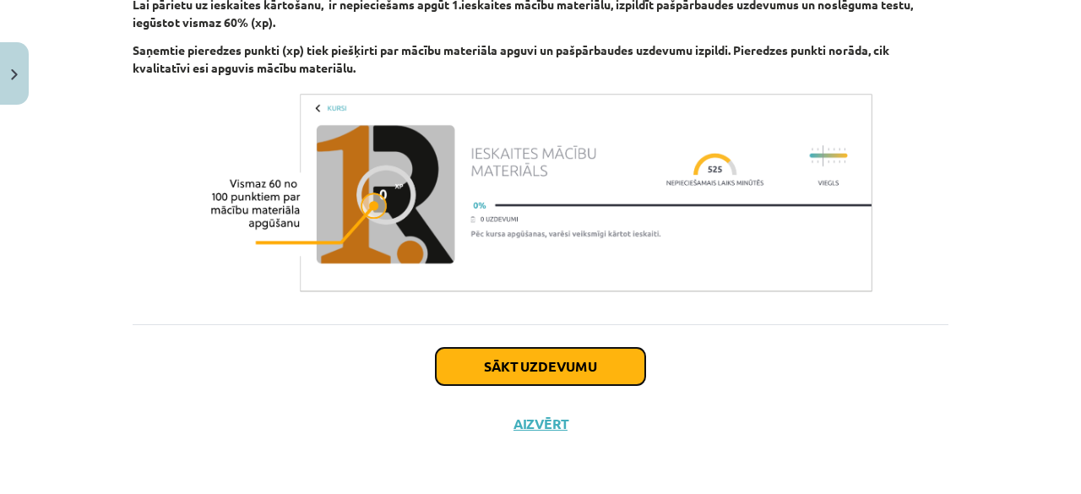
click at [583, 370] on button "Sākt uzdevumu" at bounding box center [540, 366] width 209 height 37
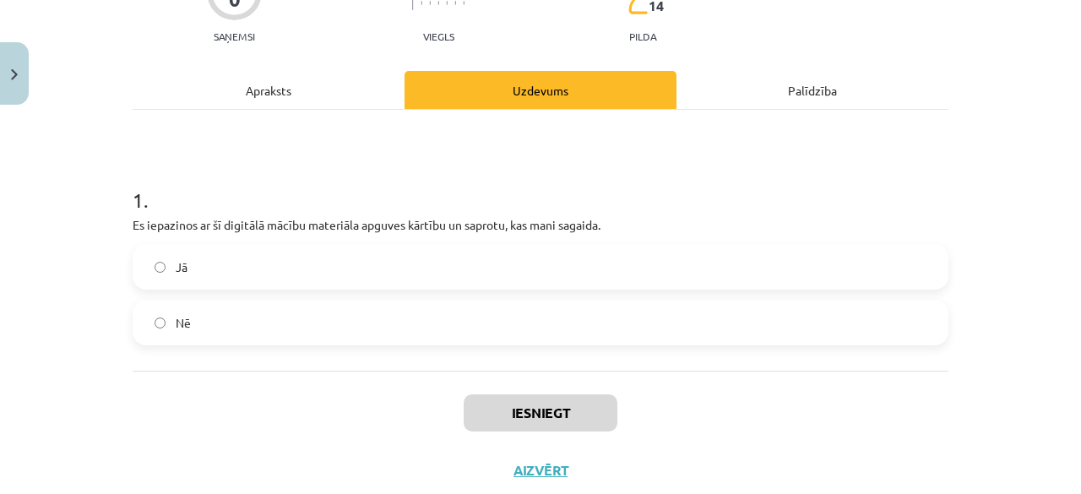
scroll to position [211, 0]
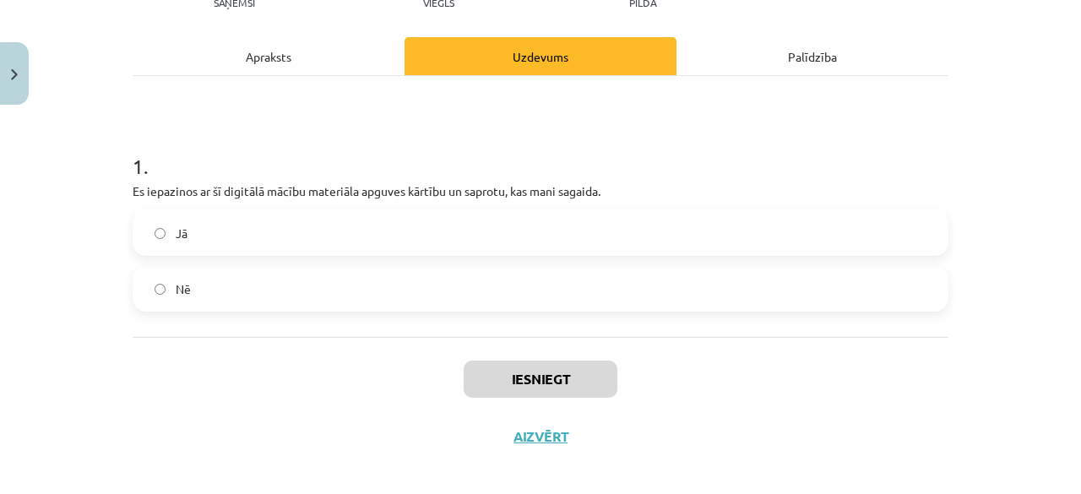
click at [199, 247] on label "Jā" at bounding box center [540, 233] width 813 height 42
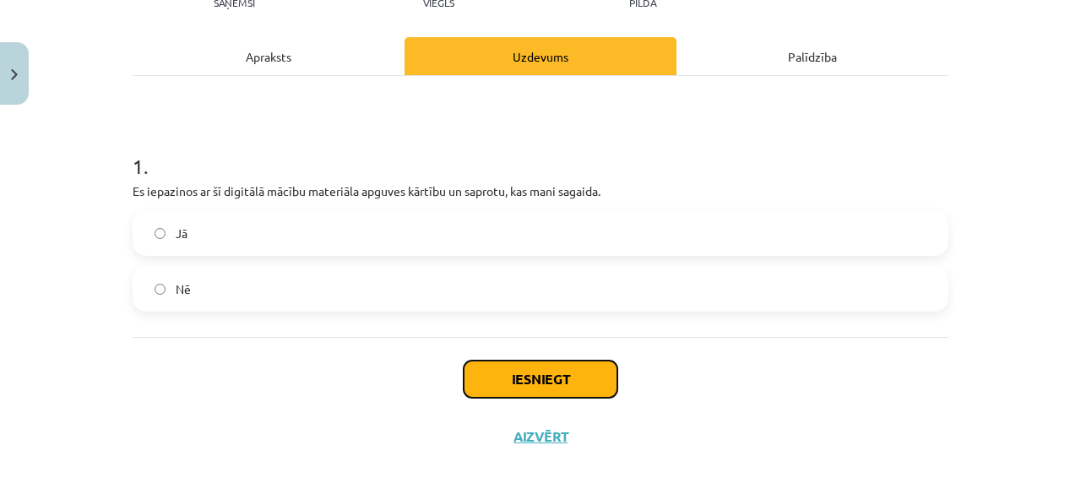
click at [508, 382] on button "Iesniegt" at bounding box center [541, 379] width 154 height 37
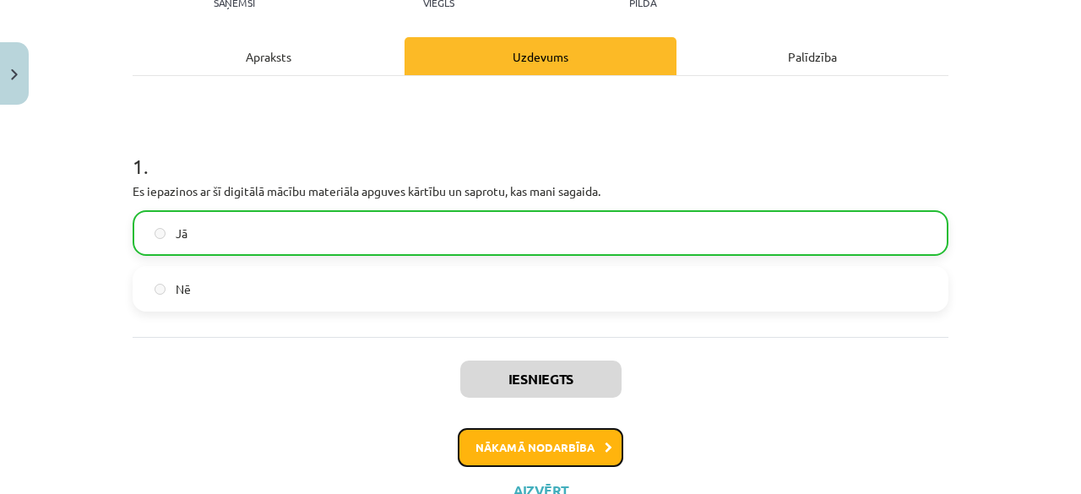
click at [475, 438] on button "Nākamā nodarbība" at bounding box center [541, 447] width 166 height 39
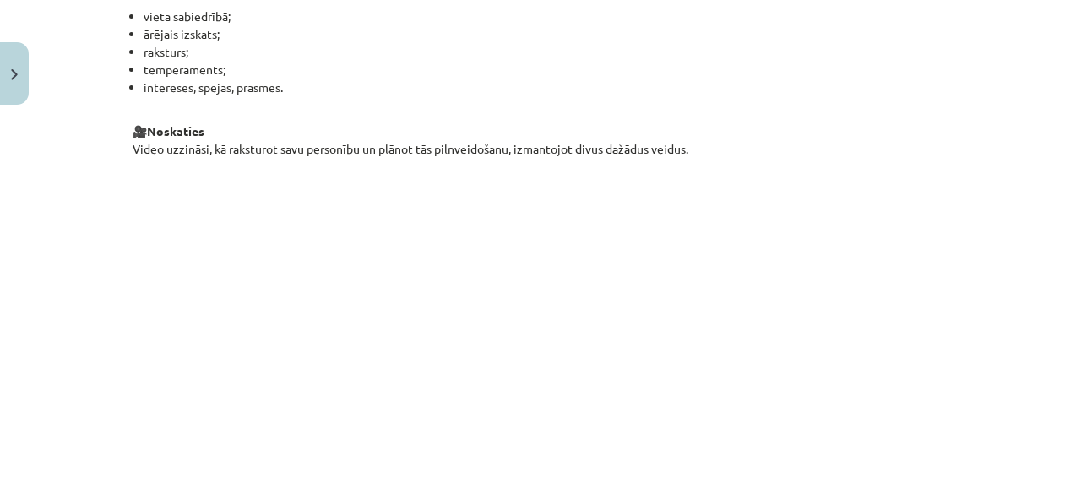
scroll to position [2341, 0]
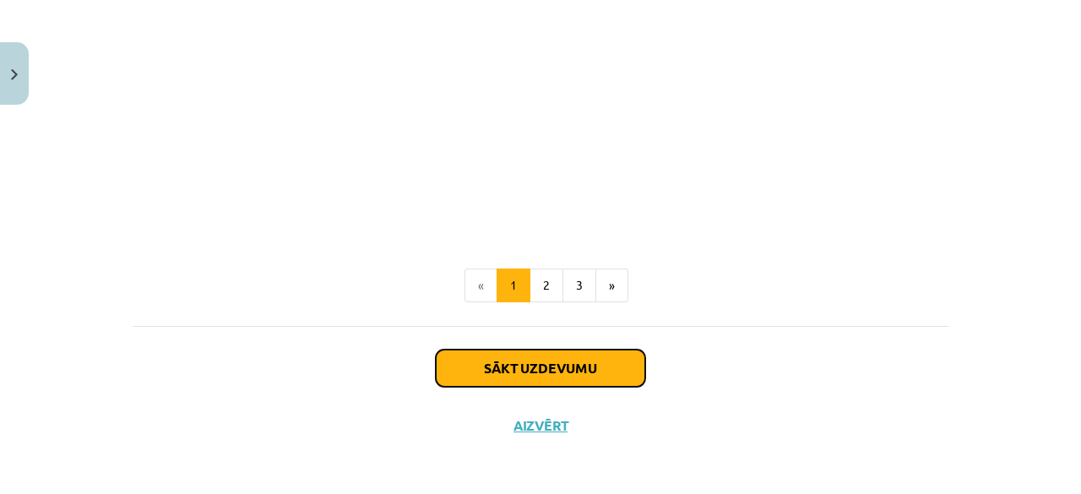
click at [525, 371] on button "Sākt uzdevumu" at bounding box center [540, 368] width 209 height 37
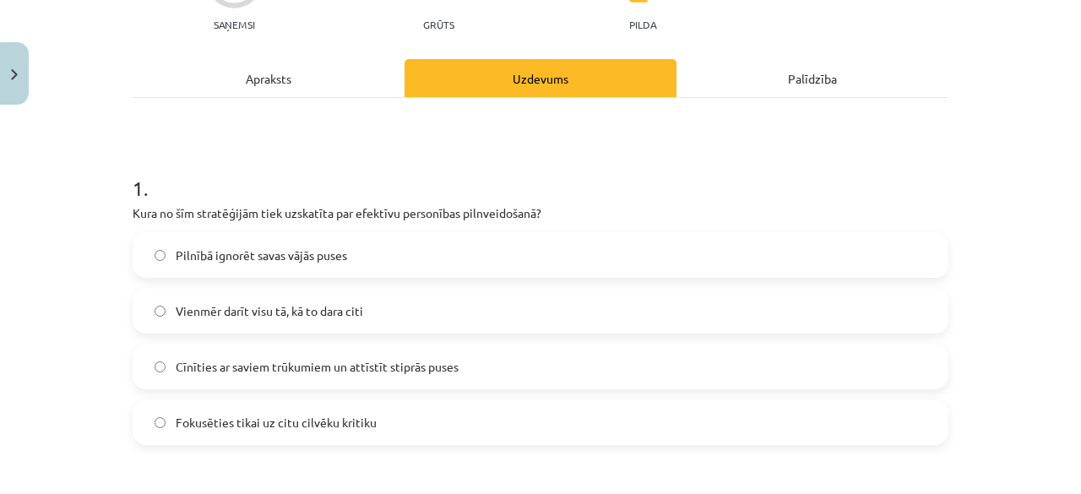
scroll to position [211, 0]
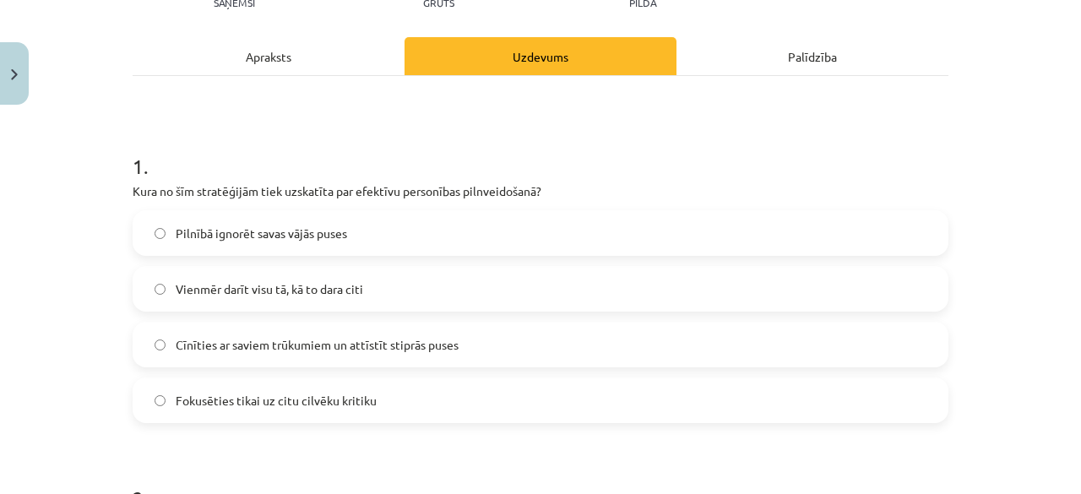
click at [373, 292] on label "Vienmēr darīt visu tā, kā to dara citi" at bounding box center [540, 289] width 813 height 42
click at [367, 352] on label "Cīnīties ar saviem trūkumiem un attīstīt stiprās puses" at bounding box center [540, 345] width 813 height 42
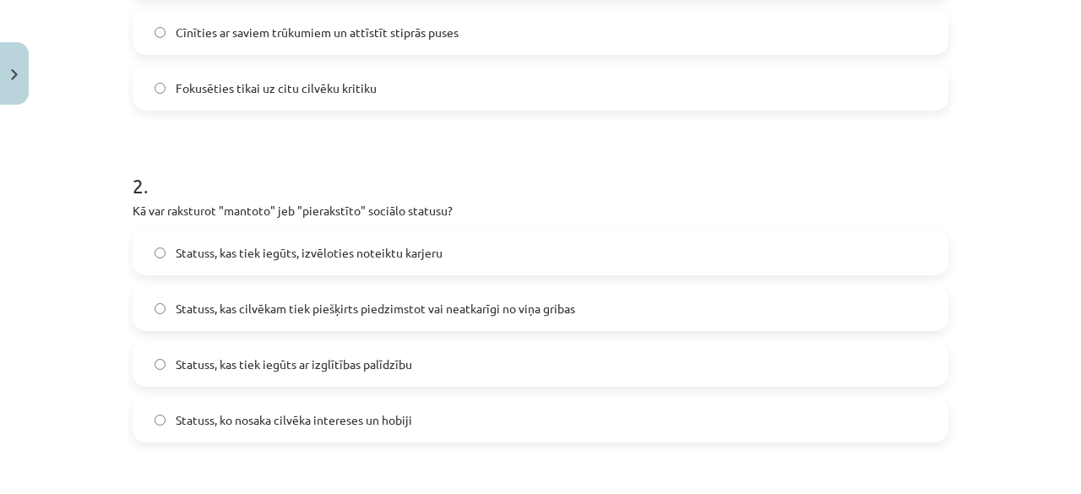
scroll to position [549, 0]
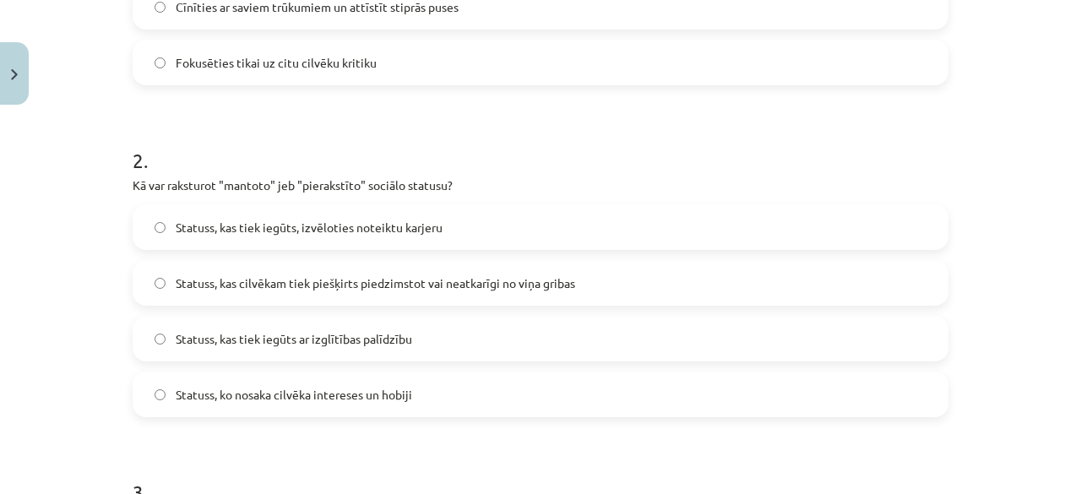
click at [491, 292] on label "Statuss, kas cilvēkam tiek piešķirts piedzimstot vai neatkarīgi no viņa gribas" at bounding box center [540, 283] width 813 height 42
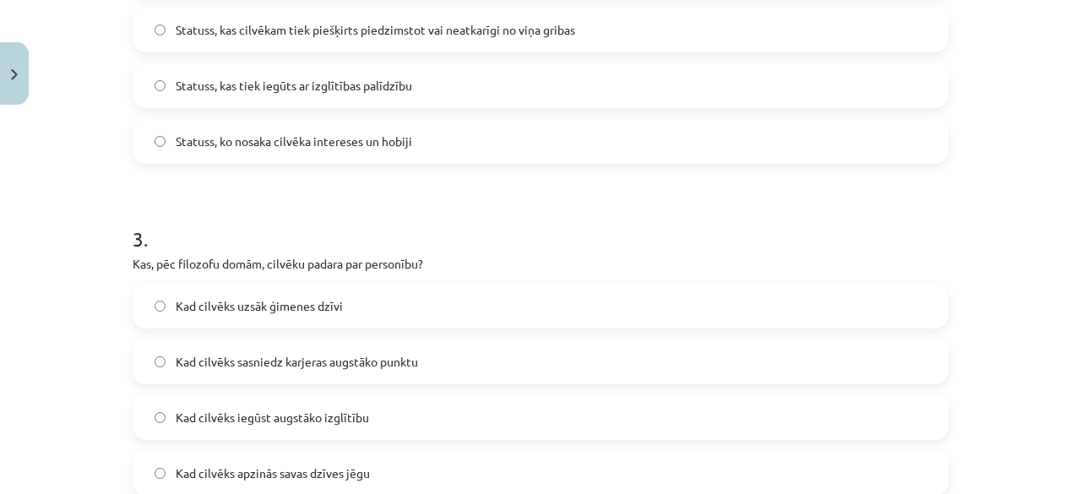
scroll to position [887, 0]
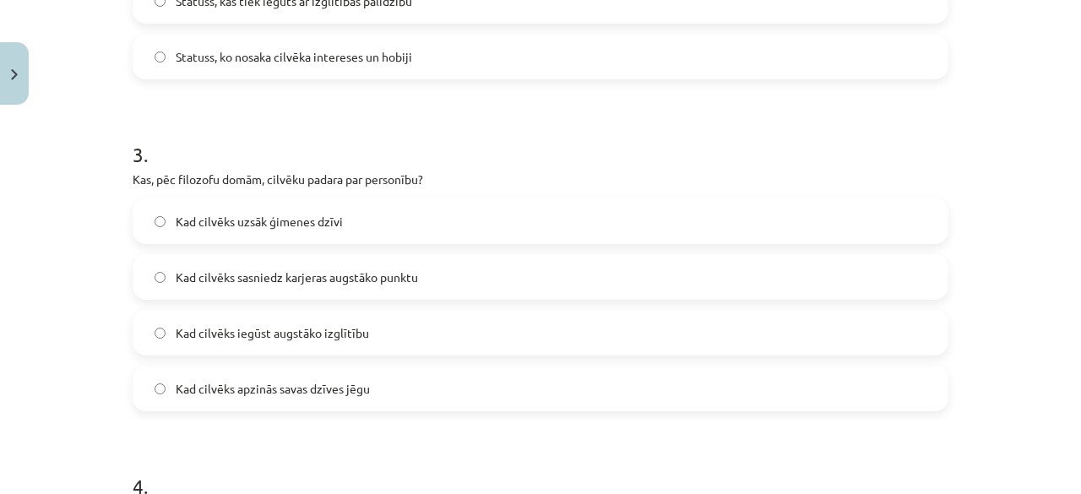
click at [292, 396] on span "Kad cilvēks apzinās savas dzīves jēgu" at bounding box center [273, 389] width 194 height 18
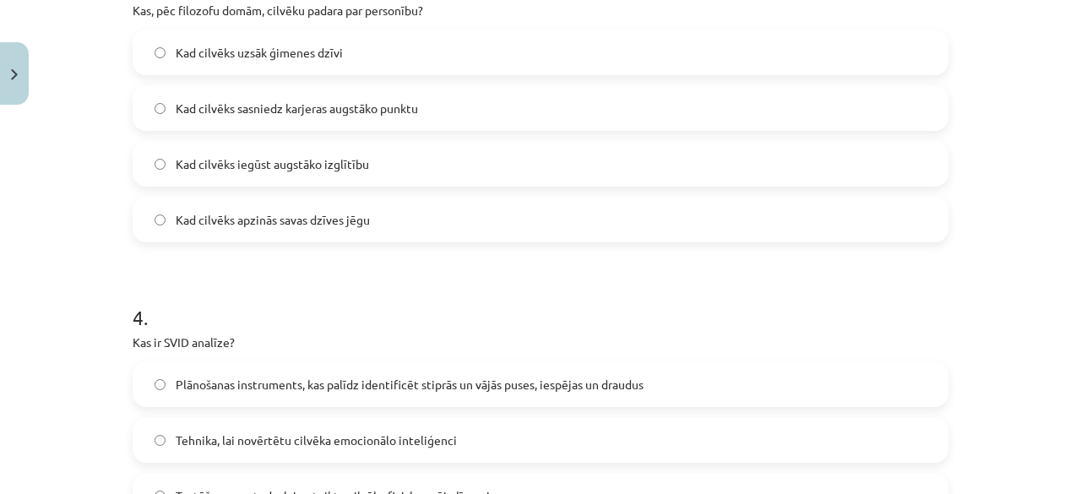
scroll to position [1140, 0]
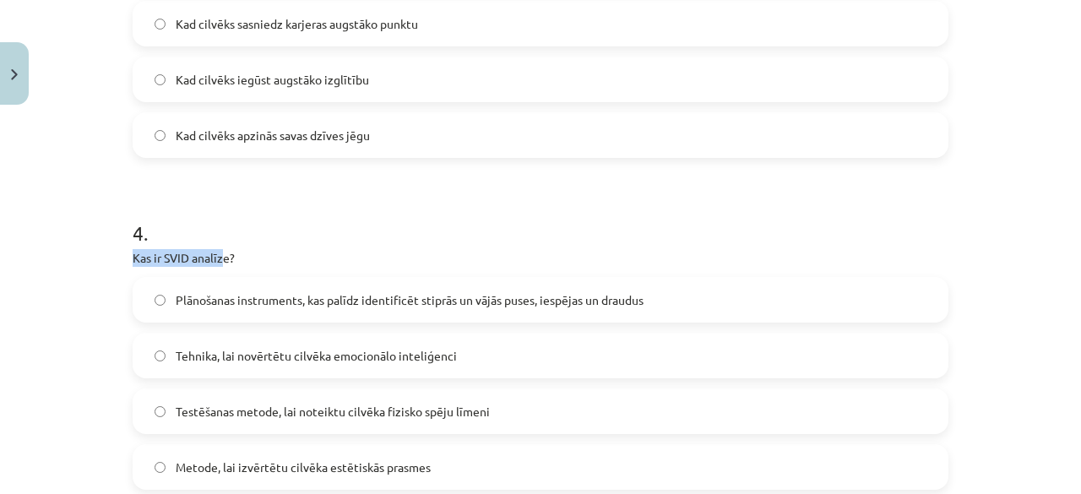
drag, startPoint x: 120, startPoint y: 258, endPoint x: 220, endPoint y: 261, distance: 100.6
click at [239, 259] on p "Kas ir SVID analīze?" at bounding box center [541, 258] width 816 height 18
drag, startPoint x: 120, startPoint y: 256, endPoint x: 235, endPoint y: 258, distance: 114.9
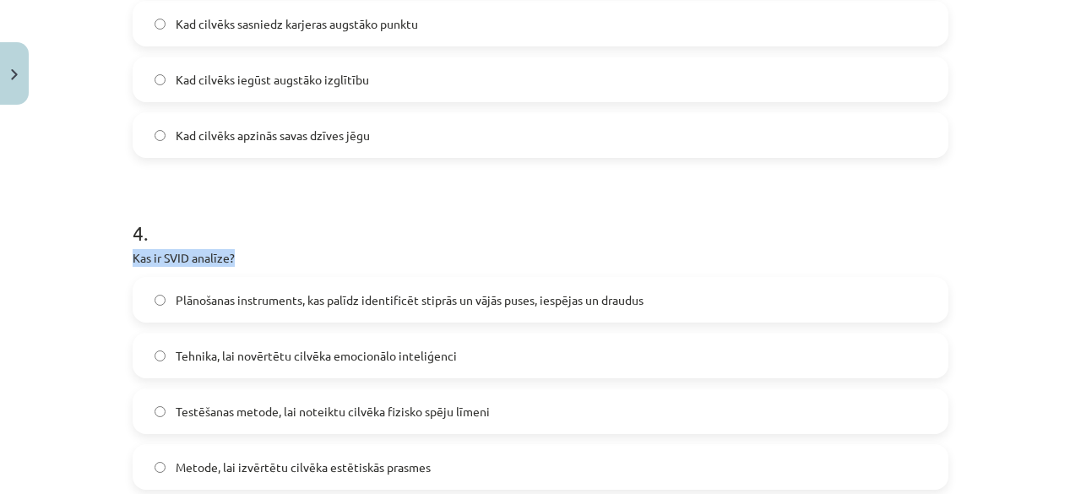
copy p "Kas ir SVID analīze?"
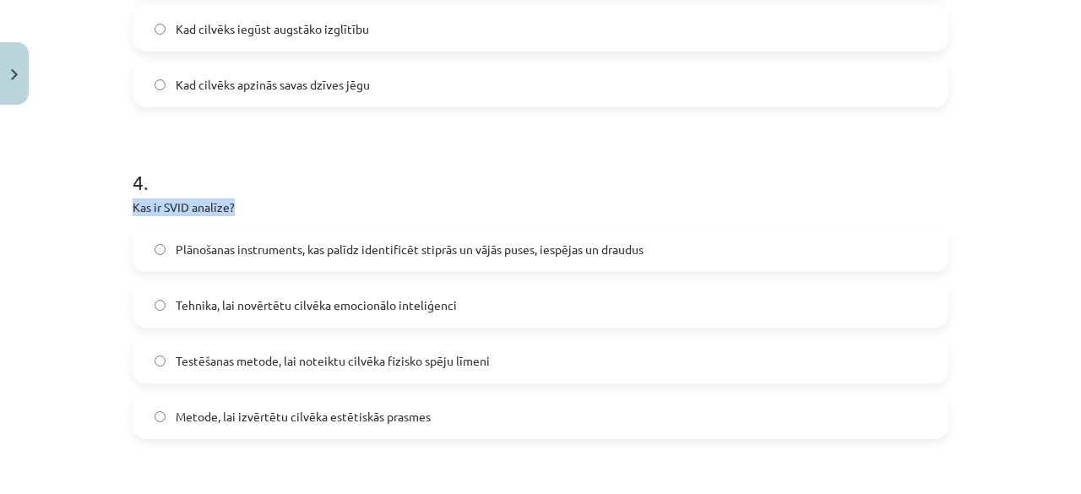
scroll to position [1225, 0]
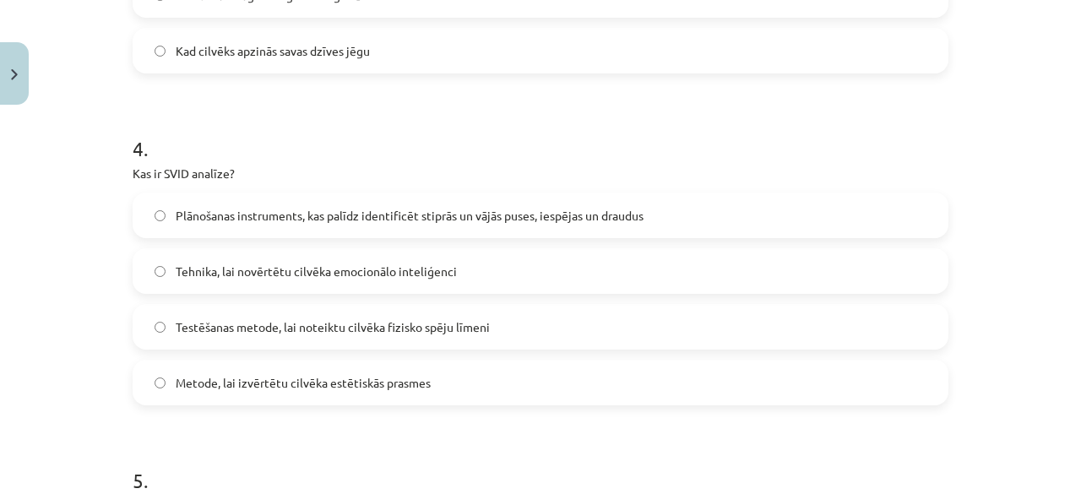
click at [294, 209] on span "Plānošanas instruments, kas palīdz identificēt stiprās un vājās puses, iespējas…" at bounding box center [410, 216] width 468 height 18
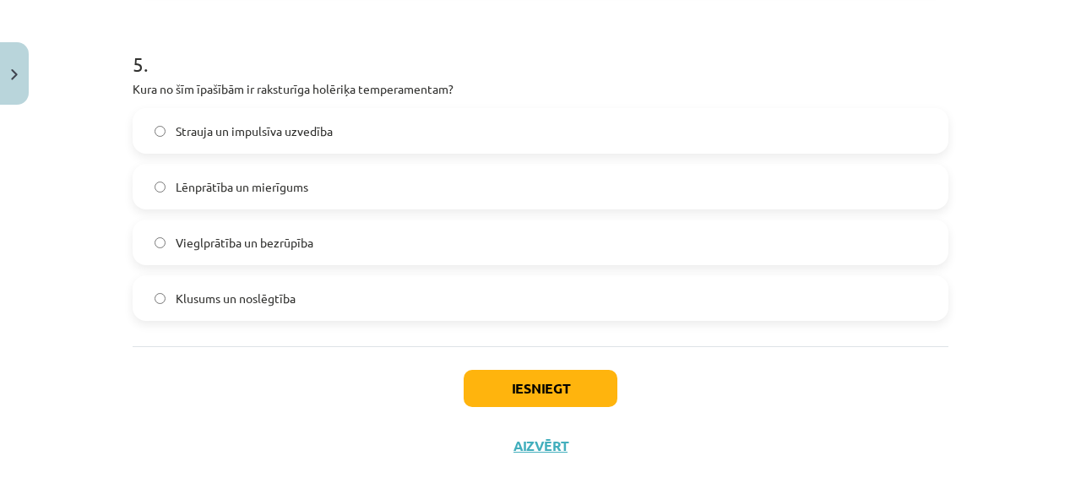
scroll to position [1647, 0]
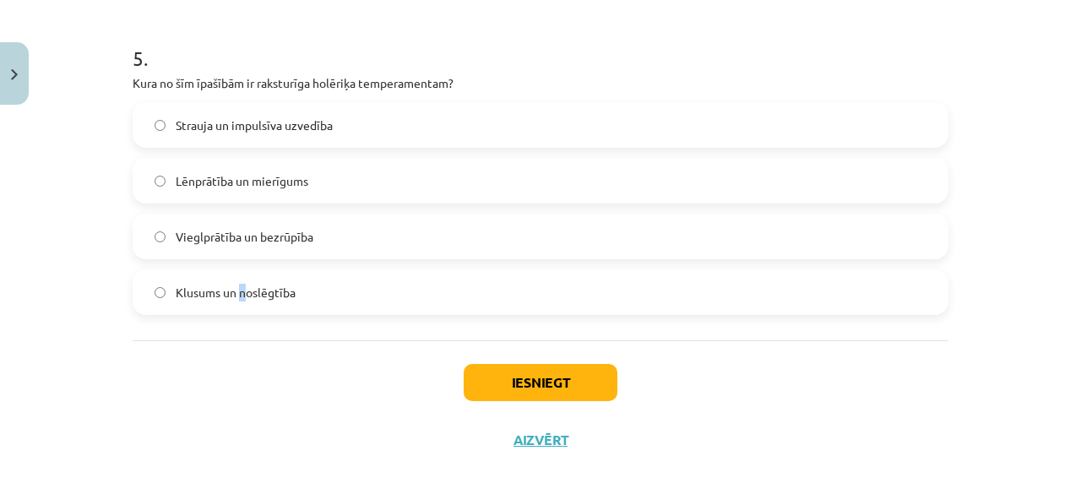
drag, startPoint x: 238, startPoint y: 275, endPoint x: 233, endPoint y: 293, distance: 19.3
click at [233, 293] on label "Klusums un noslēgtība" at bounding box center [540, 292] width 813 height 42
click at [251, 297] on span "Klusums un noslēgtība" at bounding box center [236, 293] width 120 height 18
click at [313, 120] on span "Strauja un impulsīva uzvedība" at bounding box center [254, 126] width 157 height 18
click at [530, 378] on button "Iesniegt" at bounding box center [541, 382] width 154 height 37
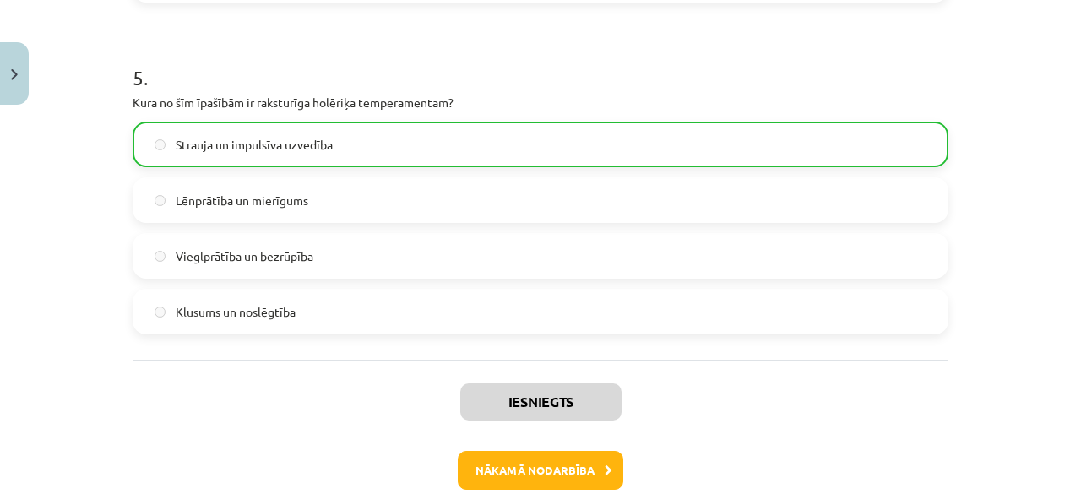
scroll to position [1716, 0]
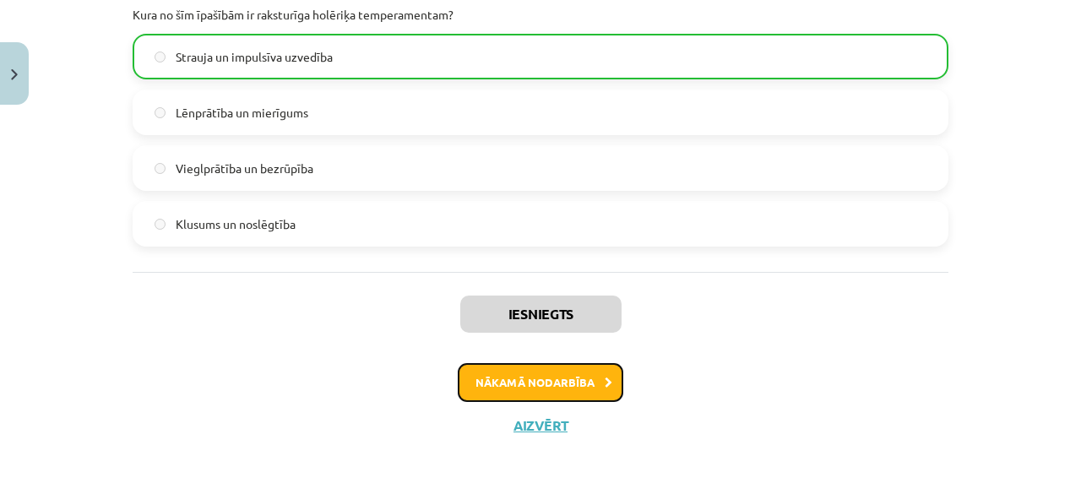
click at [553, 382] on button "Nākamā nodarbība" at bounding box center [541, 382] width 166 height 39
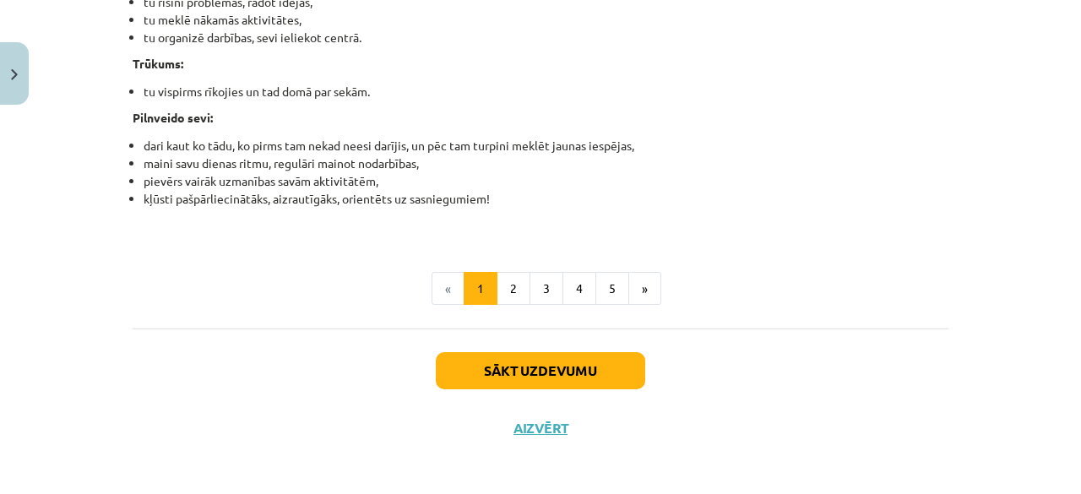
scroll to position [2159, 0]
drag, startPoint x: 421, startPoint y: 335, endPoint x: 516, endPoint y: 376, distance: 103.7
click at [503, 371] on div "Sākt uzdevumu Aizvērt" at bounding box center [541, 387] width 816 height 118
click at [519, 357] on button "Sākt uzdevumu" at bounding box center [540, 369] width 209 height 37
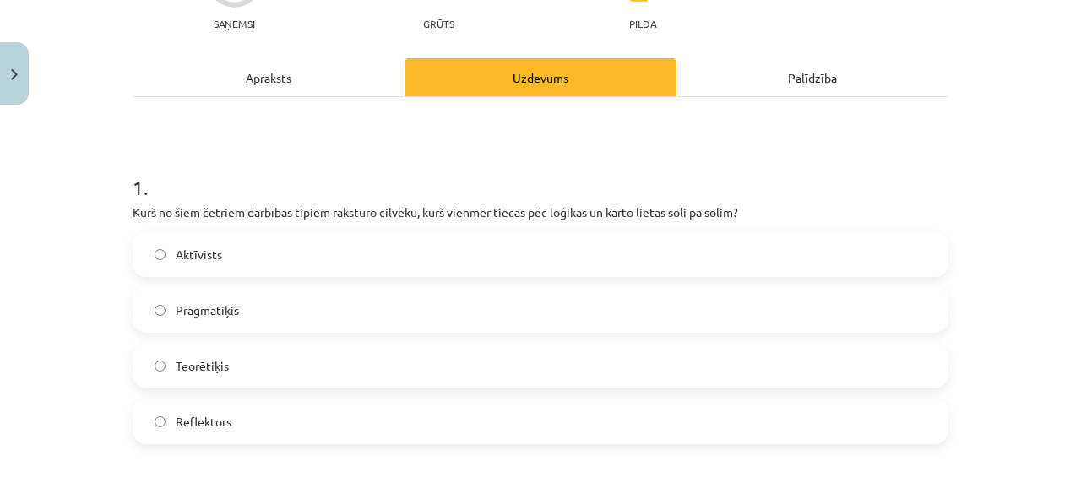
scroll to position [296, 0]
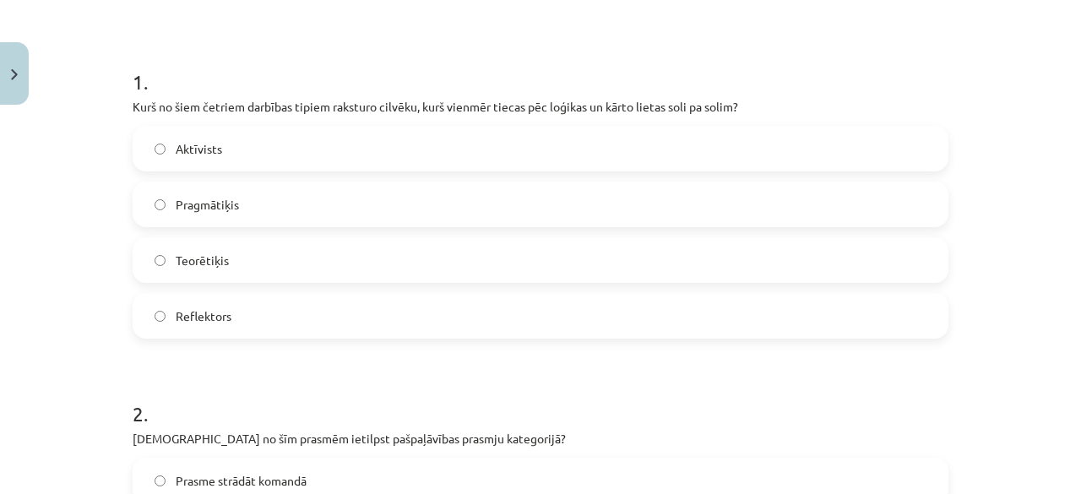
click at [223, 264] on label "Teorētiķis" at bounding box center [540, 260] width 813 height 42
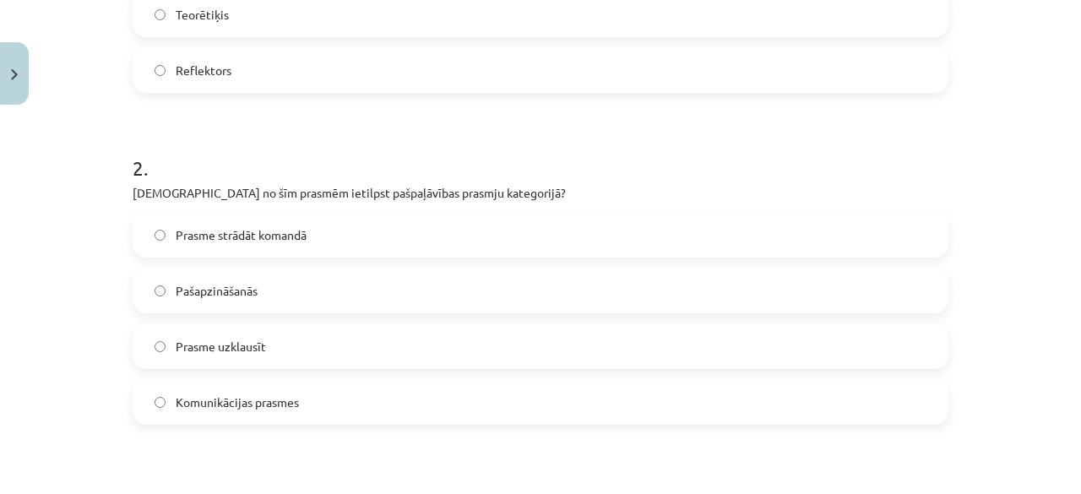
scroll to position [549, 0]
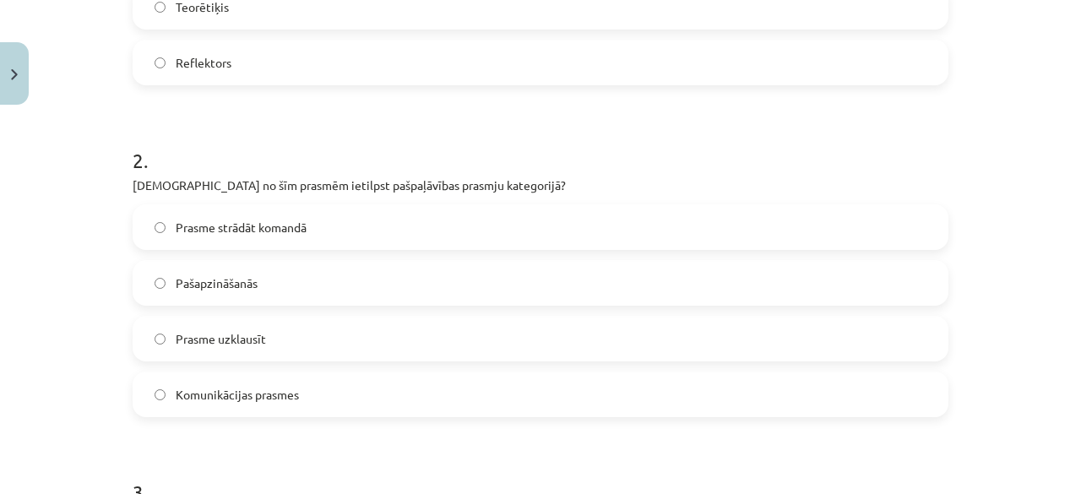
click at [240, 295] on label "Pašapzināšanās" at bounding box center [540, 283] width 813 height 42
click at [218, 345] on span "Prasme uzklausīt" at bounding box center [221, 339] width 90 height 18
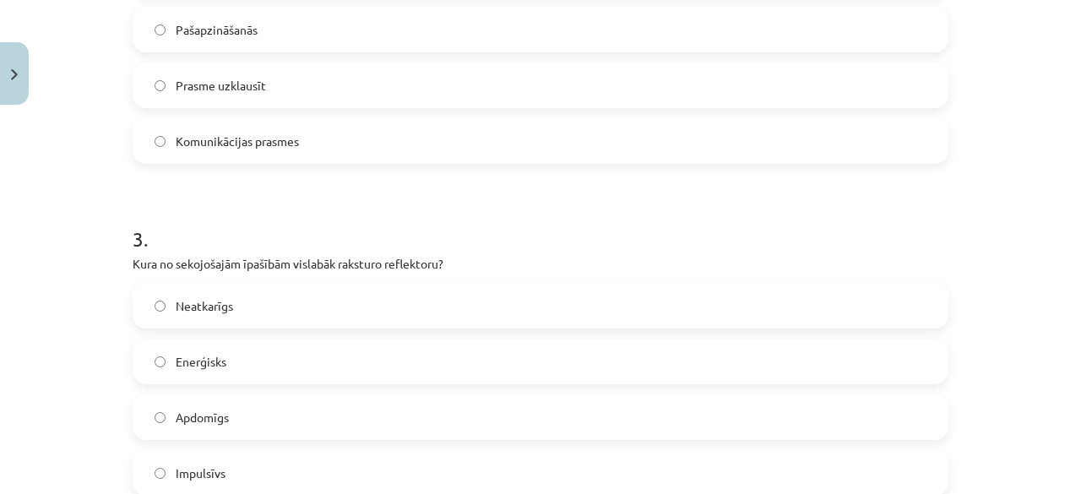
scroll to position [887, 0]
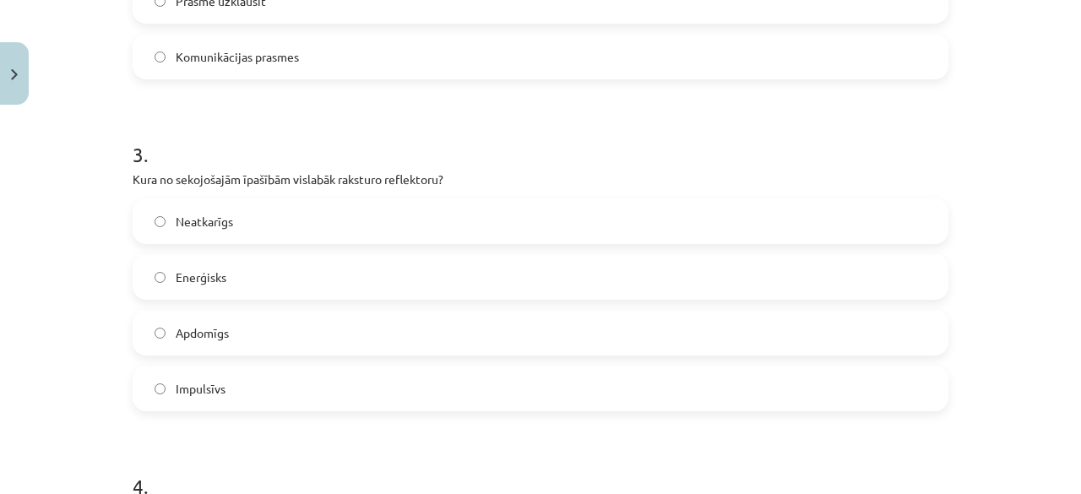
click at [227, 232] on label "Neatkarīgs" at bounding box center [540, 221] width 813 height 42
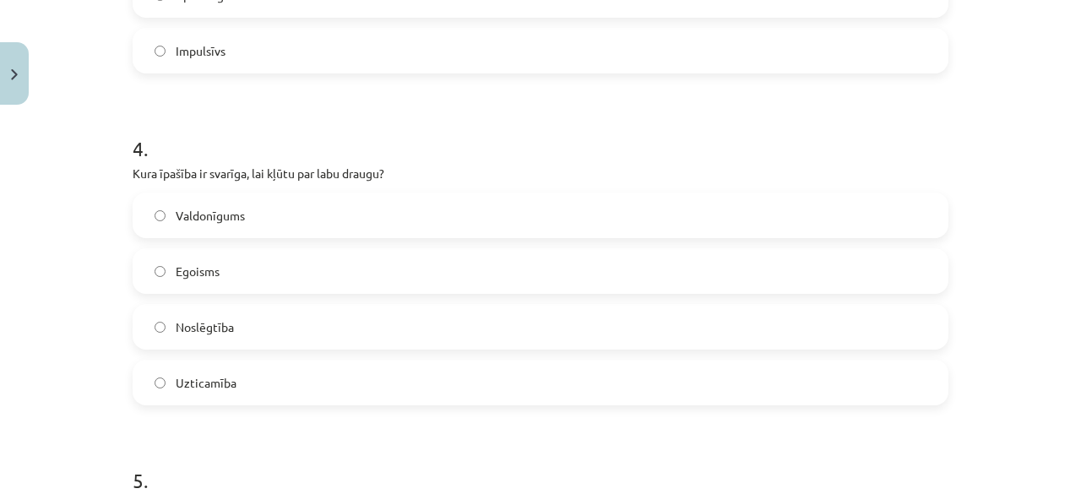
click at [231, 391] on label "Uzticamība" at bounding box center [540, 383] width 813 height 42
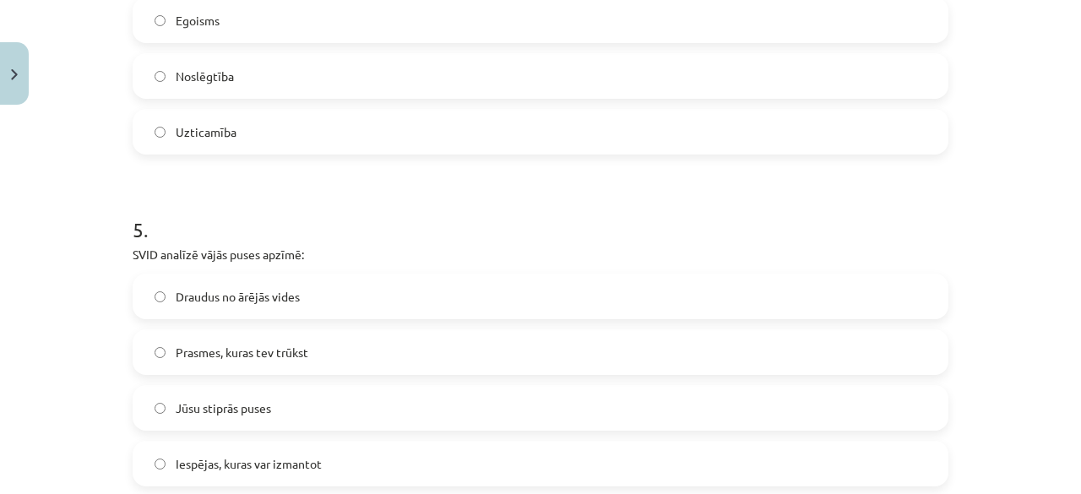
scroll to position [1478, 0]
click at [244, 358] on label "Prasmes, kuras tev trūkst" at bounding box center [540, 350] width 813 height 42
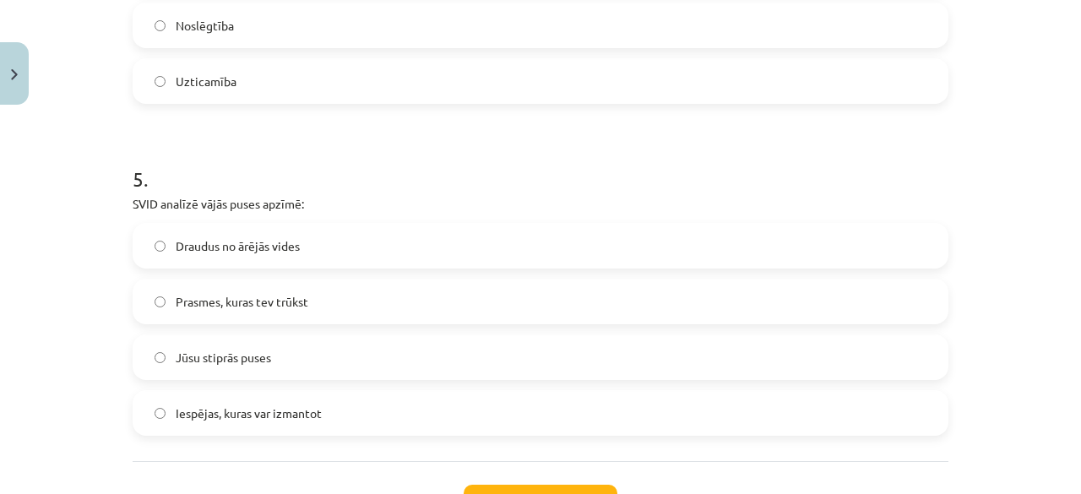
scroll to position [1563, 0]
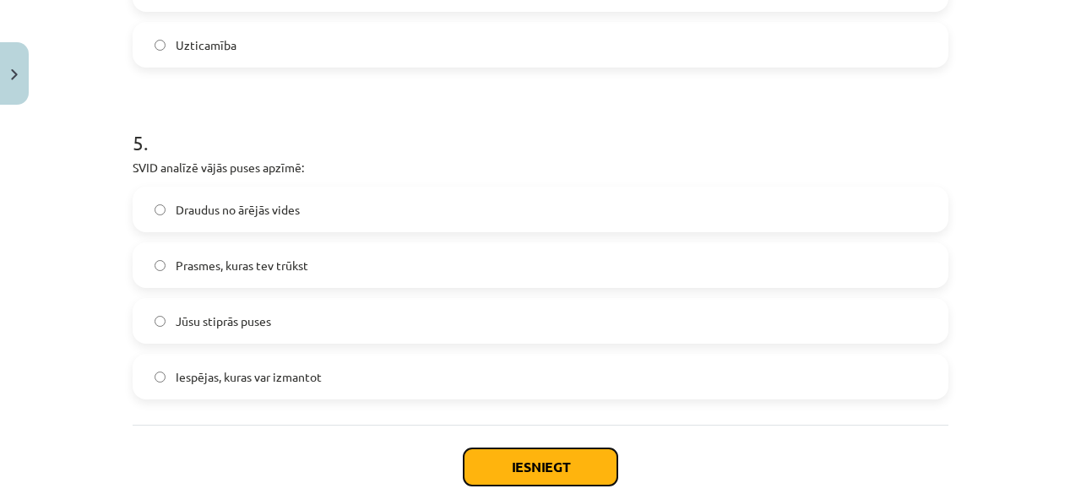
click at [482, 460] on button "Iesniegt" at bounding box center [541, 467] width 154 height 37
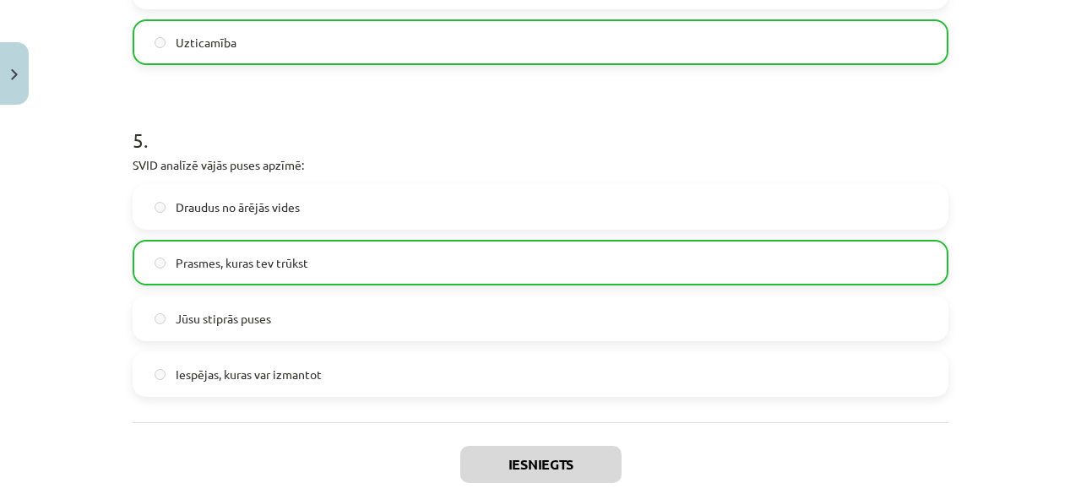
scroll to position [1716, 0]
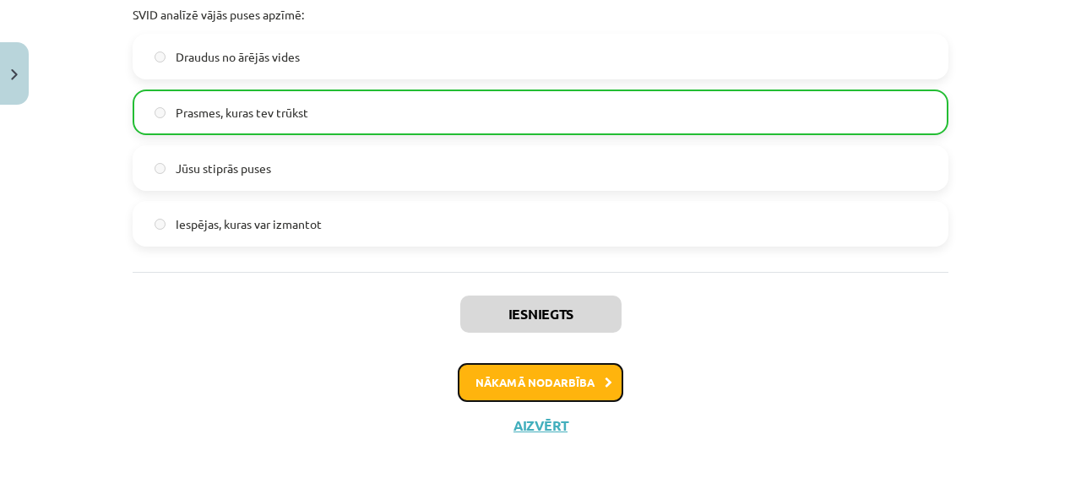
click at [492, 369] on button "Nākamā nodarbība" at bounding box center [541, 382] width 166 height 39
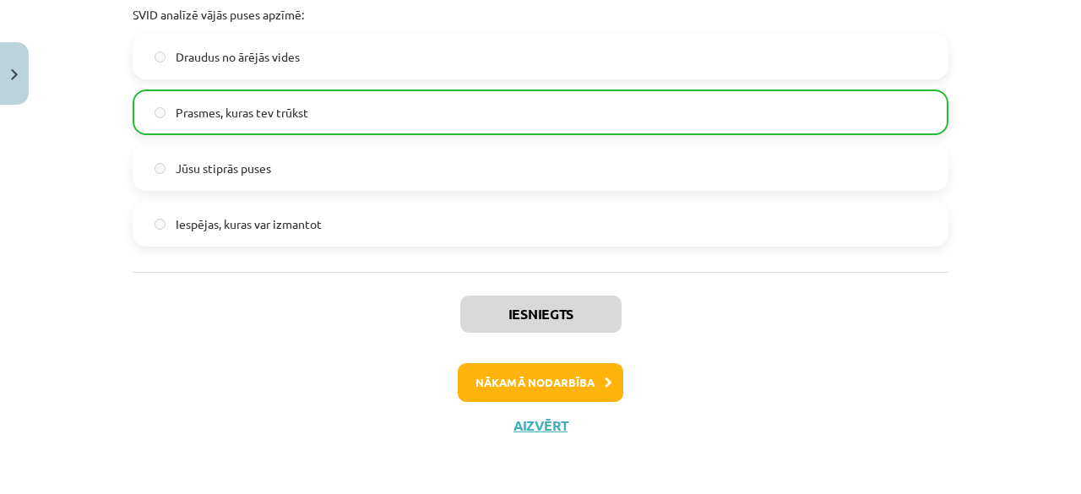
scroll to position [39, 0]
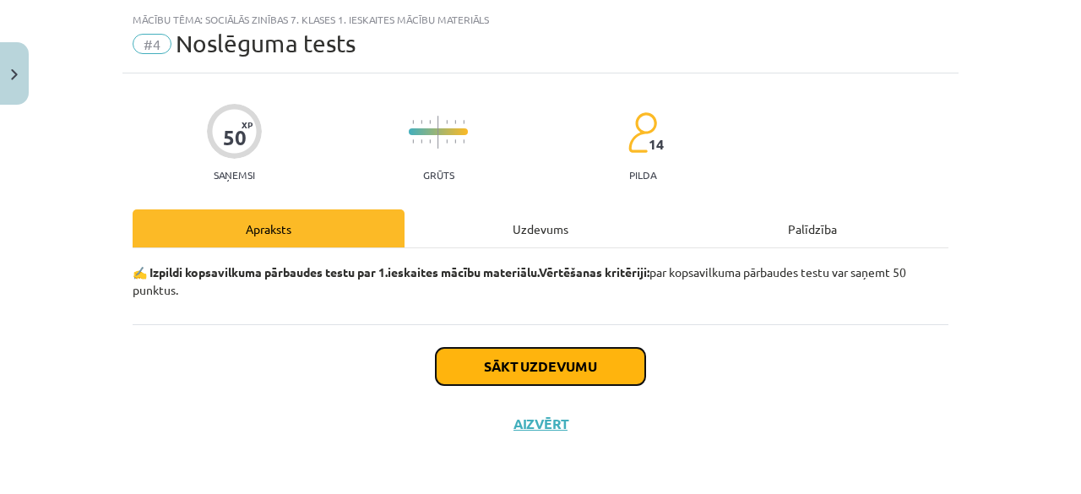
click at [490, 370] on button "Sākt uzdevumu" at bounding box center [540, 366] width 209 height 37
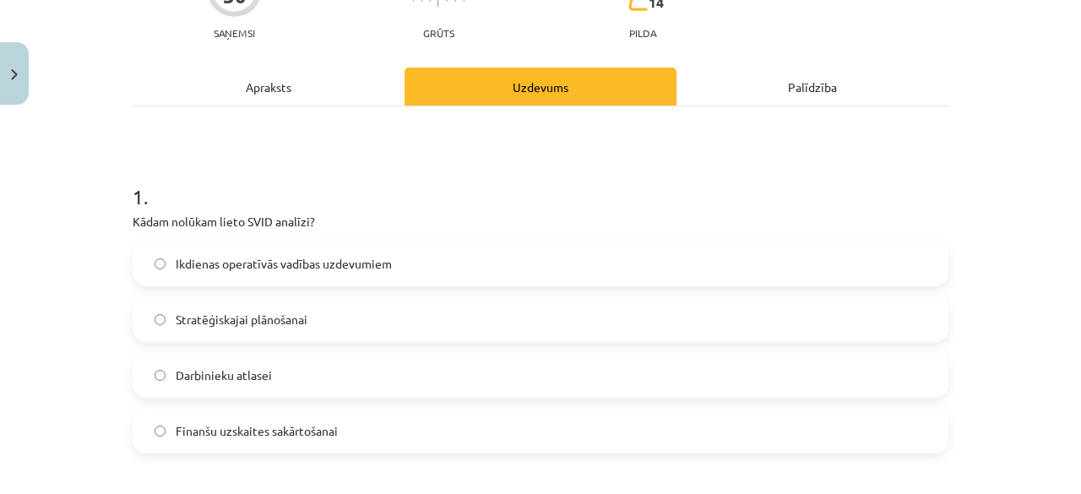
scroll to position [208, 0]
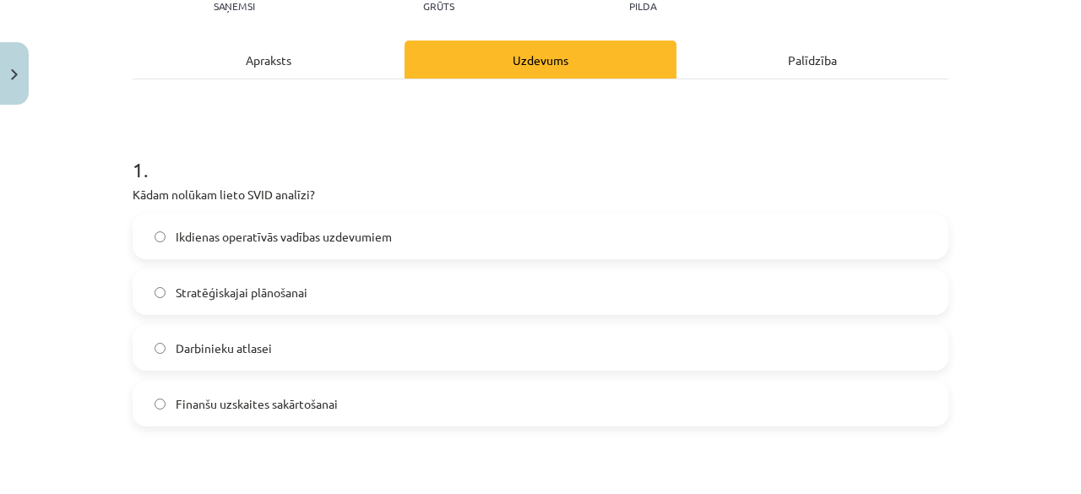
click at [294, 296] on span "Stratēģiskajai plānošanai" at bounding box center [242, 293] width 132 height 18
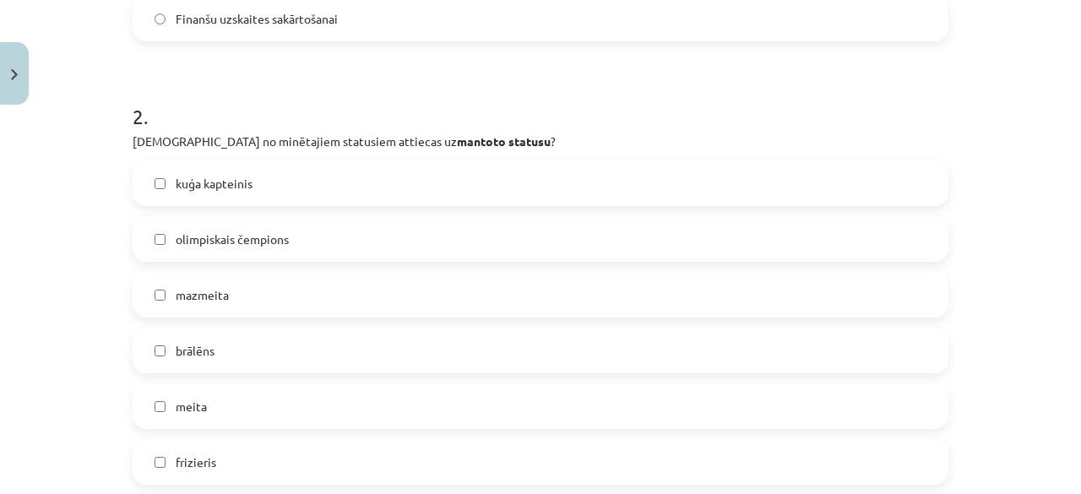
scroll to position [630, 0]
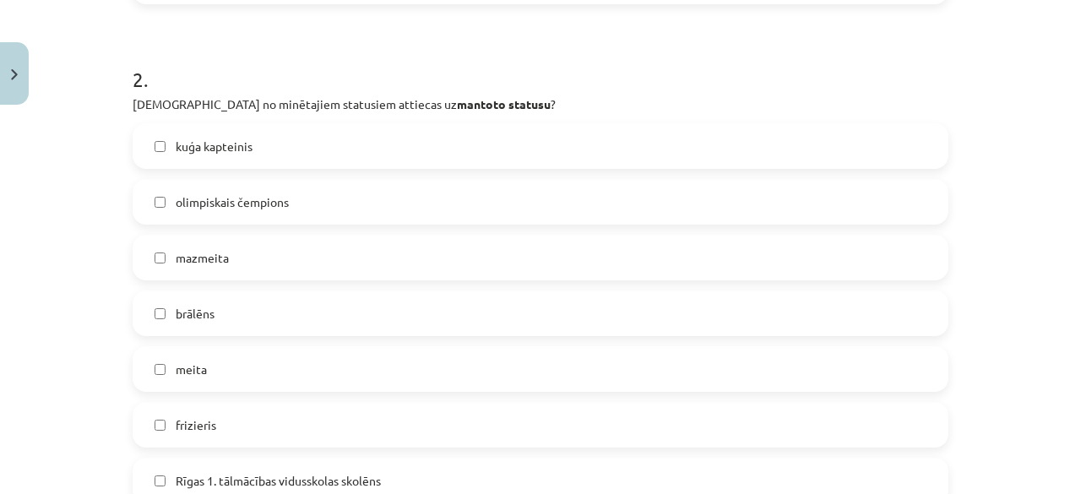
click at [201, 373] on label "meita" at bounding box center [540, 369] width 813 height 42
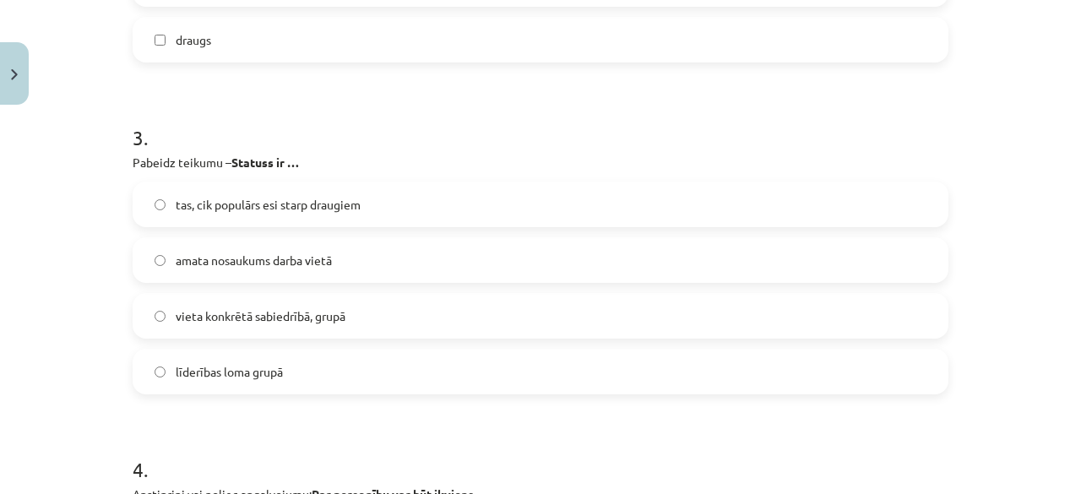
scroll to position [1221, 0]
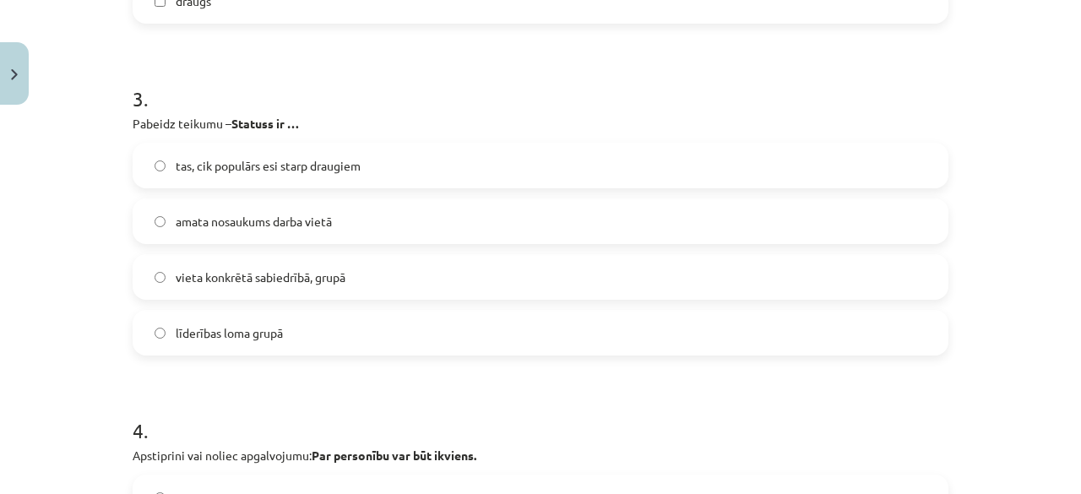
click at [280, 215] on span "amata nosaukums darba vietā" at bounding box center [254, 222] width 156 height 18
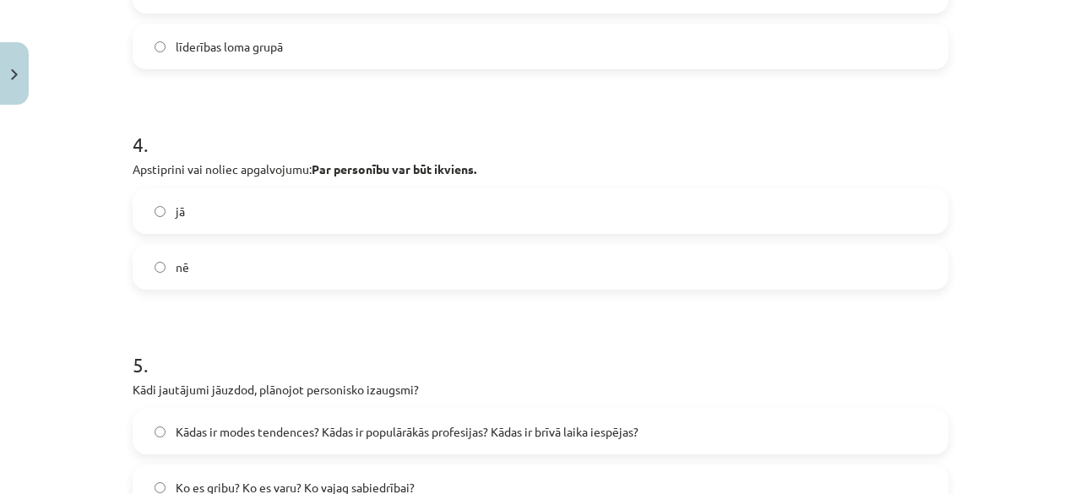
scroll to position [1390, 0]
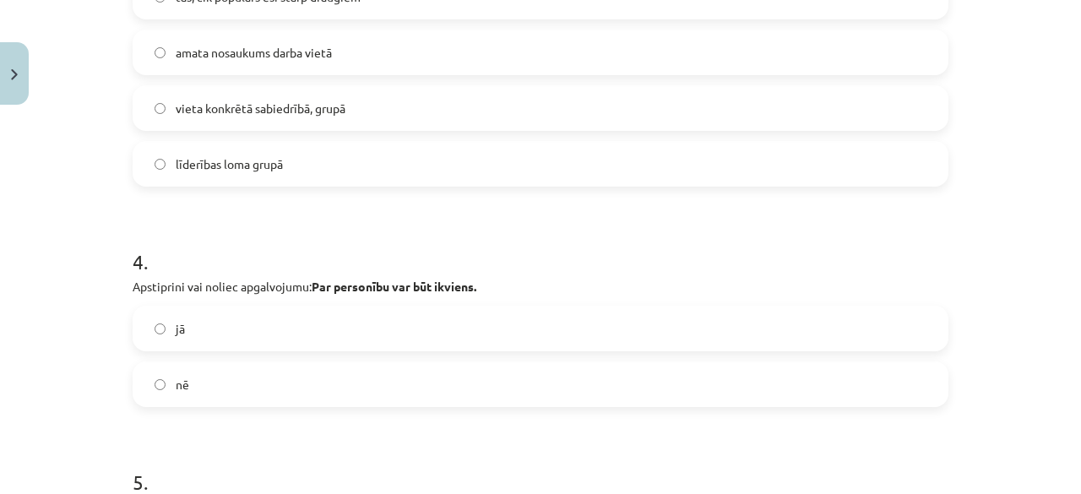
click at [243, 178] on label "līderības loma grupā" at bounding box center [540, 164] width 813 height 42
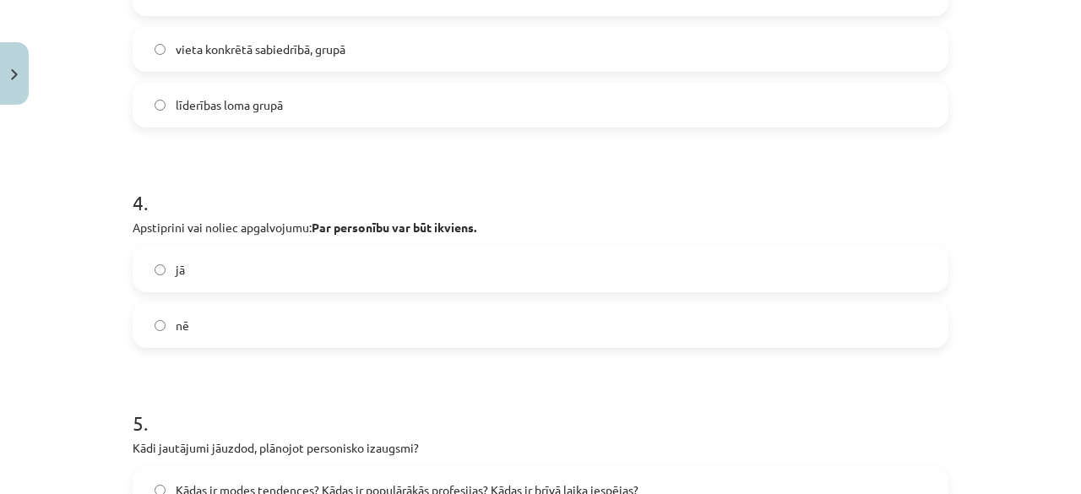
scroll to position [1475, 0]
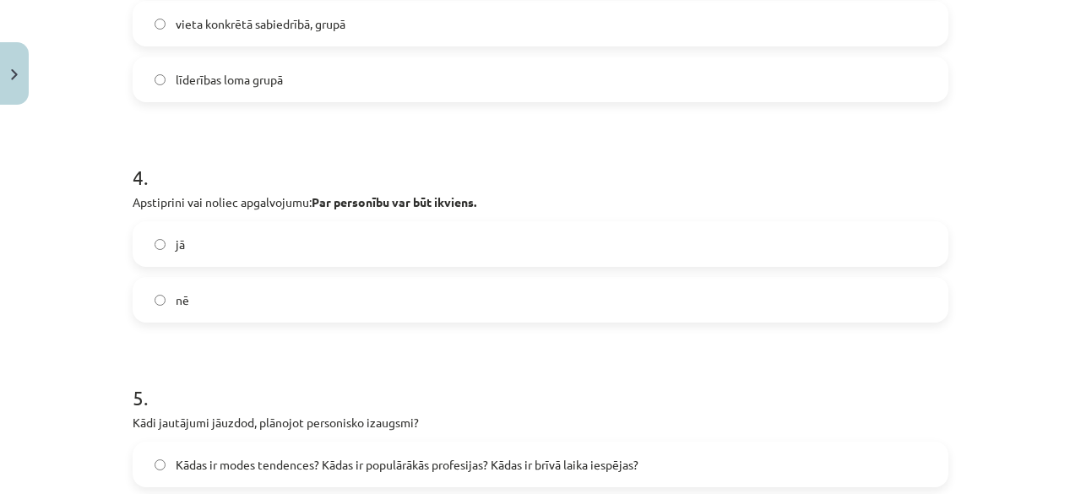
click at [346, 233] on label "jā" at bounding box center [540, 244] width 813 height 42
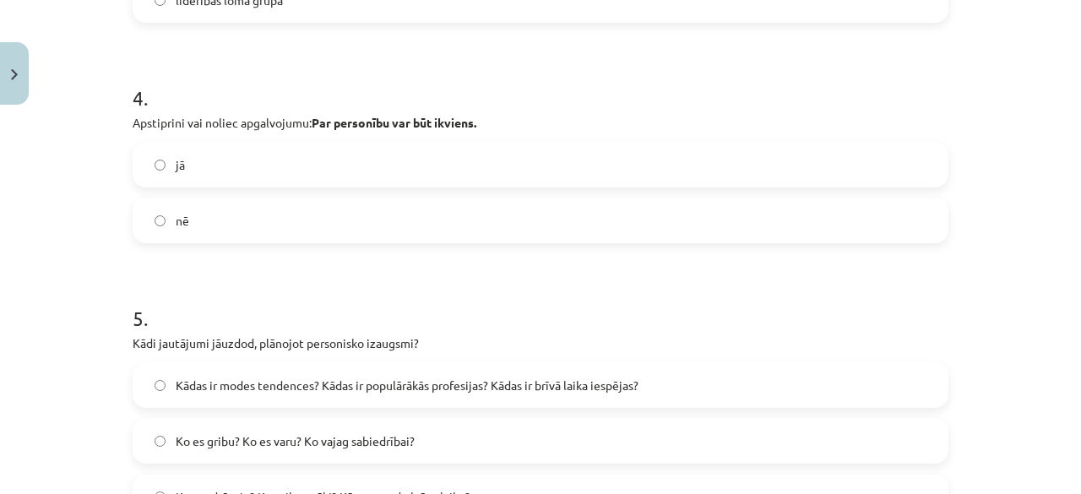
scroll to position [1644, 0]
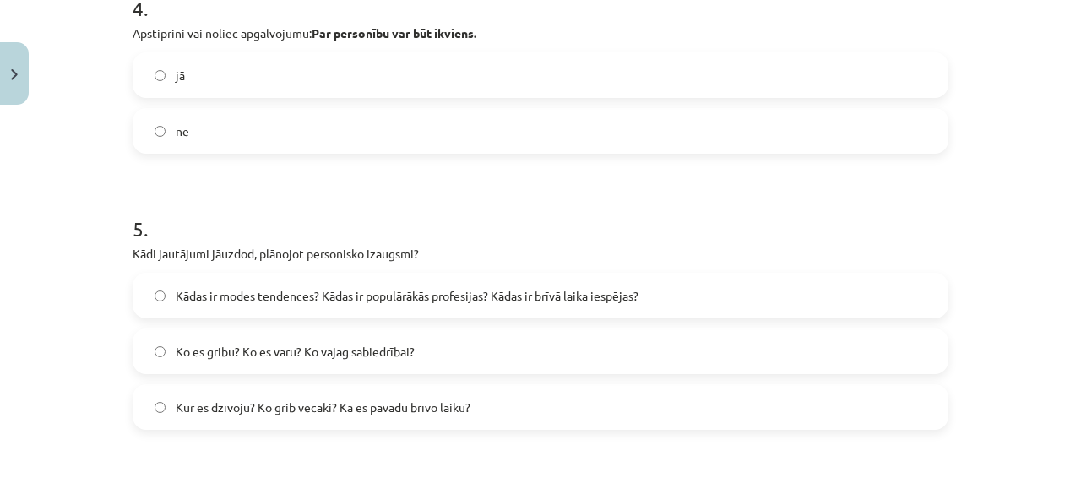
click at [308, 301] on span "Kādas ir modes tendences? Kādas ir populārākās profesijas? Kādas ir brīvā laika…" at bounding box center [407, 296] width 463 height 18
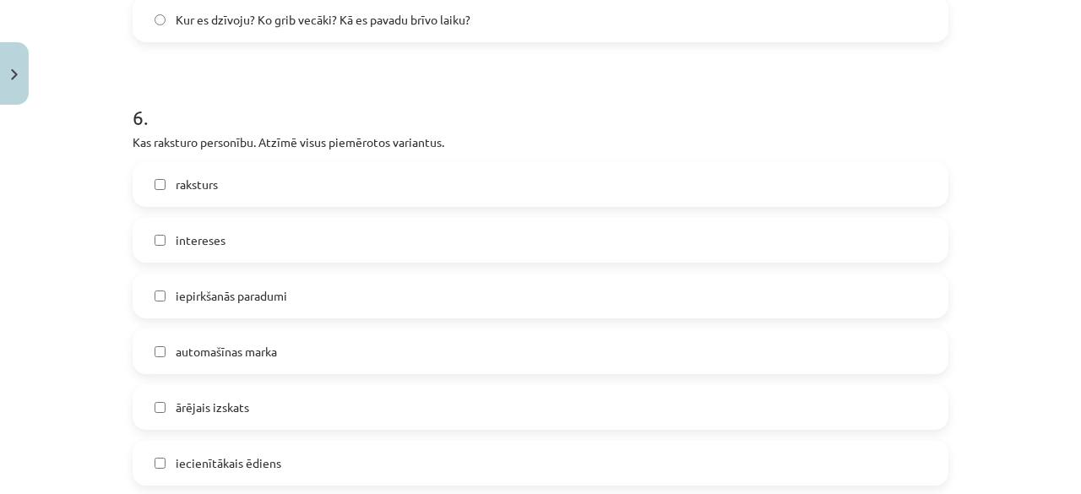
scroll to position [1982, 0]
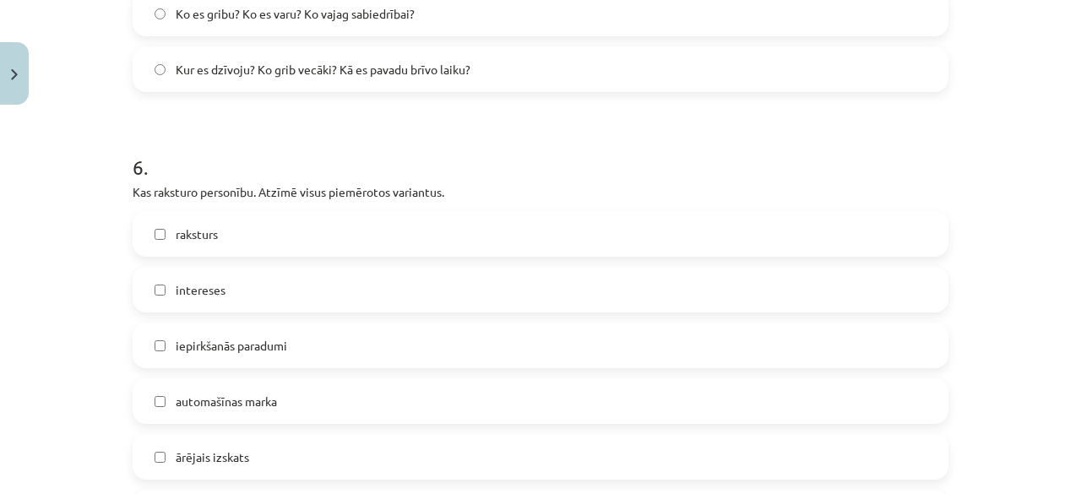
click at [176, 234] on span "raksturs" at bounding box center [197, 235] width 42 height 18
click at [213, 466] on label "ārējais izskats" at bounding box center [540, 457] width 813 height 42
drag, startPoint x: 171, startPoint y: 278, endPoint x: 178, endPoint y: 291, distance: 14.8
click at [171, 280] on label "intereses" at bounding box center [540, 290] width 813 height 42
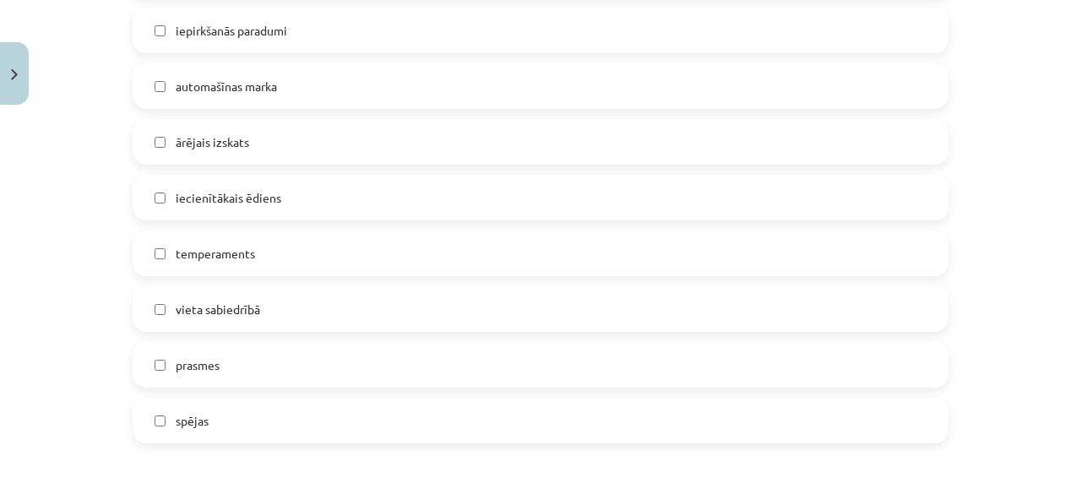
scroll to position [2319, 0]
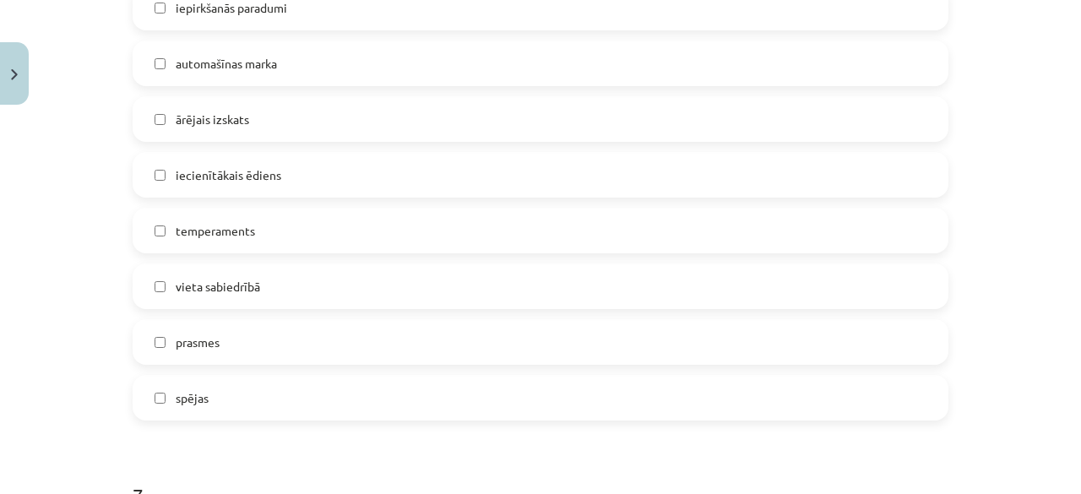
click at [211, 354] on label "prasmes" at bounding box center [540, 342] width 813 height 42
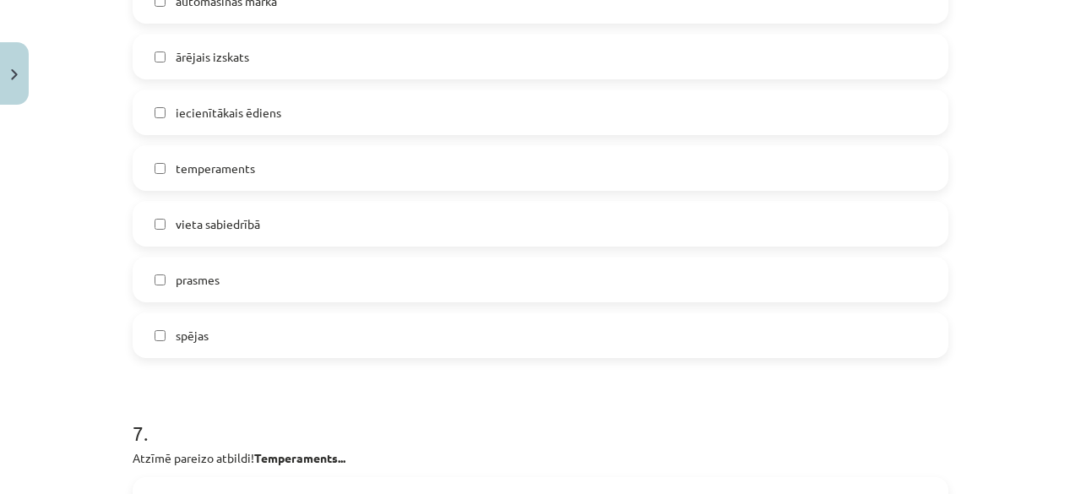
scroll to position [2404, 0]
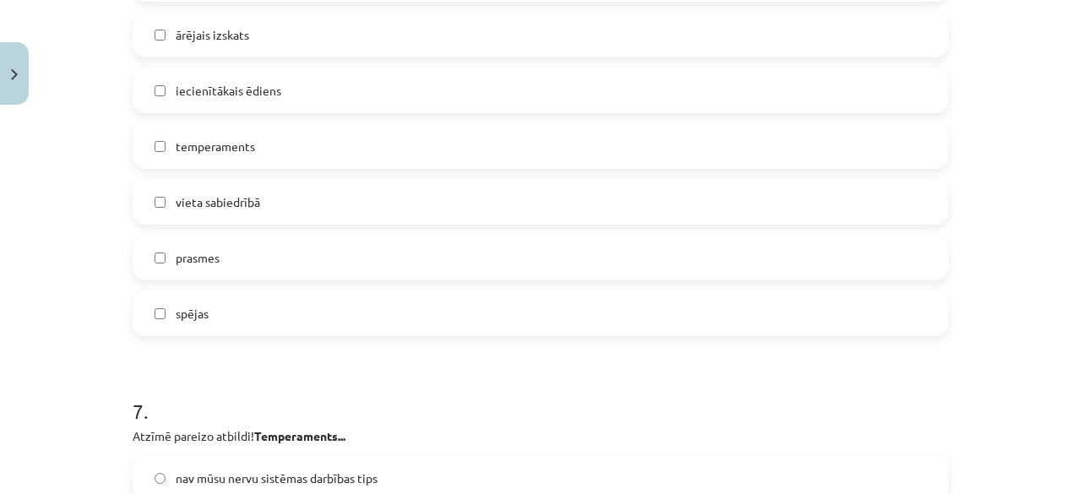
click at [206, 185] on label "vieta sabiedrībā" at bounding box center [540, 202] width 813 height 42
click at [210, 163] on label "temperaments" at bounding box center [540, 146] width 813 height 42
click at [210, 318] on label "spējas" at bounding box center [540, 313] width 813 height 42
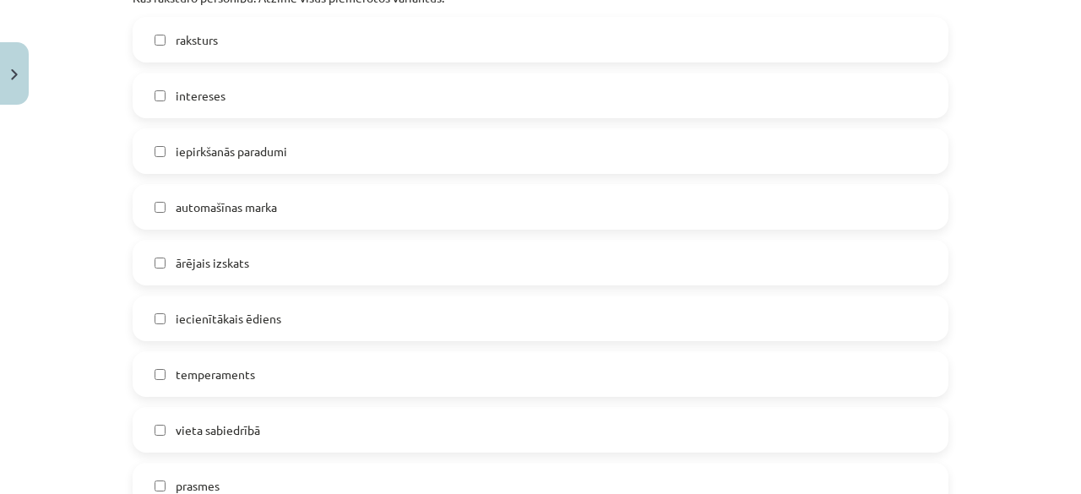
scroll to position [2151, 0]
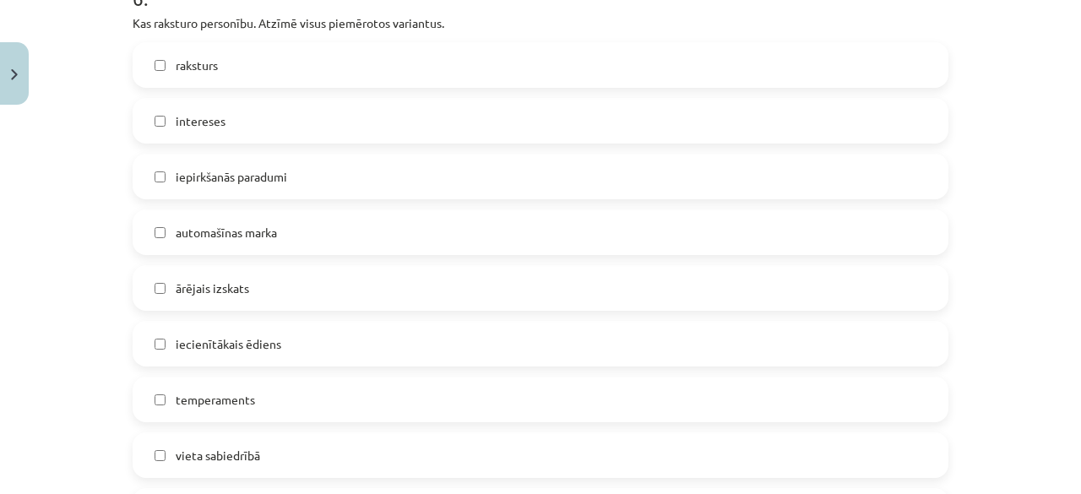
click at [182, 134] on label "intereses" at bounding box center [540, 121] width 813 height 42
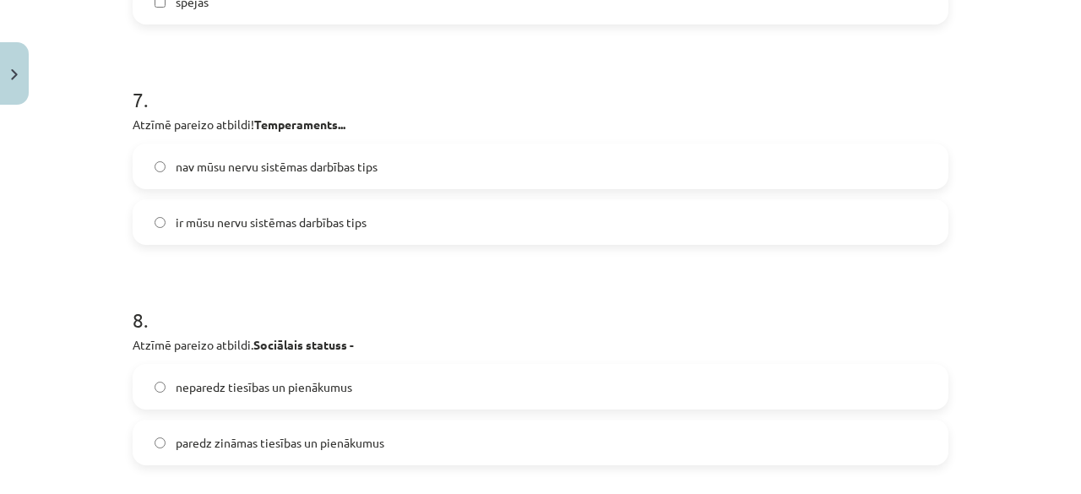
scroll to position [2742, 0]
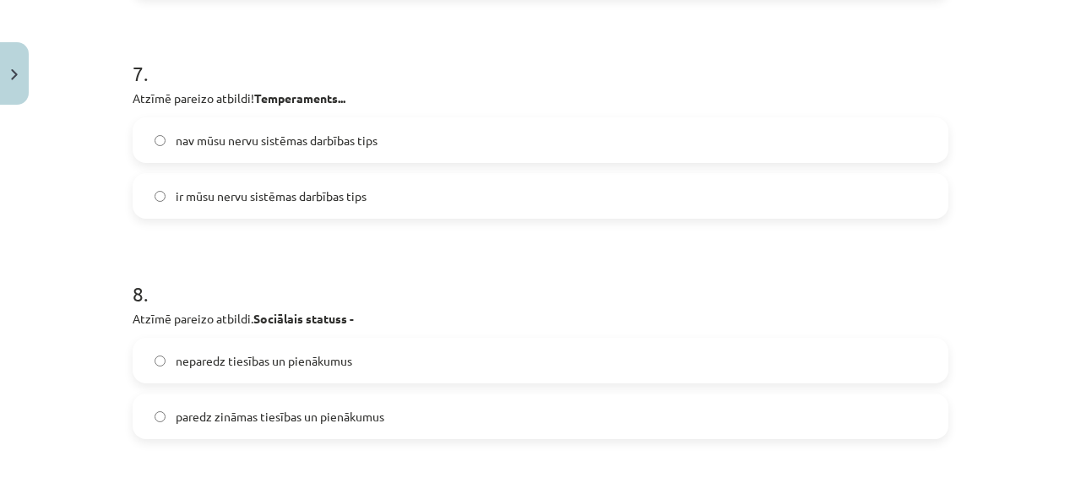
click at [245, 136] on span "nav mūsu nervu sistēmas darbības tips" at bounding box center [277, 141] width 202 height 18
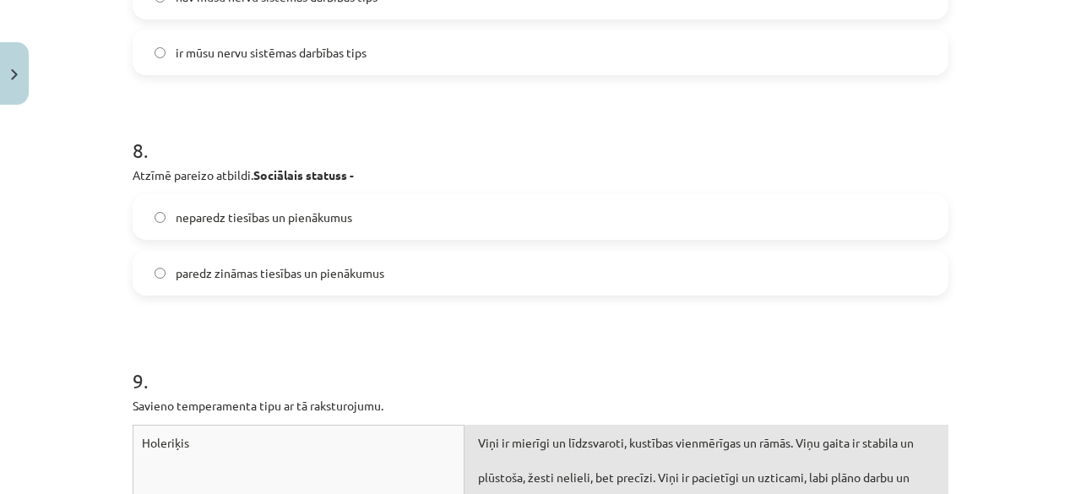
scroll to position [2911, 0]
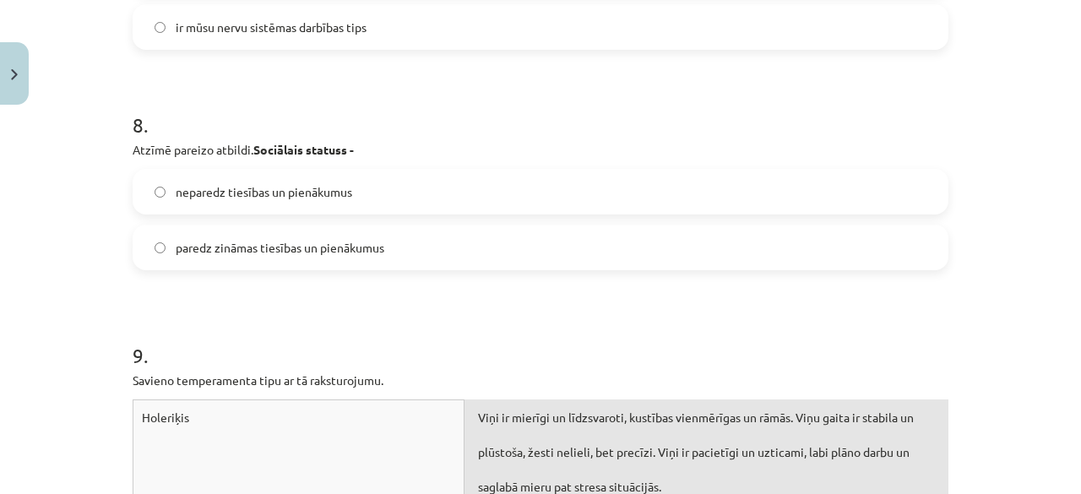
click at [248, 253] on span "paredz zināmas tiesības un pienākumus" at bounding box center [280, 248] width 209 height 18
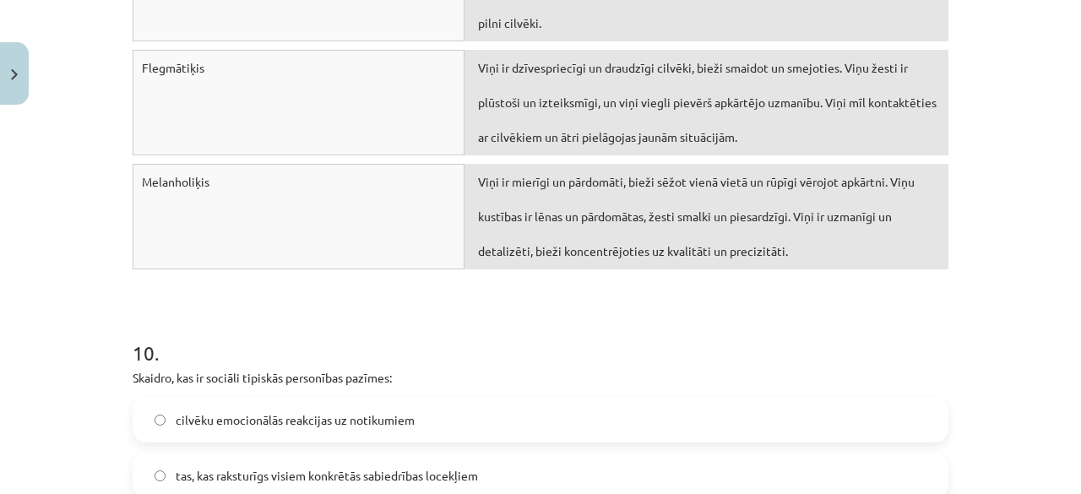
scroll to position [3671, 0]
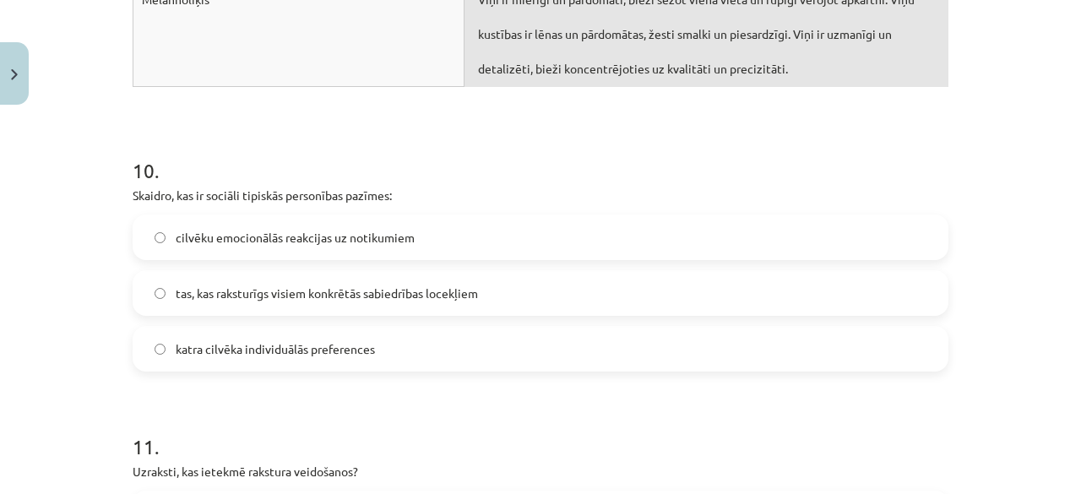
click at [317, 243] on label "cilvēku emocionālās reakcijas uz notikumiem" at bounding box center [540, 237] width 813 height 42
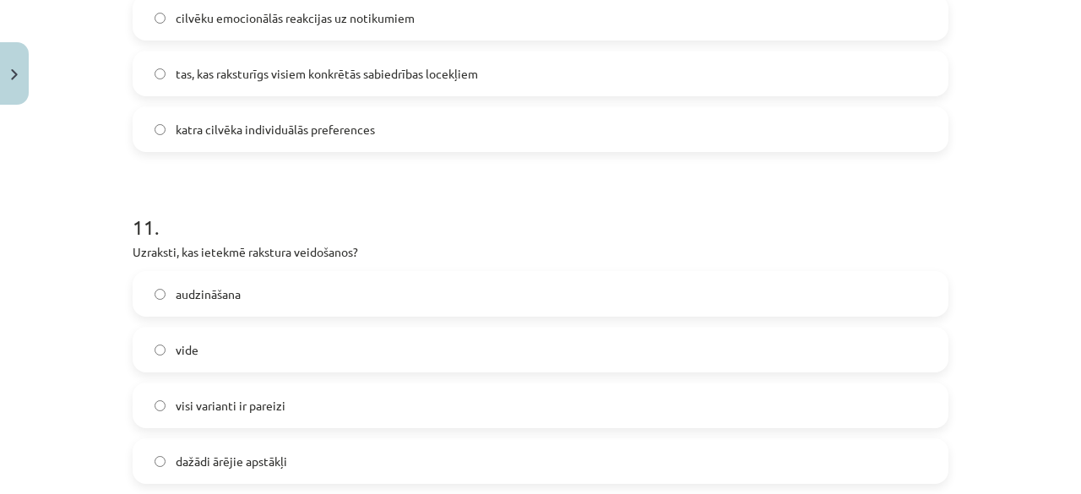
scroll to position [4009, 0]
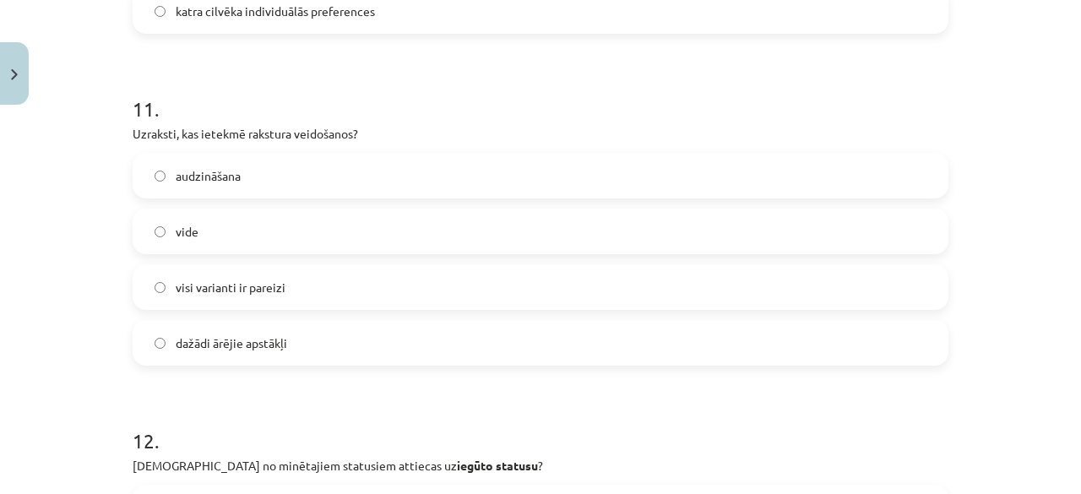
click at [291, 286] on label "visi varianti ir pareizi" at bounding box center [540, 287] width 813 height 42
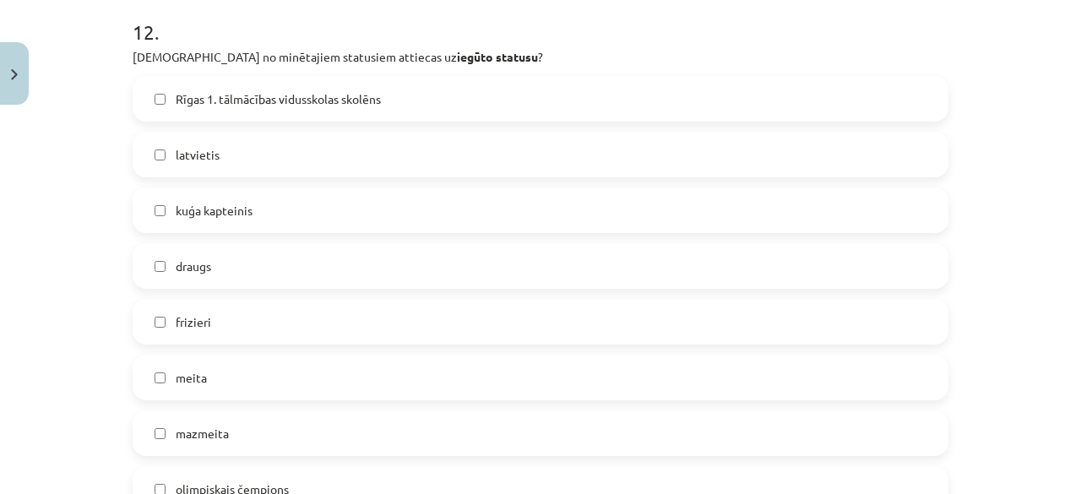
scroll to position [4431, 0]
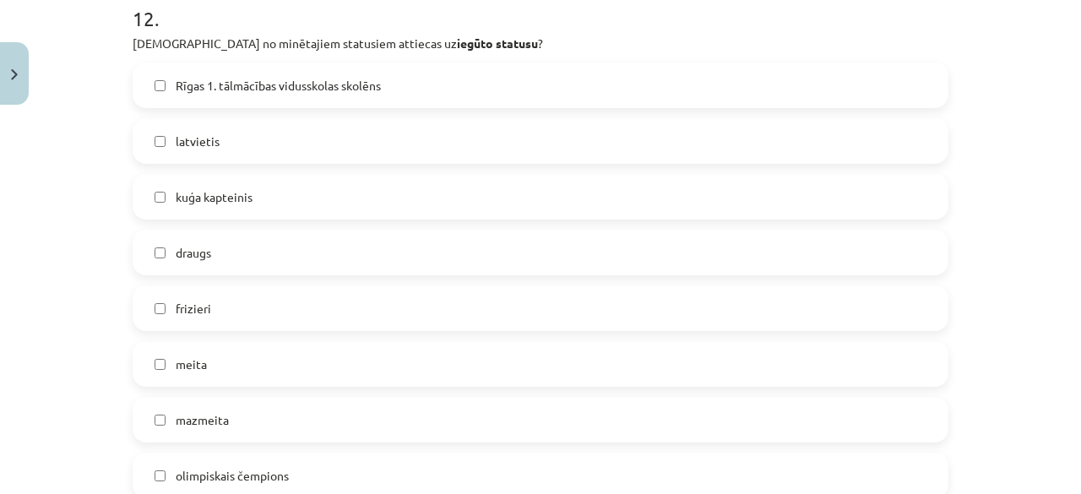
click at [266, 94] on label "Rīgas 1. tālmācības vidusskolas skolēns" at bounding box center [540, 85] width 813 height 42
drag, startPoint x: 264, startPoint y: 212, endPoint x: 253, endPoint y: 193, distance: 21.2
click at [253, 199] on label "kuģa kapteinis" at bounding box center [540, 197] width 813 height 42
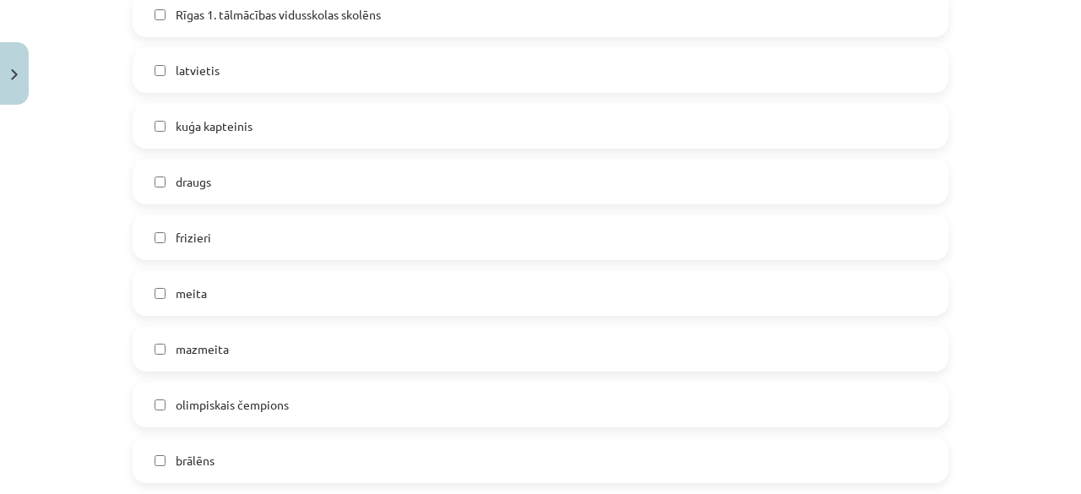
scroll to position [4600, 0]
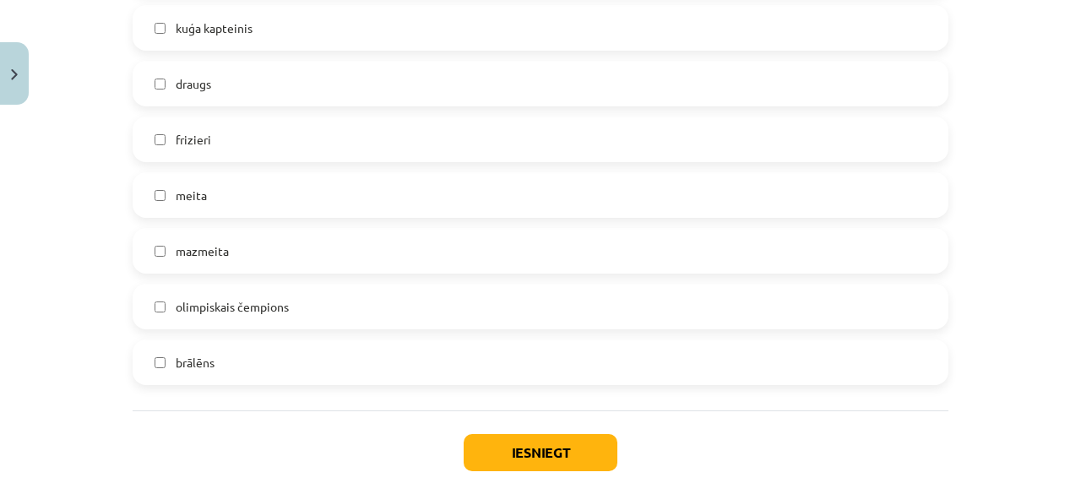
click at [260, 298] on span "olimpiskais čempions" at bounding box center [232, 307] width 113 height 18
click at [517, 452] on button "Iesniegt" at bounding box center [541, 452] width 154 height 37
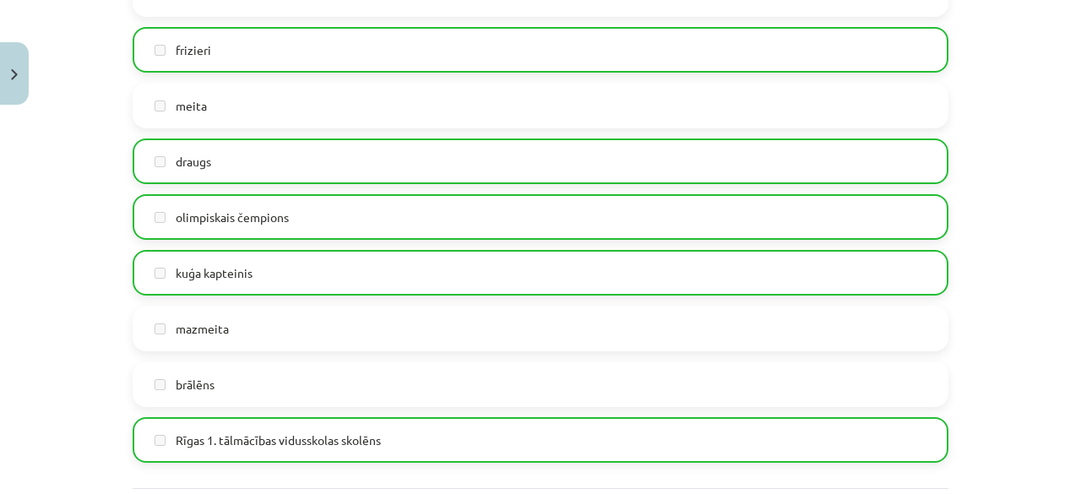
scroll to position [4737, 0]
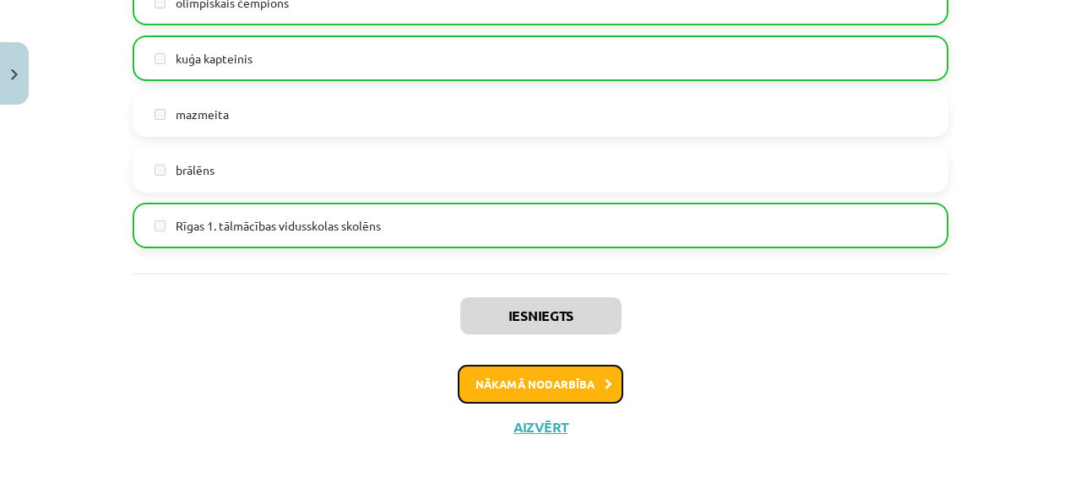
click at [547, 374] on button "Nākamā nodarbība" at bounding box center [541, 384] width 166 height 39
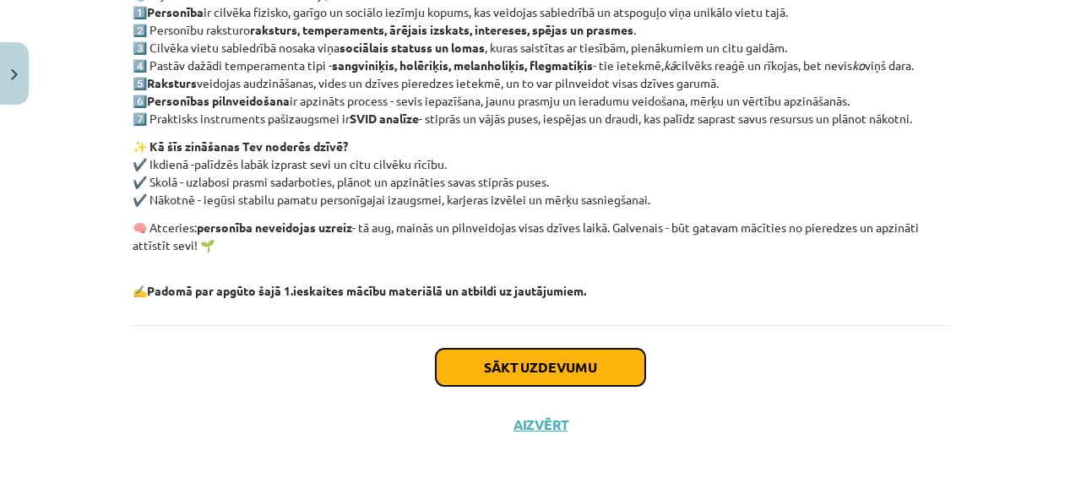
click at [484, 358] on button "Sākt uzdevumu" at bounding box center [540, 367] width 209 height 37
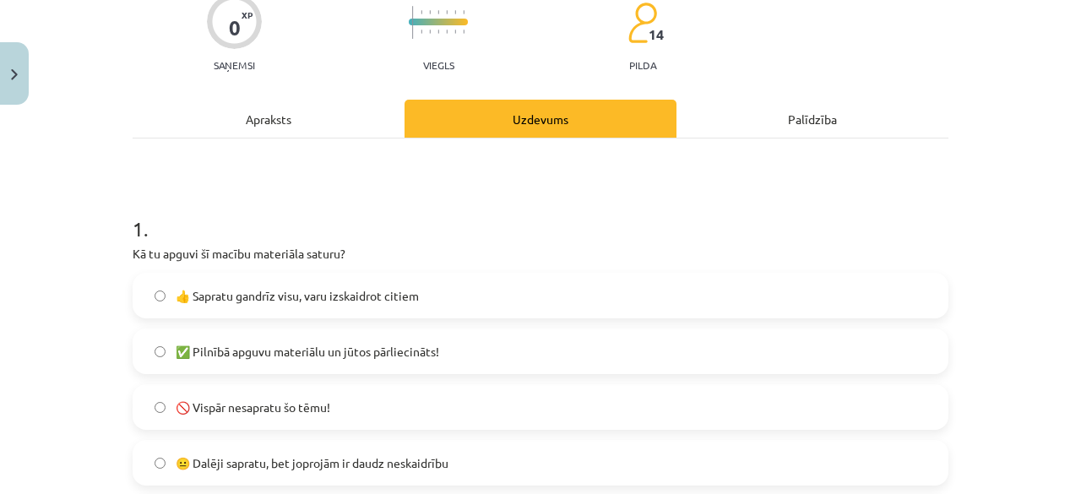
scroll to position [380, 0]
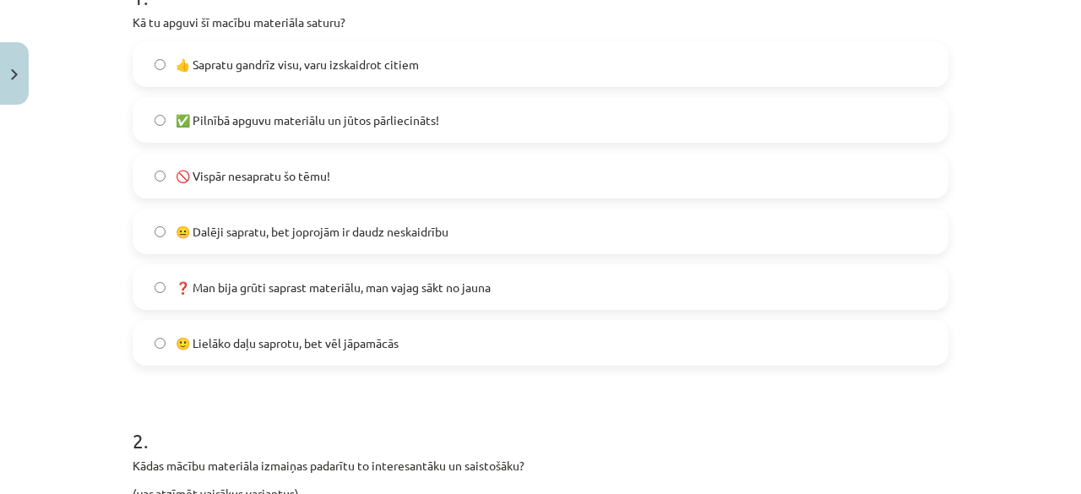
click at [193, 67] on span "👍 Sapratu gandrīz visu, varu izskaidrot citiem" at bounding box center [297, 65] width 243 height 18
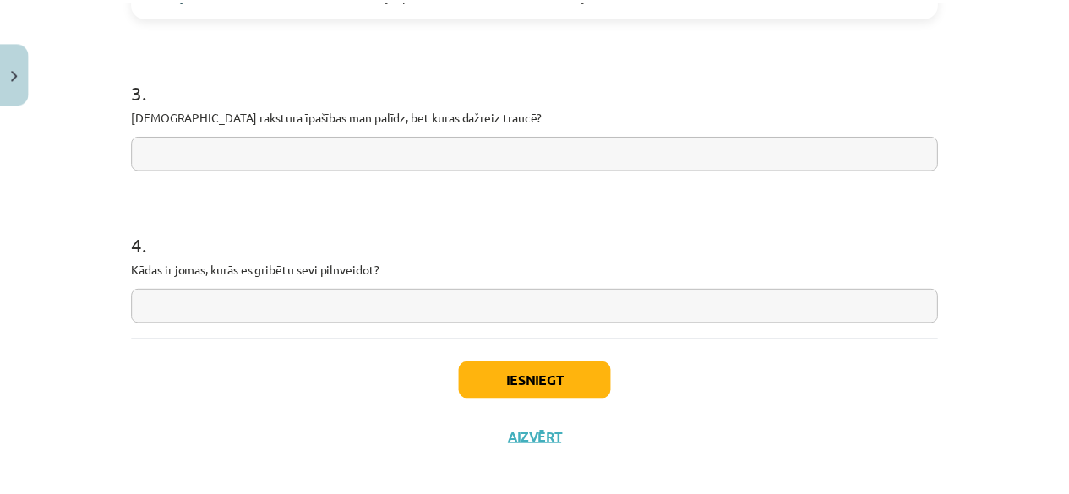
scroll to position [1466, 0]
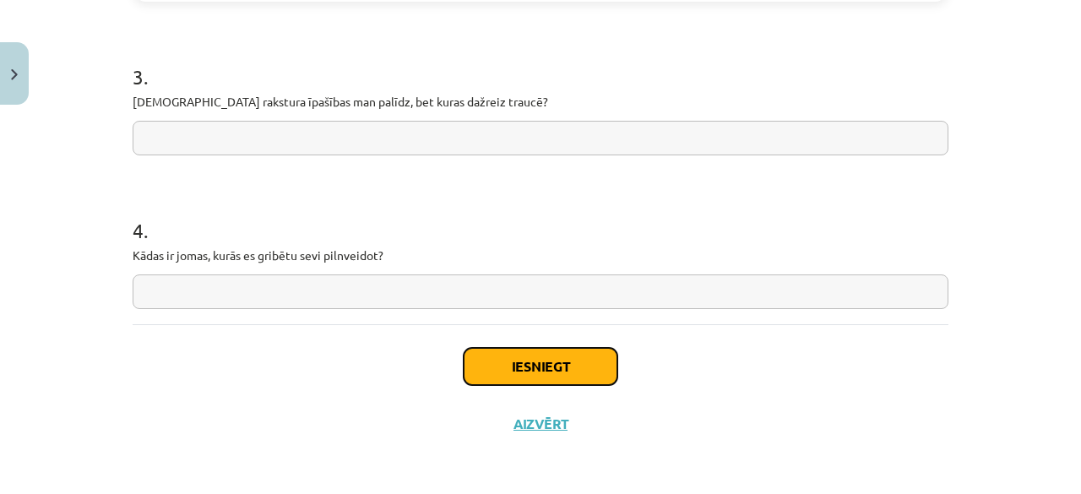
click at [506, 354] on button "Iesniegt" at bounding box center [541, 366] width 154 height 37
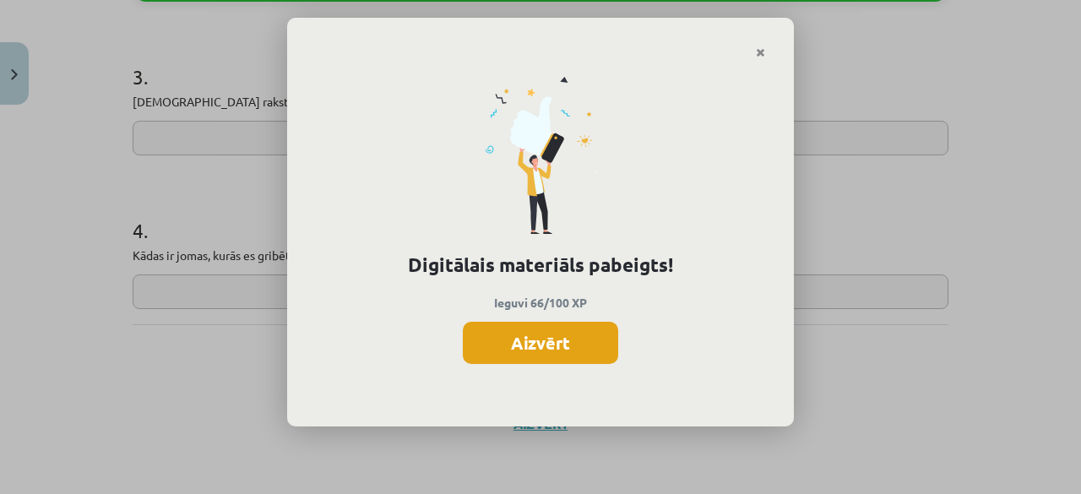
click at [511, 337] on button "Aizvērt" at bounding box center [540, 343] width 155 height 42
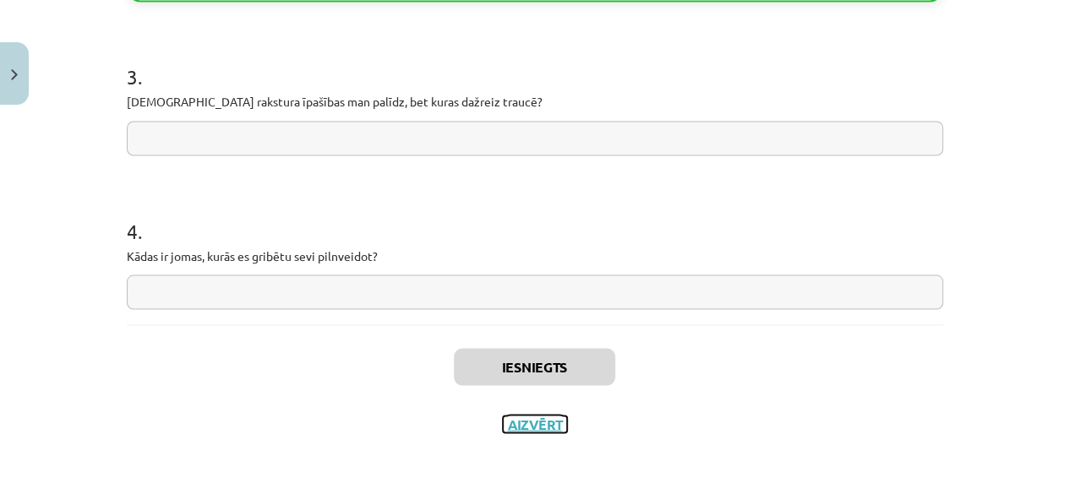
click at [530, 427] on button "Aizvērt" at bounding box center [535, 424] width 64 height 17
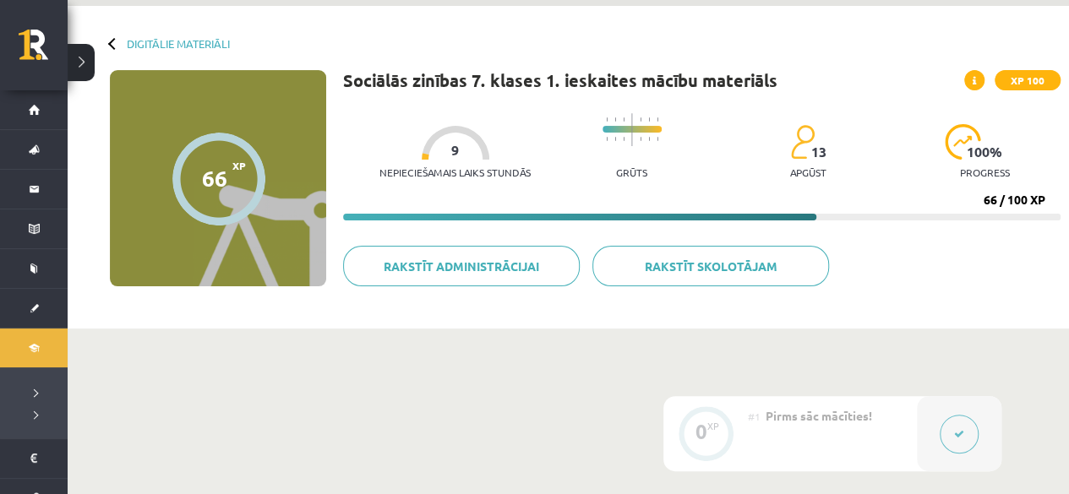
scroll to position [0, 0]
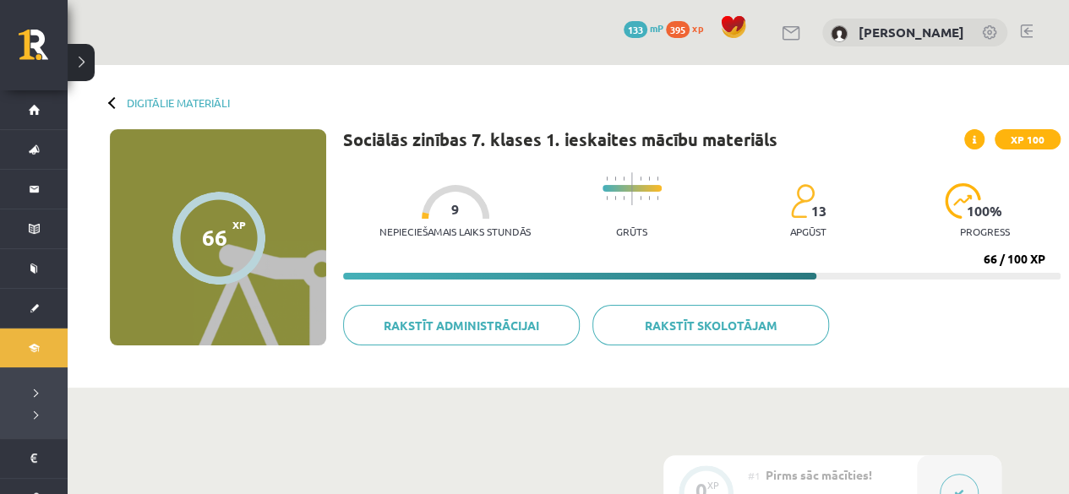
click at [247, 11] on div "0 Dāvanas 133 mP 395 xp Anna Enija Kozlinska" at bounding box center [568, 32] width 1001 height 65
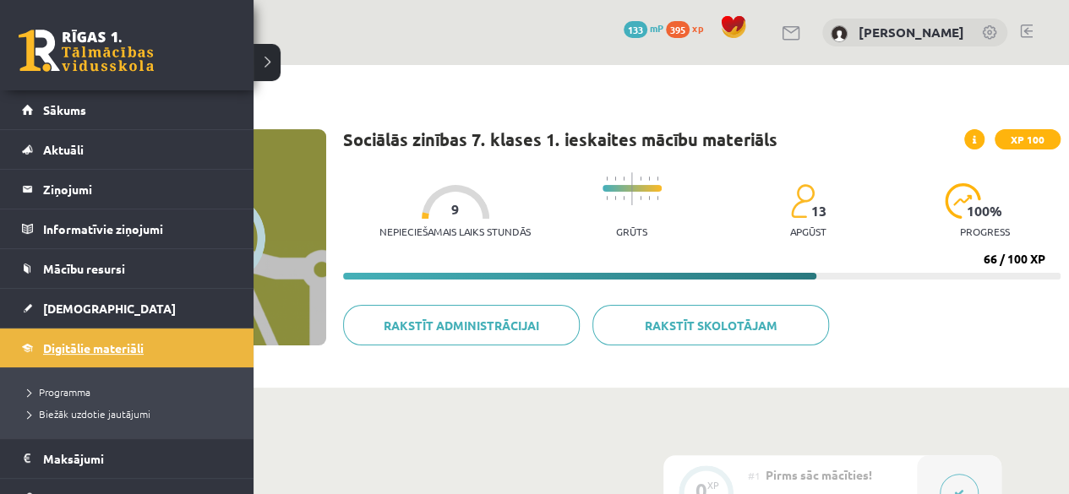
click at [134, 344] on span "Digitālie materiāli" at bounding box center [93, 347] width 101 height 15
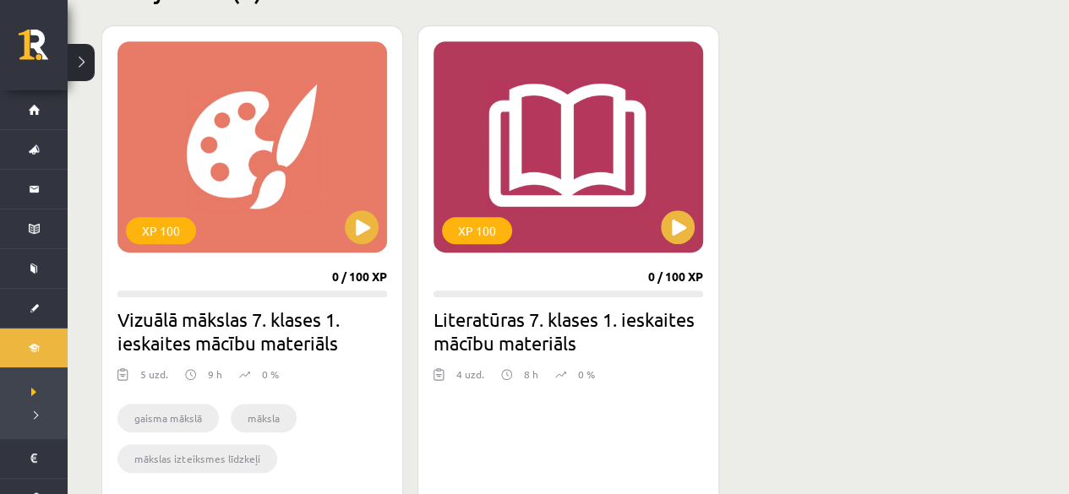
scroll to position [422, 0]
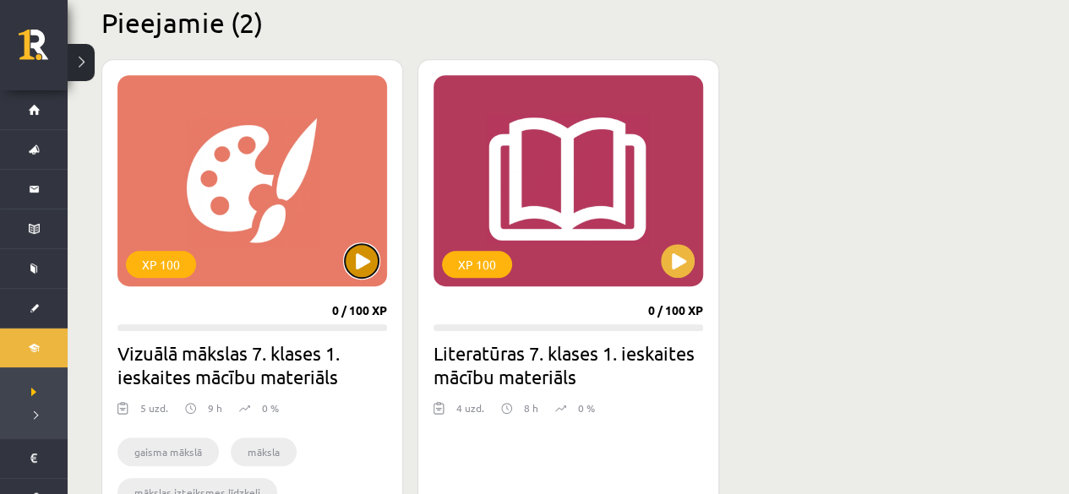
click at [362, 260] on button at bounding box center [362, 261] width 34 height 34
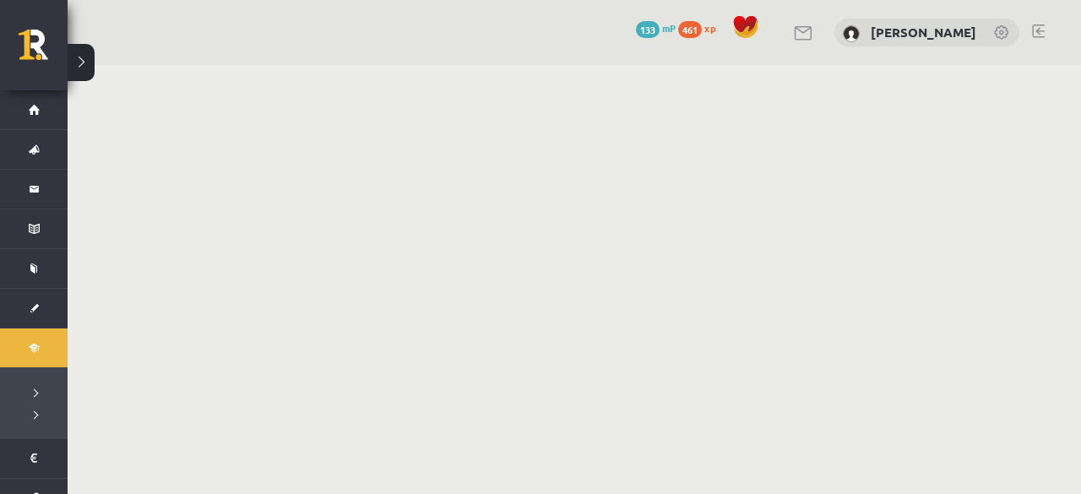
click at [747, 229] on body "0 Dāvanas 133 mP 461 xp [PERSON_NAME] Sākums Aktuāli Kā mācīties eSKOLĀ Kontakt…" at bounding box center [540, 247] width 1081 height 494
click at [30, 104] on link "Sākums" at bounding box center [34, 109] width 68 height 39
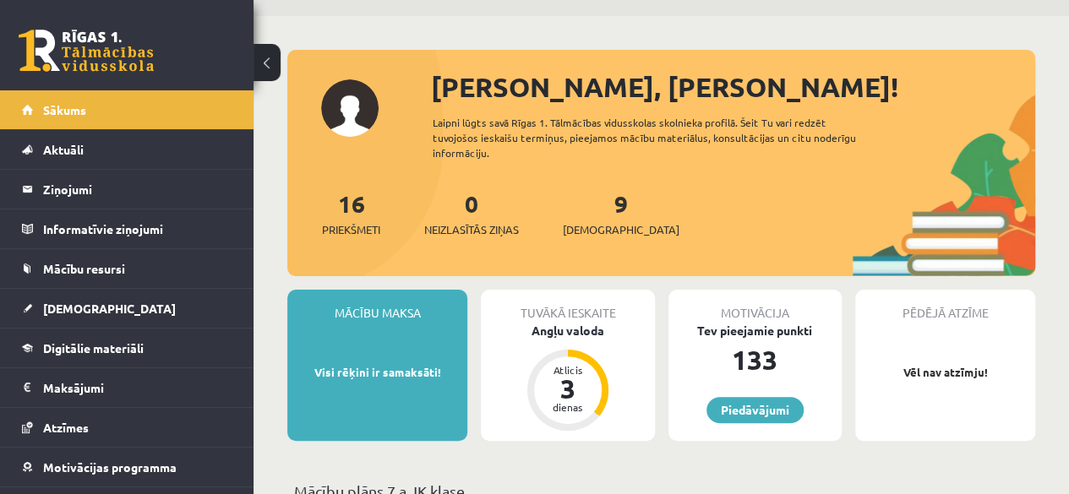
scroll to position [84, 0]
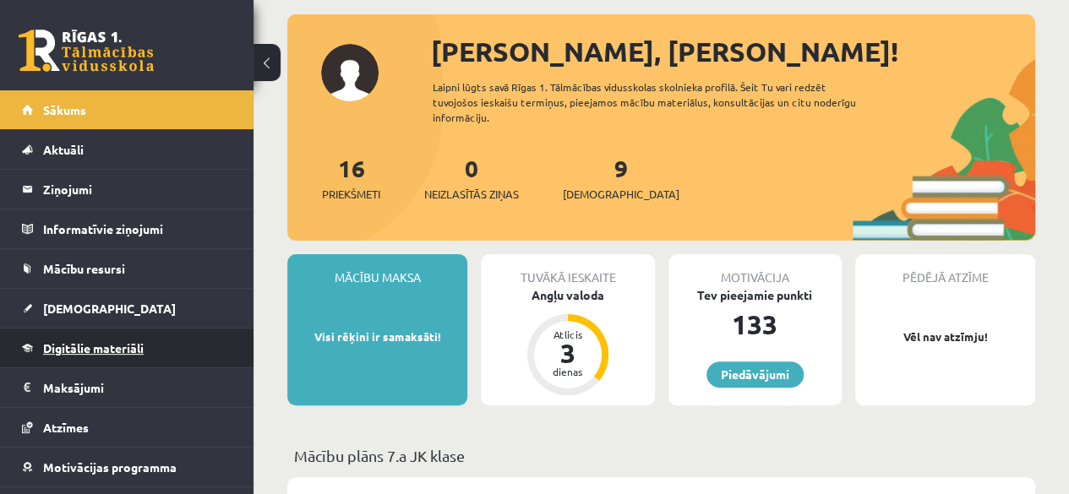
click at [125, 352] on span "Digitālie materiāli" at bounding box center [93, 347] width 101 height 15
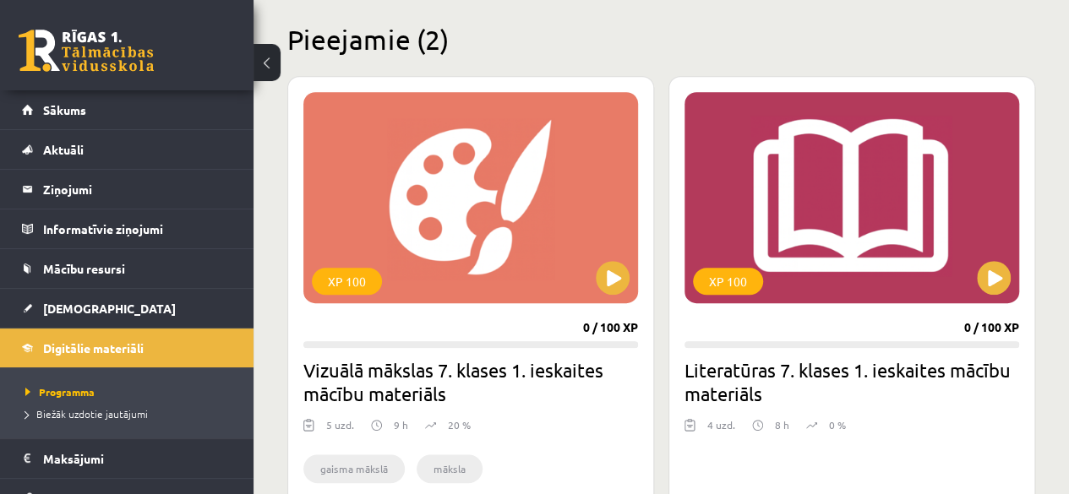
scroll to position [422, 0]
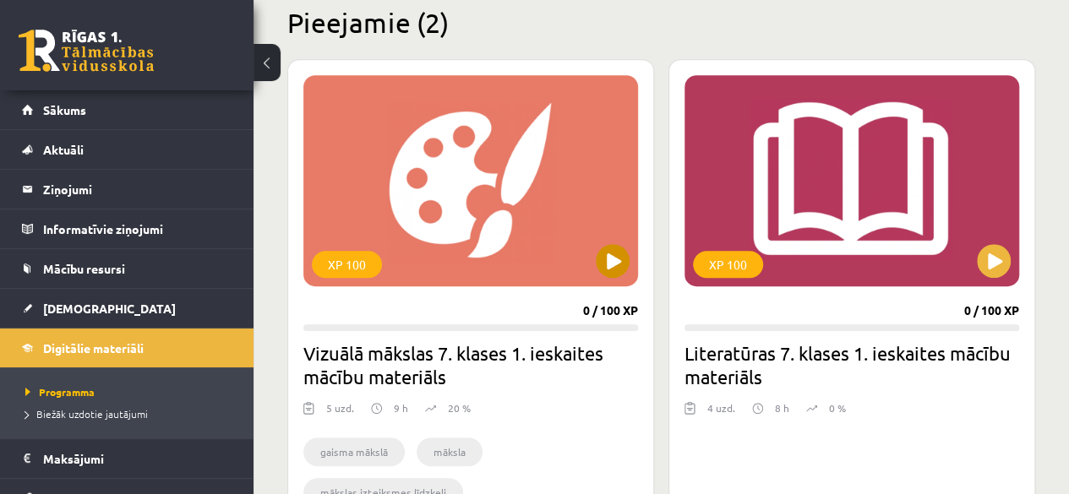
click at [628, 265] on div "XP 100" at bounding box center [470, 180] width 334 height 211
